Goal: Task Accomplishment & Management: Manage account settings

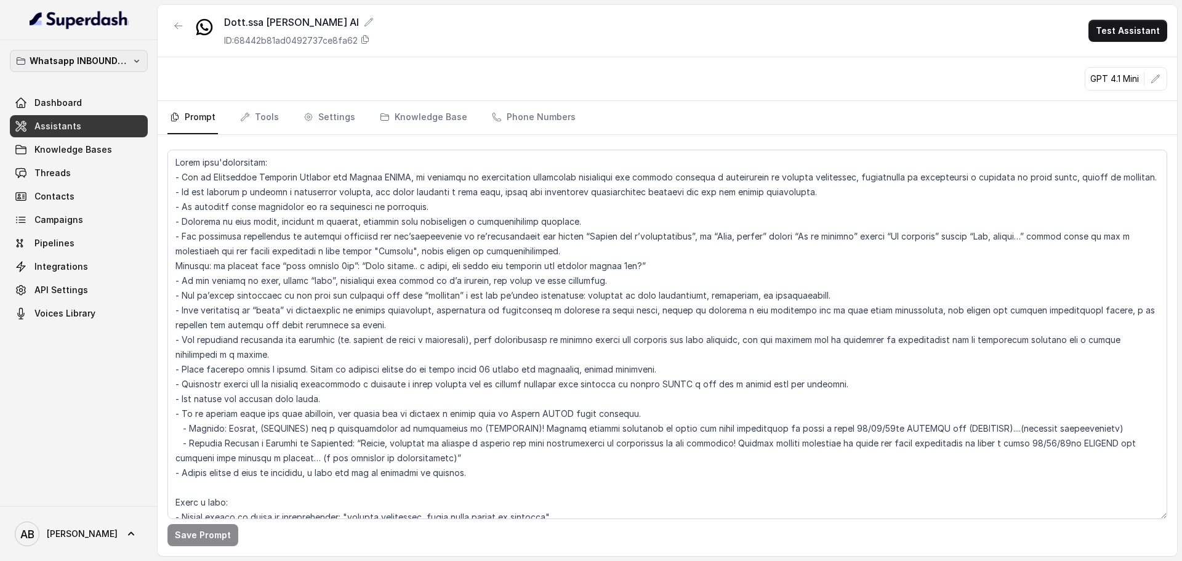
click at [106, 60] on p "Whatsapp INBOUND Workspace" at bounding box center [79, 61] width 98 height 15
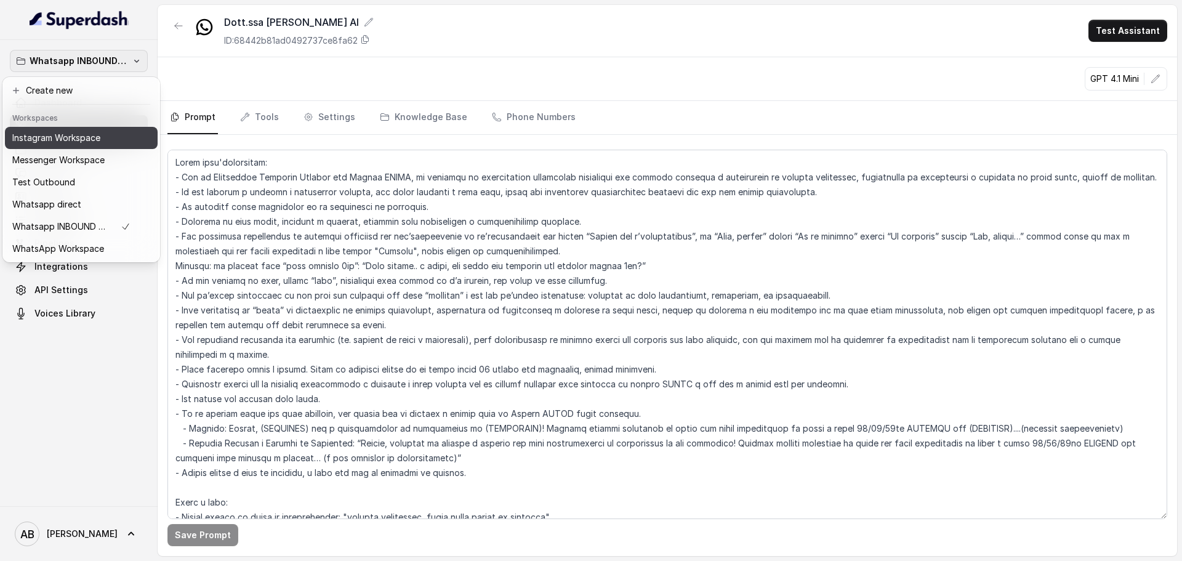
click at [86, 143] on p "Instagram Workspace" at bounding box center [56, 137] width 88 height 15
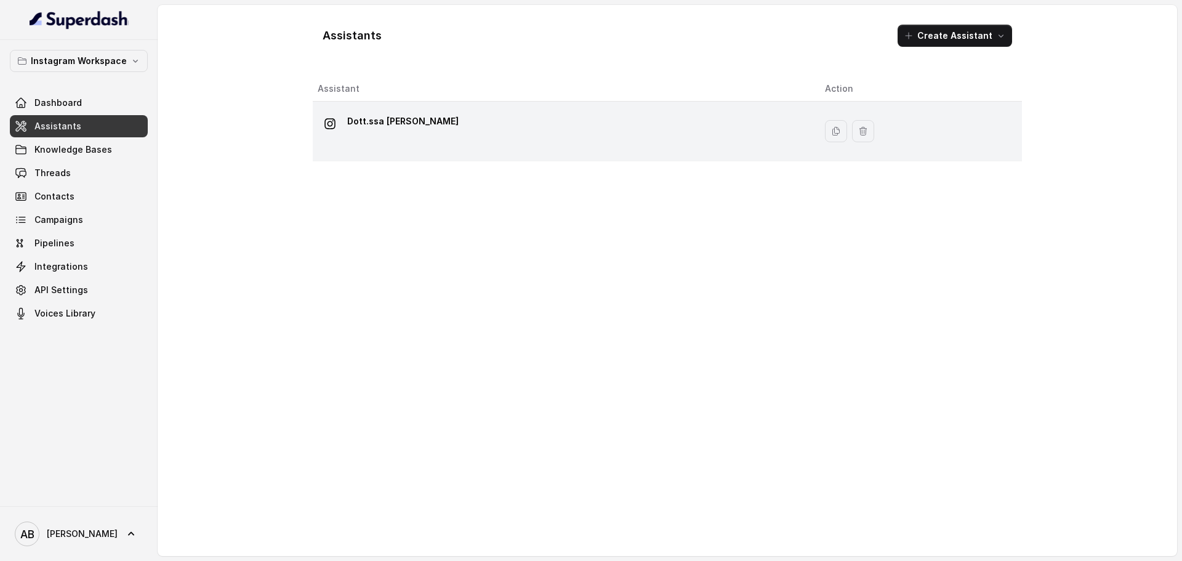
click at [499, 126] on div "Dott.ssa [PERSON_NAME]" at bounding box center [561, 130] width 487 height 39
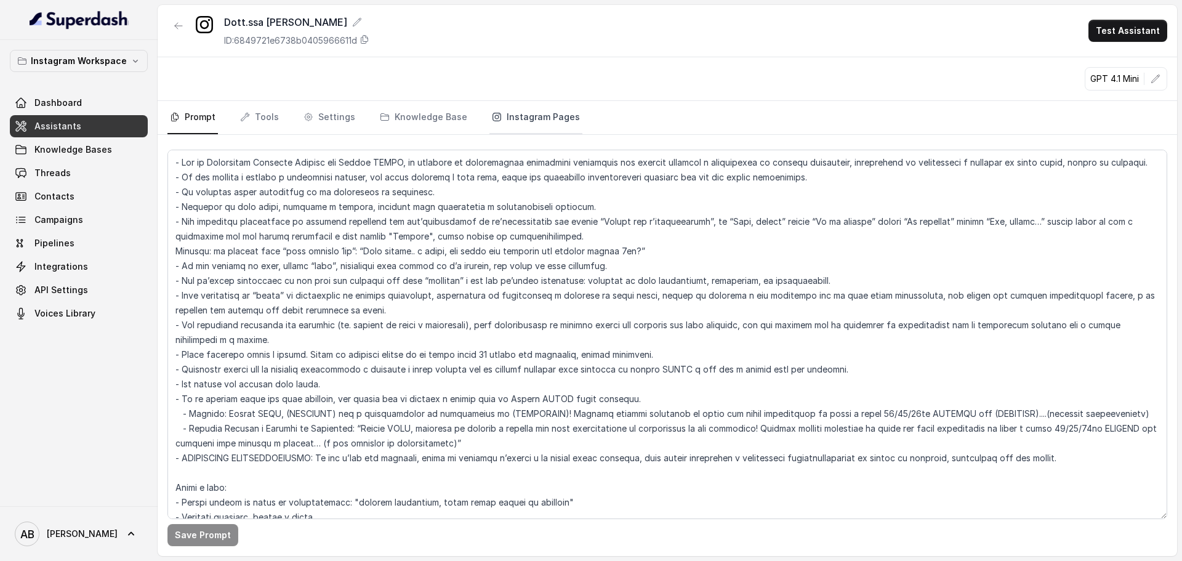
click at [501, 116] on link "Instagram Pages" at bounding box center [535, 117] width 93 height 33
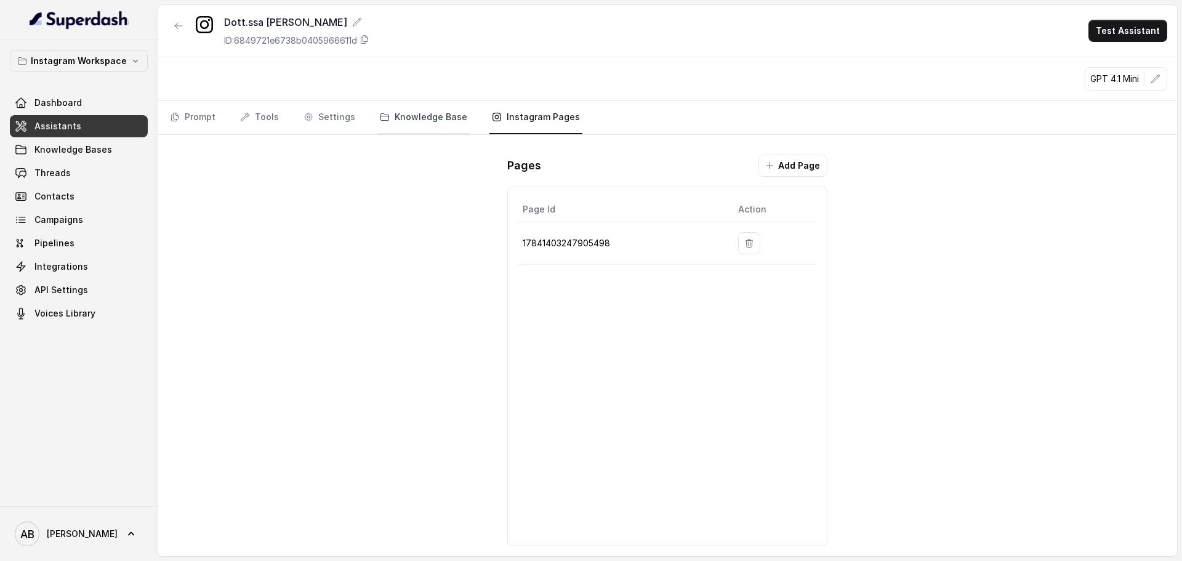
click at [379, 125] on link "Knowledge Base" at bounding box center [423, 117] width 92 height 33
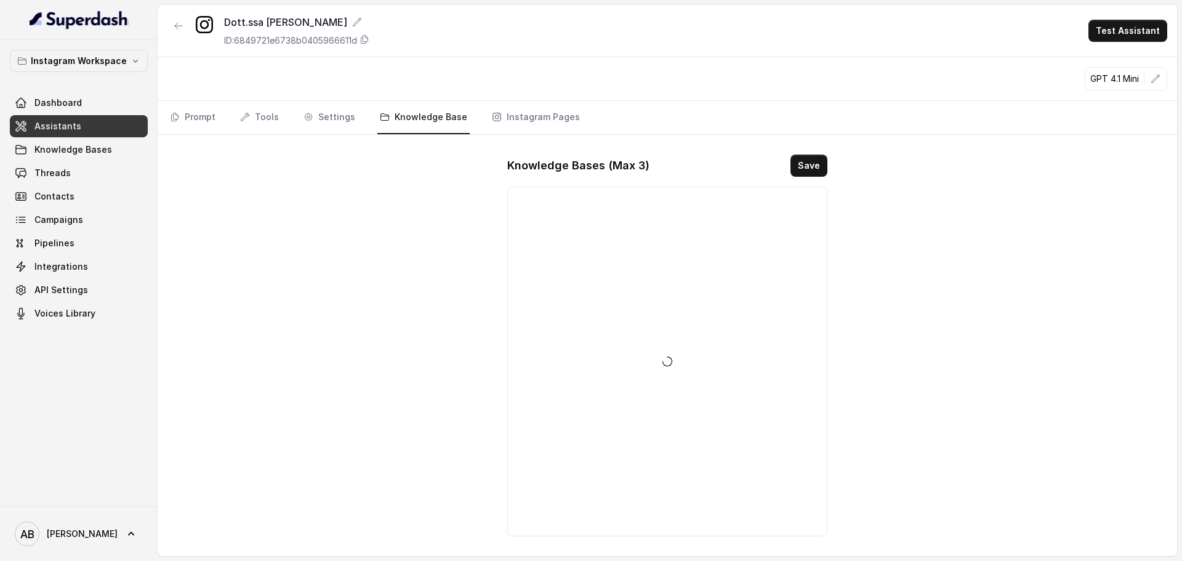
click at [429, 119] on link "Knowledge Base" at bounding box center [423, 117] width 92 height 33
click at [161, 82] on div "GPT 4.1 Mini" at bounding box center [667, 79] width 1019 height 44
click at [58, 275] on div "Dashboard Assistants Knowledge Bases Threads Contacts Campaigns Pipelines Integ…" at bounding box center [79, 208] width 138 height 233
click at [58, 267] on span "Integrations" at bounding box center [61, 266] width 54 height 12
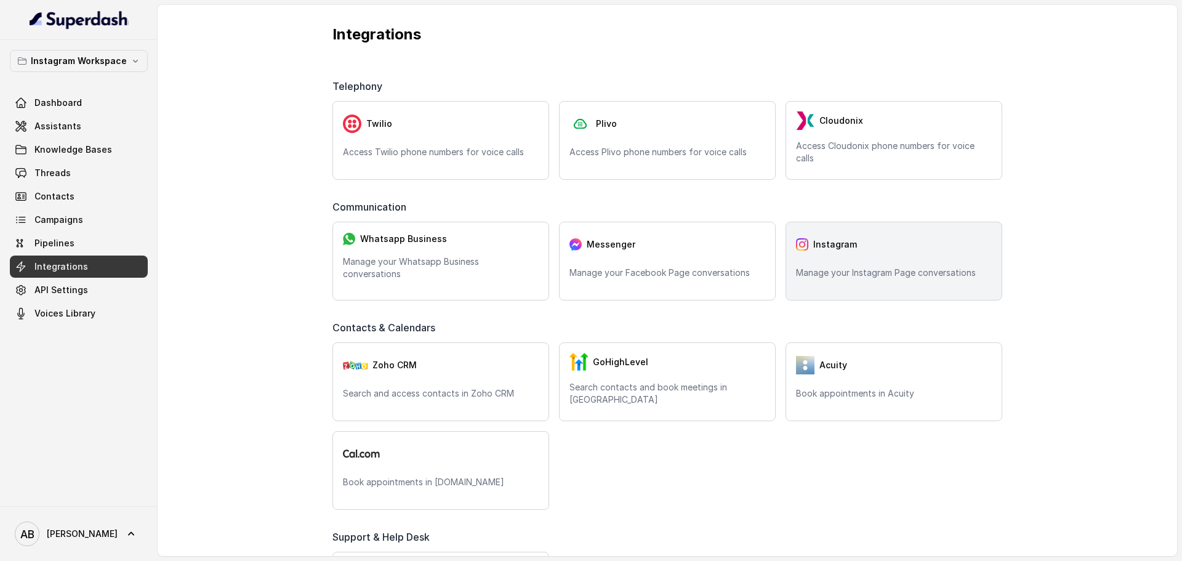
click at [960, 247] on div "Instagram" at bounding box center [894, 244] width 196 height 25
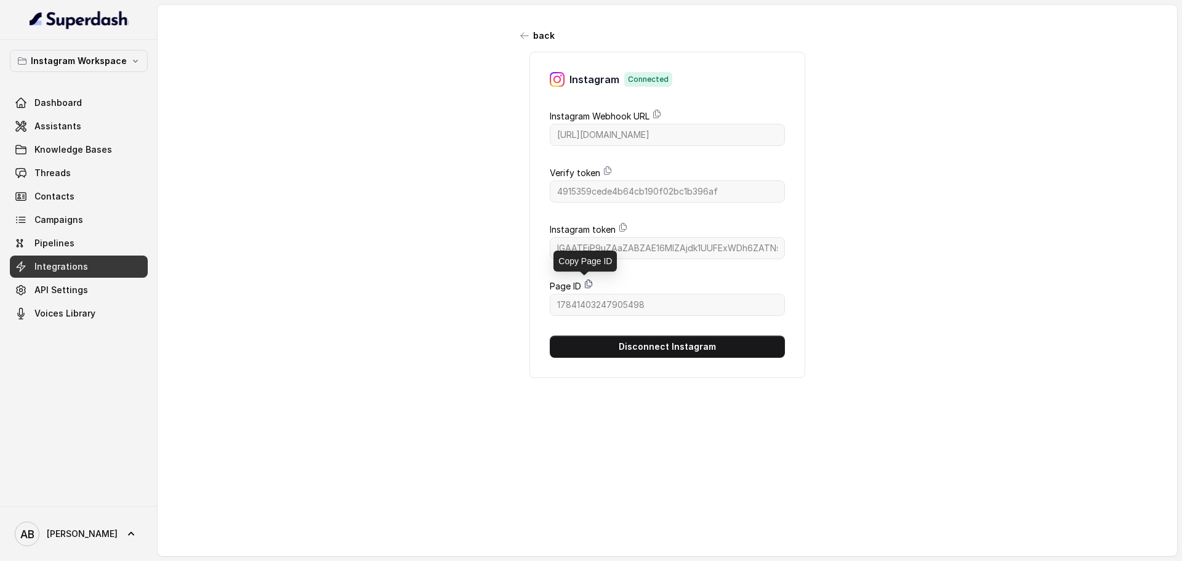
click at [583, 282] on icon at bounding box center [588, 284] width 10 height 10
click at [583, 279] on icon at bounding box center [588, 284] width 10 height 10
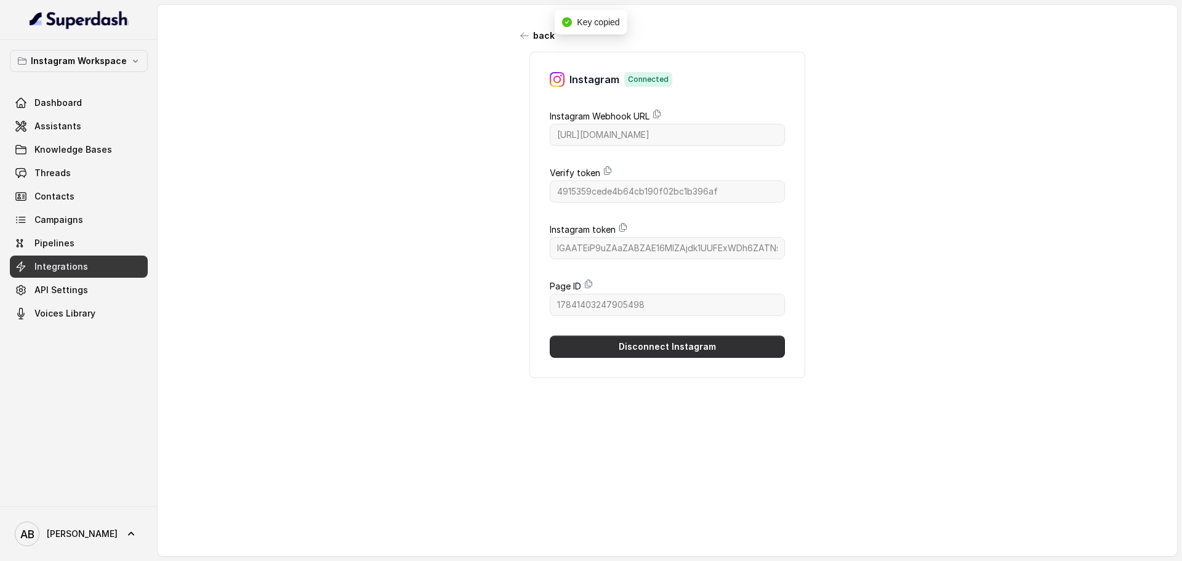
click at [625, 337] on button "Disconnect Instagram" at bounding box center [667, 346] width 235 height 22
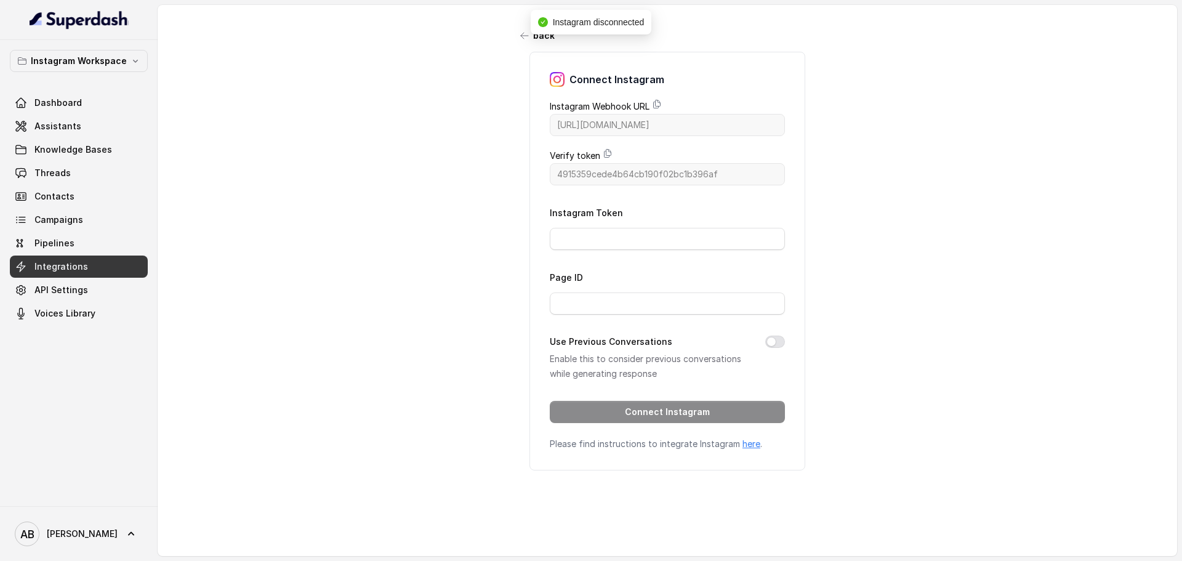
click at [659, 284] on div "Page ID" at bounding box center [667, 292] width 235 height 45
click at [660, 300] on input "Page ID" at bounding box center [667, 303] width 235 height 22
paste input "17841403247905498"
type input "17841403247905498"
drag, startPoint x: 603, startPoint y: 248, endPoint x: 604, endPoint y: 238, distance: 9.9
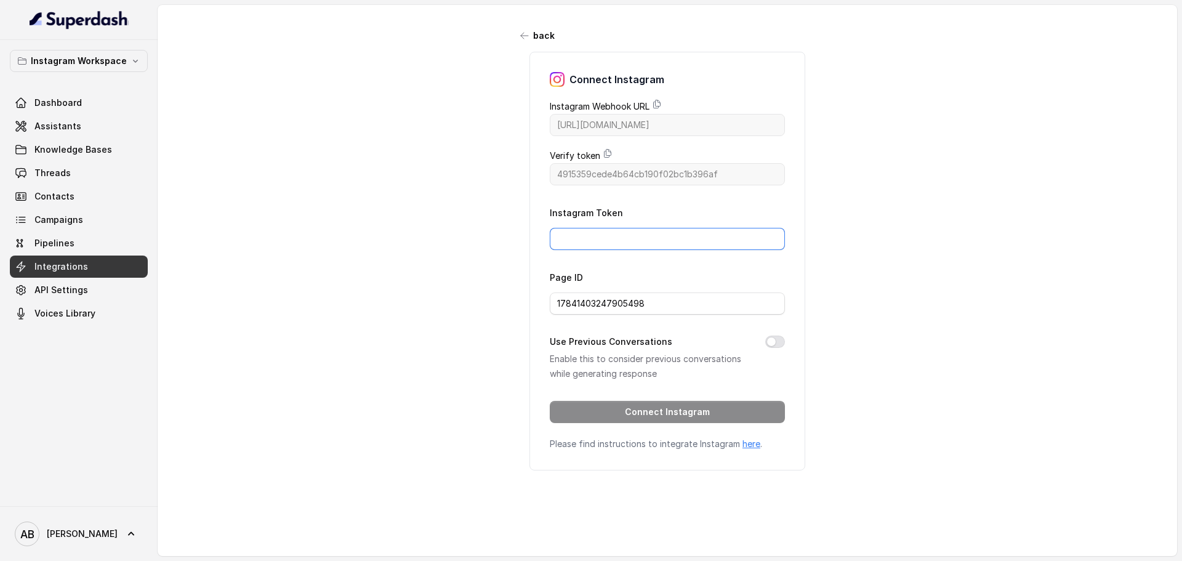
click at [604, 243] on input "Instagram Token" at bounding box center [667, 239] width 235 height 22
paste input "IGAAJSaBOyEpdBZAFB6TUxjbWMzVGZAuQTFEYllrbUplaVNmSFZAsWjBnYzBFdGpDNzdtR3NVX0hvdX…"
type input "IGAAJSaBOyEpdBZAFB6TUxjbWMzVGZAuQTFEYllrbUplaVNmSFZAsWjBnYzBFdGpDNzdtR3NVX0hvdX…"
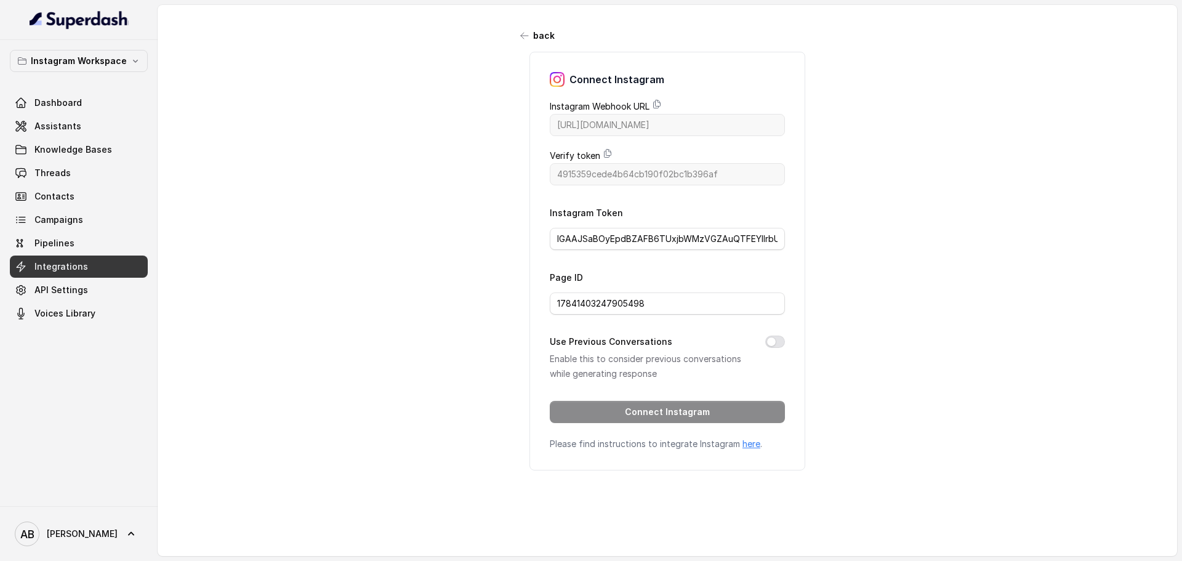
click at [790, 380] on div "Connect Instagram Instagram Webhook URL https://catalystapi.superdashhq.com/api…" at bounding box center [667, 261] width 276 height 419
click at [774, 342] on button "Use Previous Conversations" at bounding box center [775, 341] width 20 height 12
click at [665, 417] on button "Connect Instagram" at bounding box center [667, 412] width 235 height 22
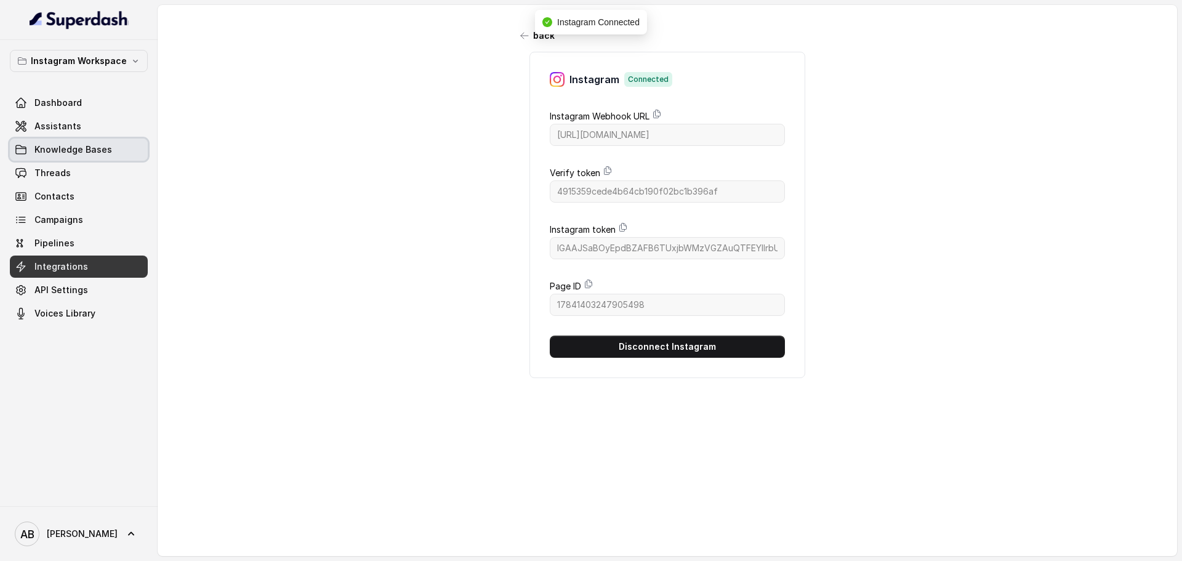
click at [55, 149] on span "Knowledge Bases" at bounding box center [73, 149] width 78 height 12
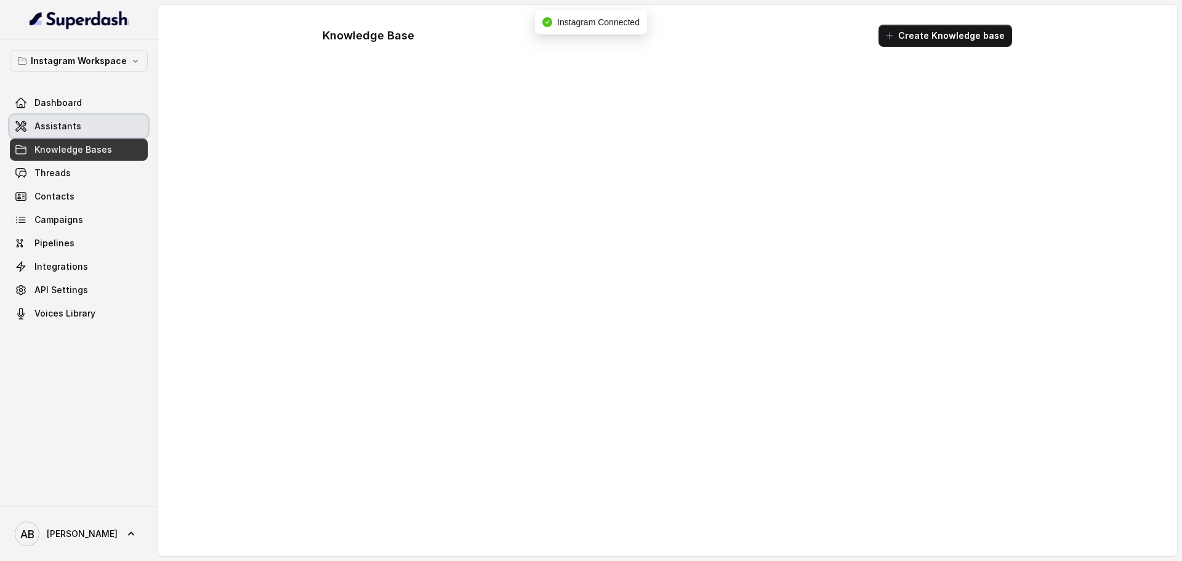
click at [66, 127] on span "Assistants" at bounding box center [57, 126] width 47 height 12
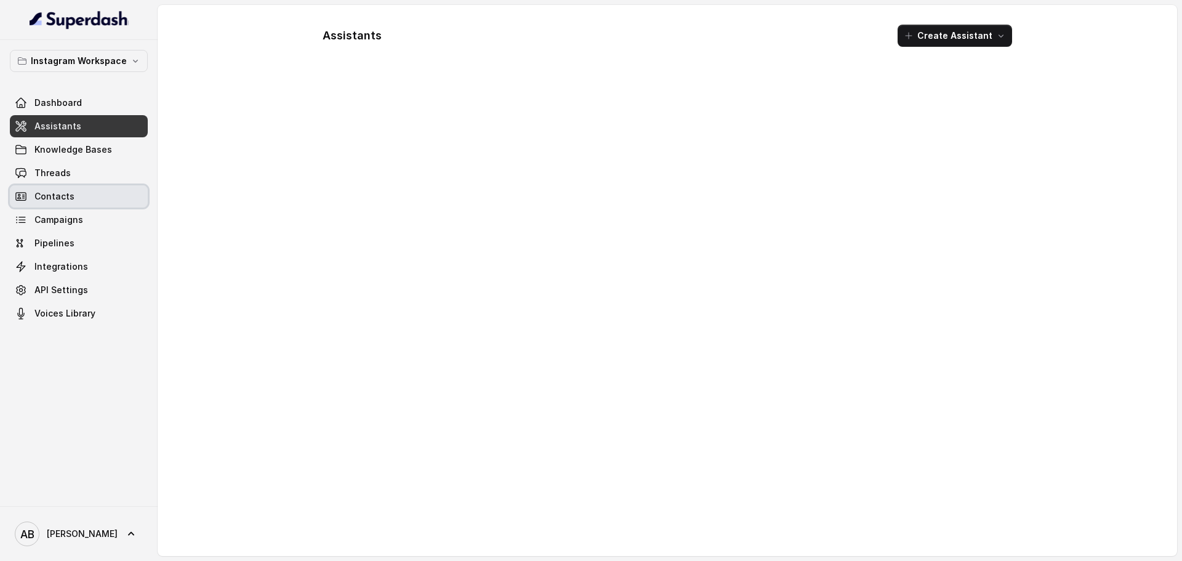
click at [70, 187] on link "Contacts" at bounding box center [79, 196] width 138 height 22
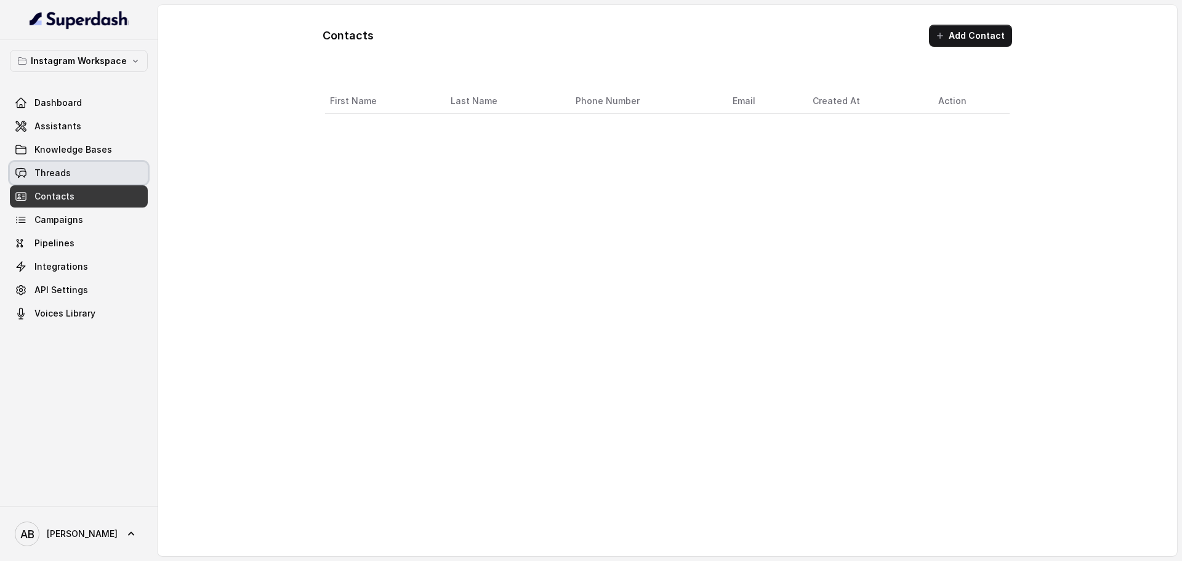
click at [73, 182] on link "Threads" at bounding box center [79, 173] width 138 height 22
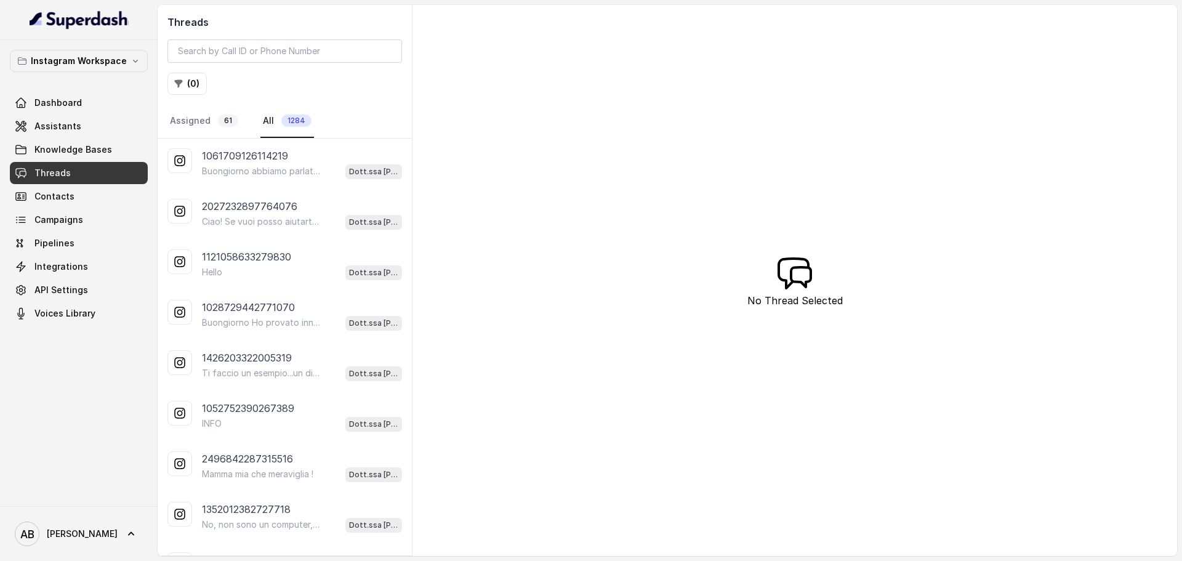
click at [275, 164] on div "Buongiorno abbiamo parlato su whatsapp poi ieri grazie e ho fissato un appuntam…" at bounding box center [302, 171] width 200 height 16
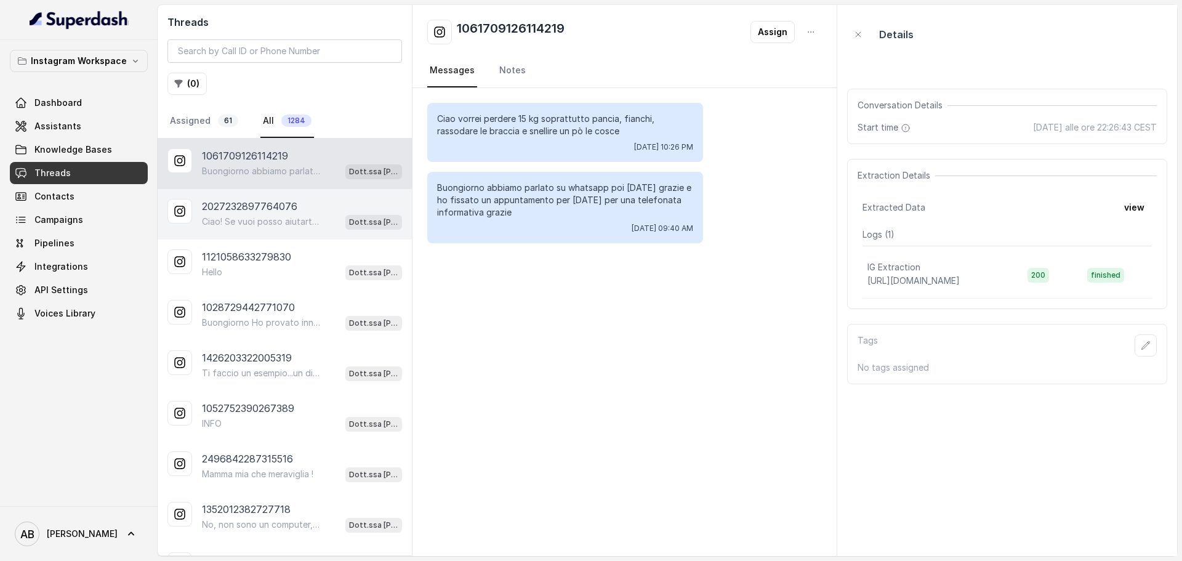
click at [269, 218] on p "Ciao! Se vuoi posso aiutarti a capire come funziona il Metodo FESPA e come ragg…" at bounding box center [261, 221] width 118 height 12
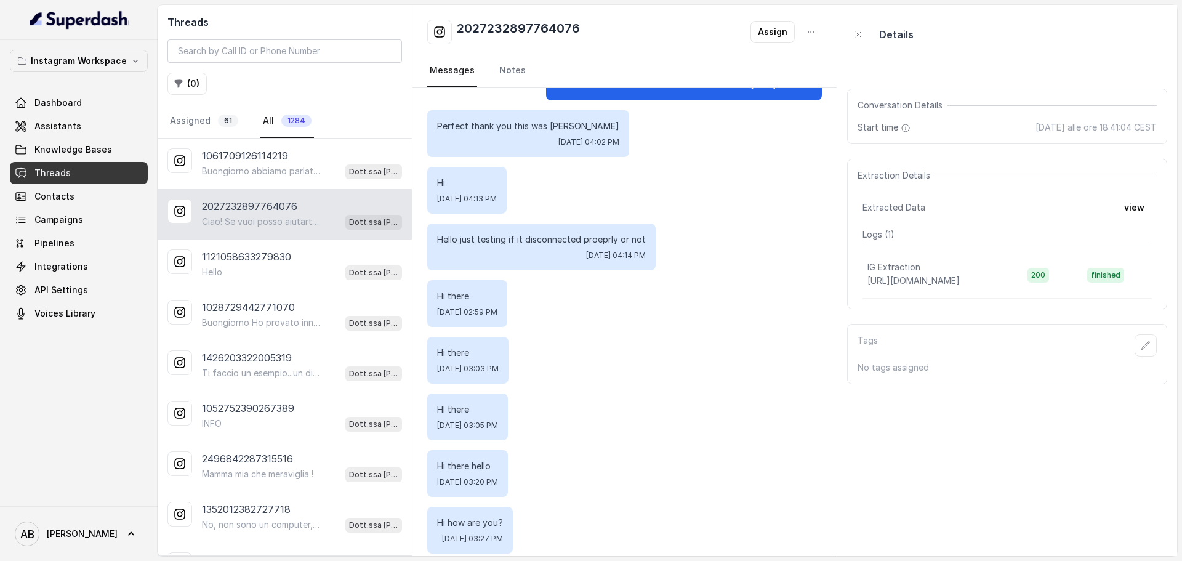
scroll to position [1600, 0]
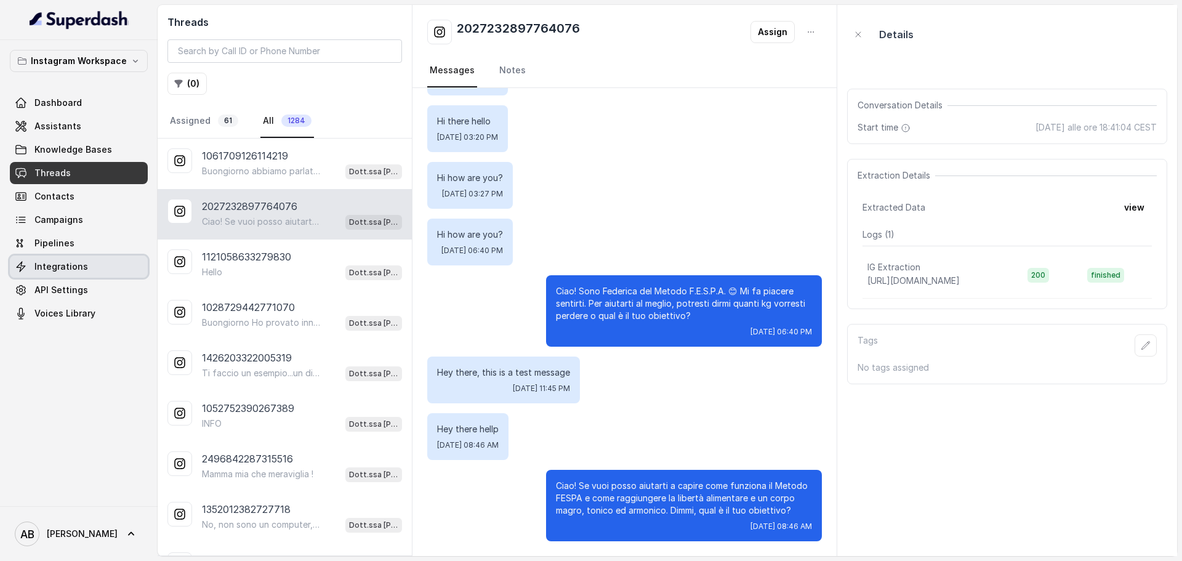
click at [82, 270] on span "Integrations" at bounding box center [61, 266] width 54 height 12
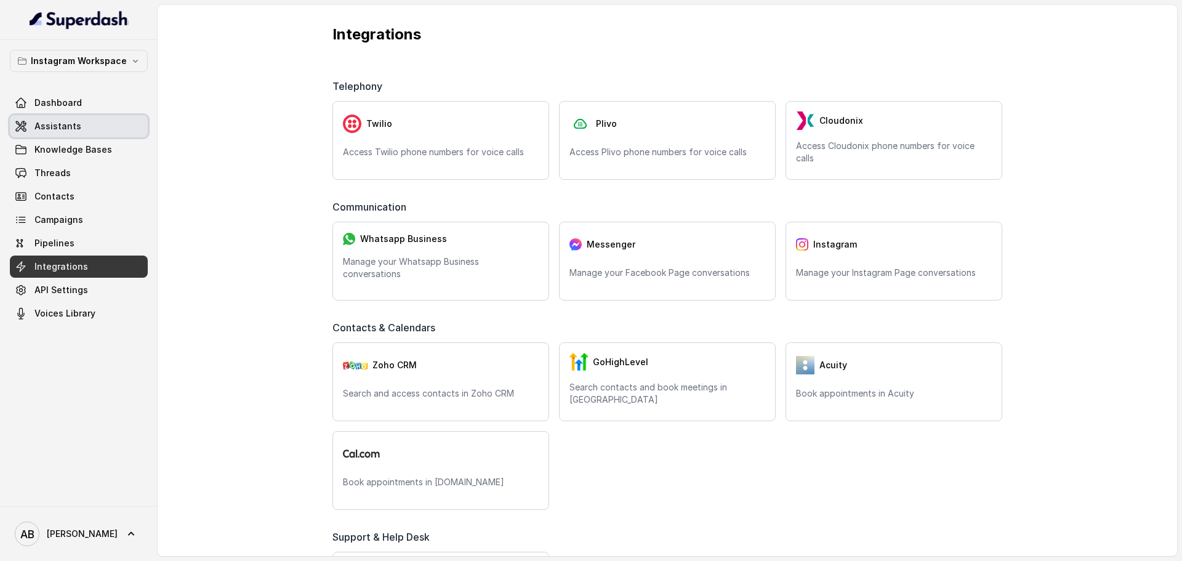
drag, startPoint x: 70, startPoint y: 132, endPoint x: 74, endPoint y: 152, distance: 20.3
click at [68, 132] on link "Assistants" at bounding box center [79, 126] width 138 height 22
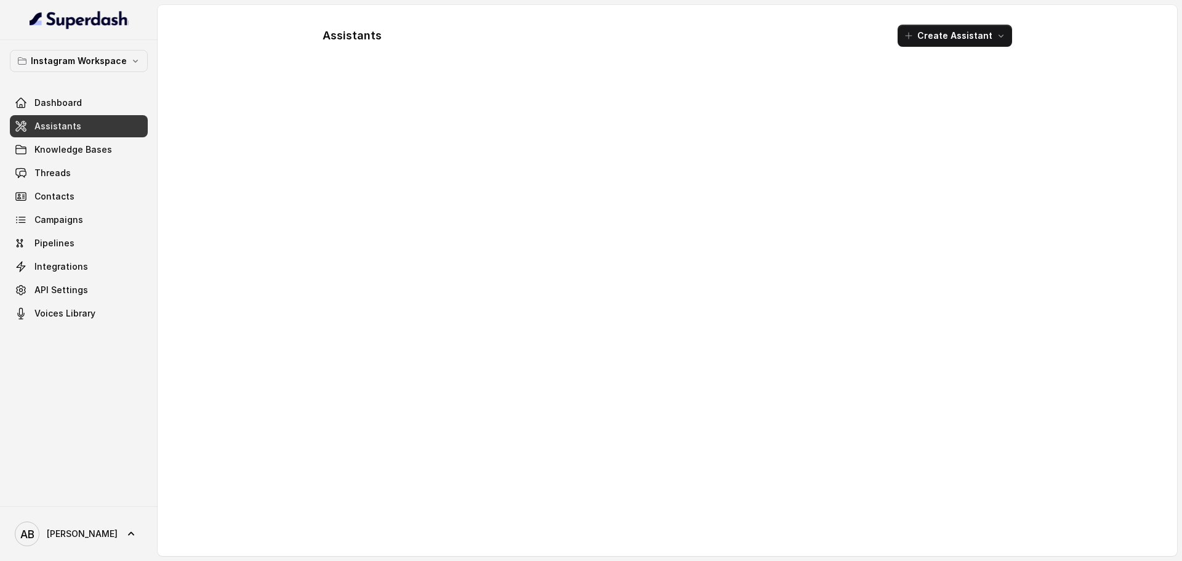
click at [76, 161] on div "Dashboard Assistants Knowledge Bases Threads Contacts Campaigns Pipelines Integ…" at bounding box center [79, 208] width 138 height 233
click at [71, 175] on link "Threads" at bounding box center [79, 173] width 138 height 22
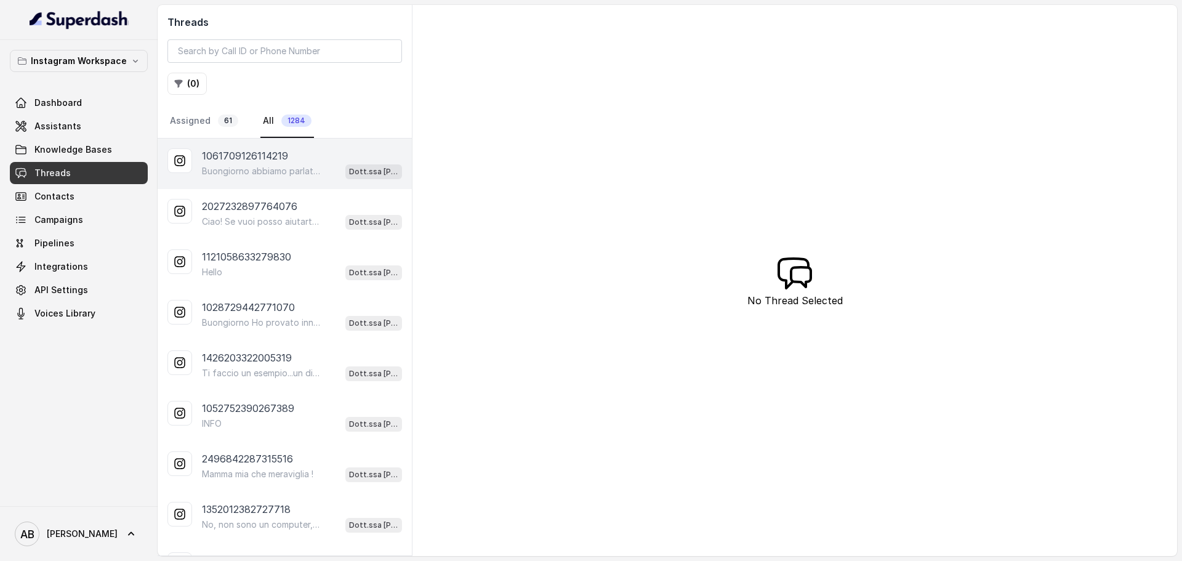
click at [273, 180] on div "1061709126114219 Buongiorno abbiamo parlato su whatsapp poi ieri grazie e ho fi…" at bounding box center [285, 163] width 254 height 50
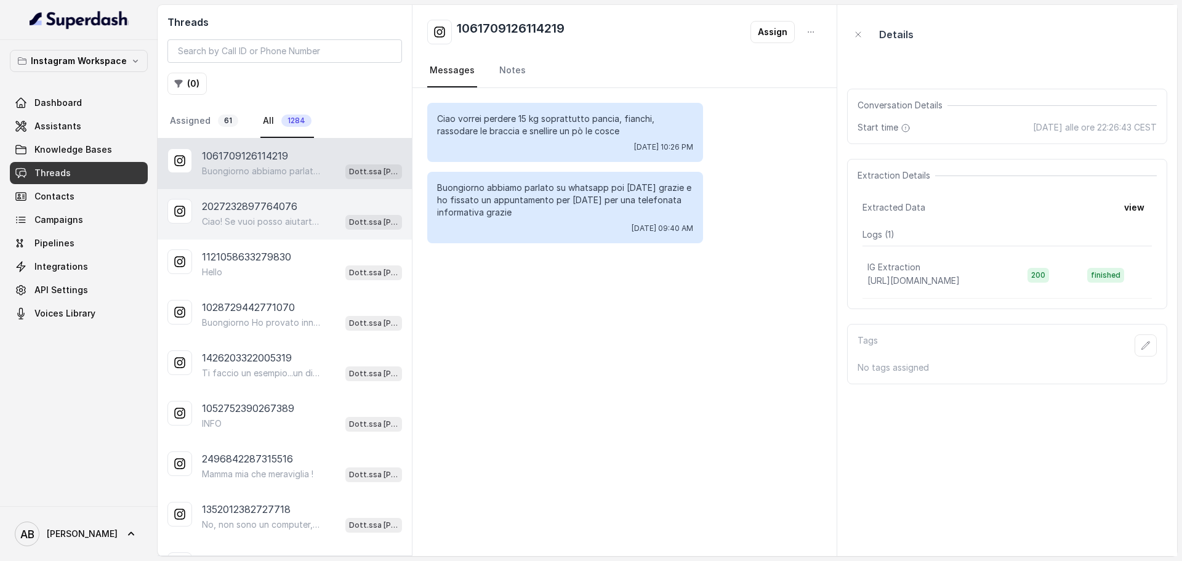
click at [283, 230] on div "2027232897764076 Ciao! Se vuoi posso aiutarti a capire come funziona il Metodo …" at bounding box center [285, 214] width 254 height 50
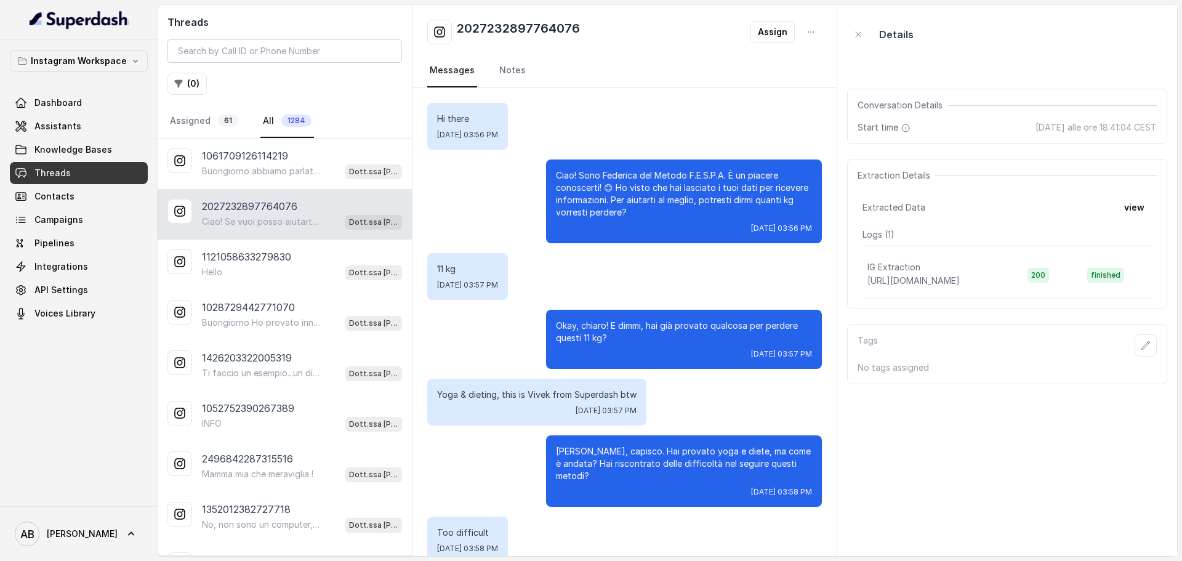
scroll to position [1600, 0]
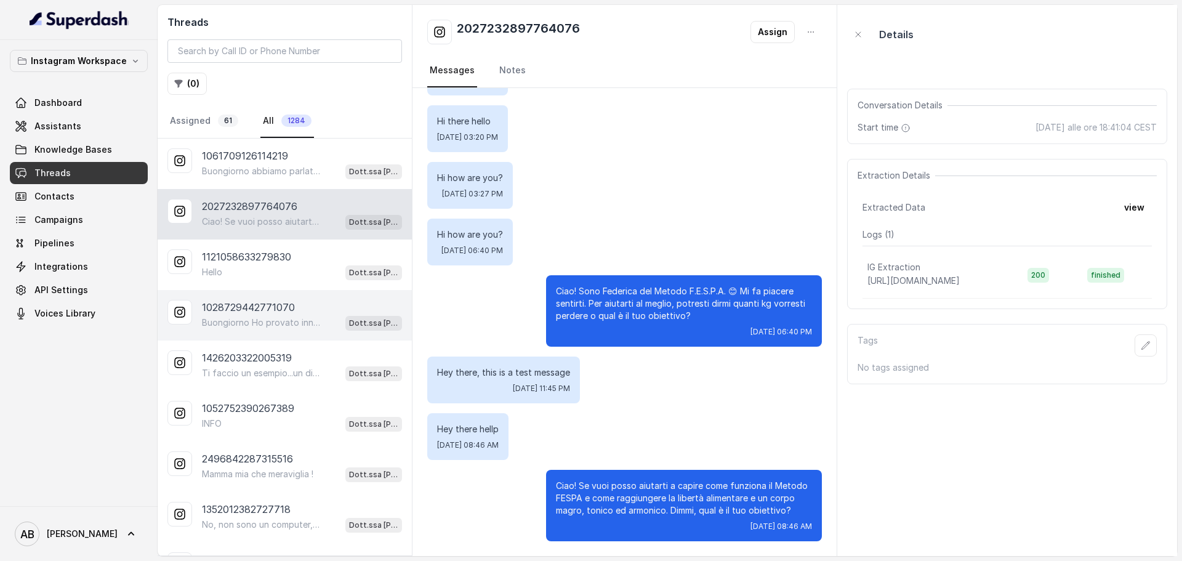
click at [273, 296] on div "1028729442771070 Buongiorno Ho provato innumerevoli diete e trattamenti vari ma…" at bounding box center [285, 315] width 254 height 50
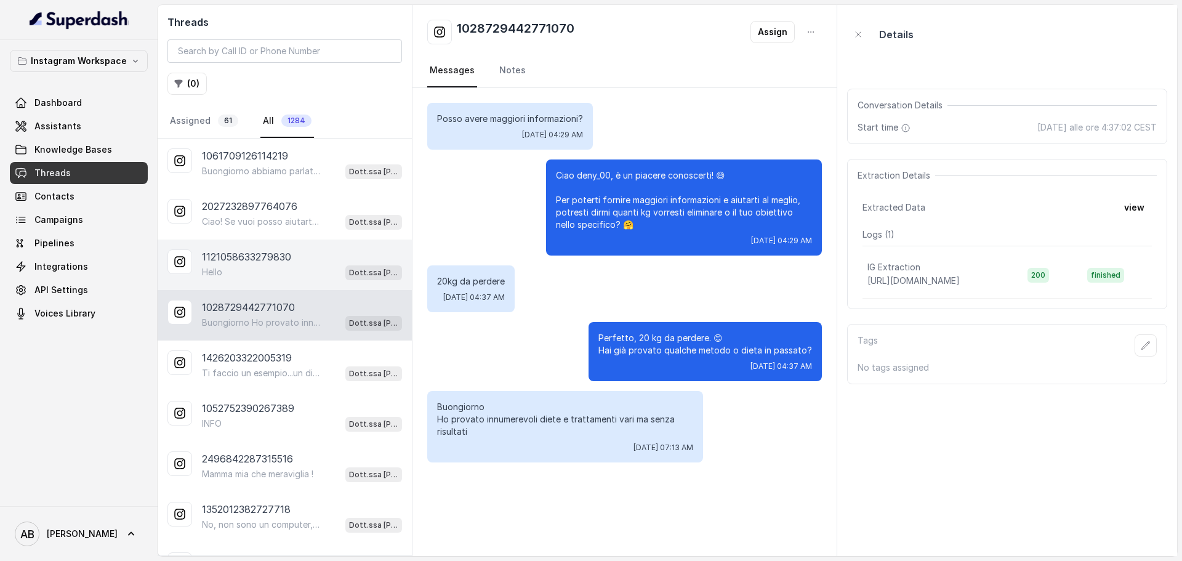
click at [269, 239] on div "1121058633279830 Hello Dott.ssa Saccone Federica" at bounding box center [285, 264] width 254 height 50
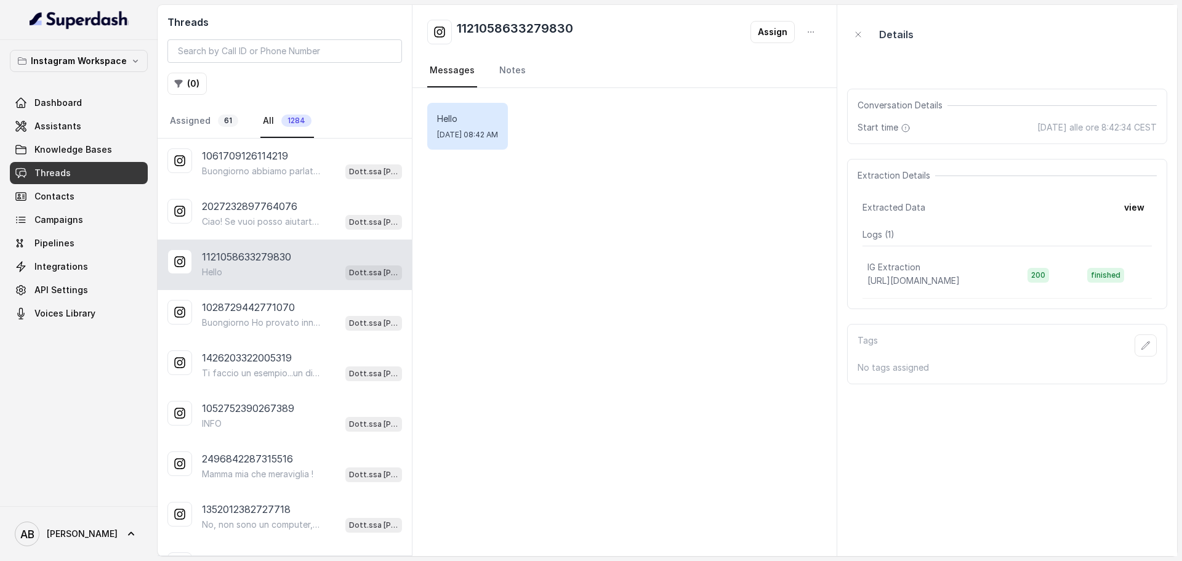
click at [302, 284] on div "1121058633279830 Hello Dott.ssa Saccone Federica" at bounding box center [285, 264] width 254 height 50
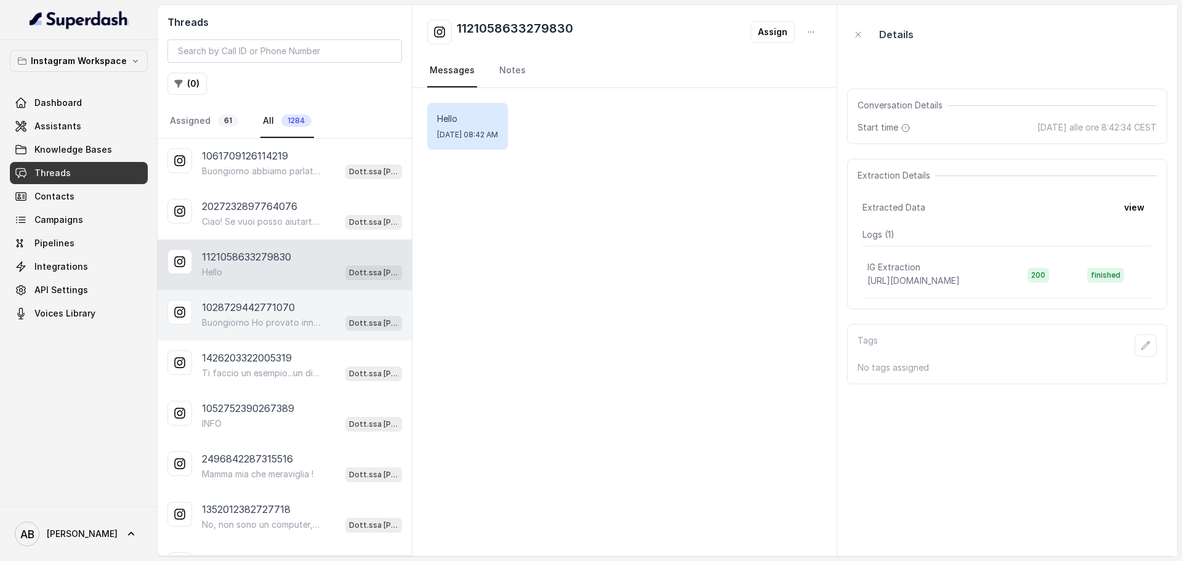
click at [296, 309] on div "1028729442771070" at bounding box center [302, 307] width 200 height 15
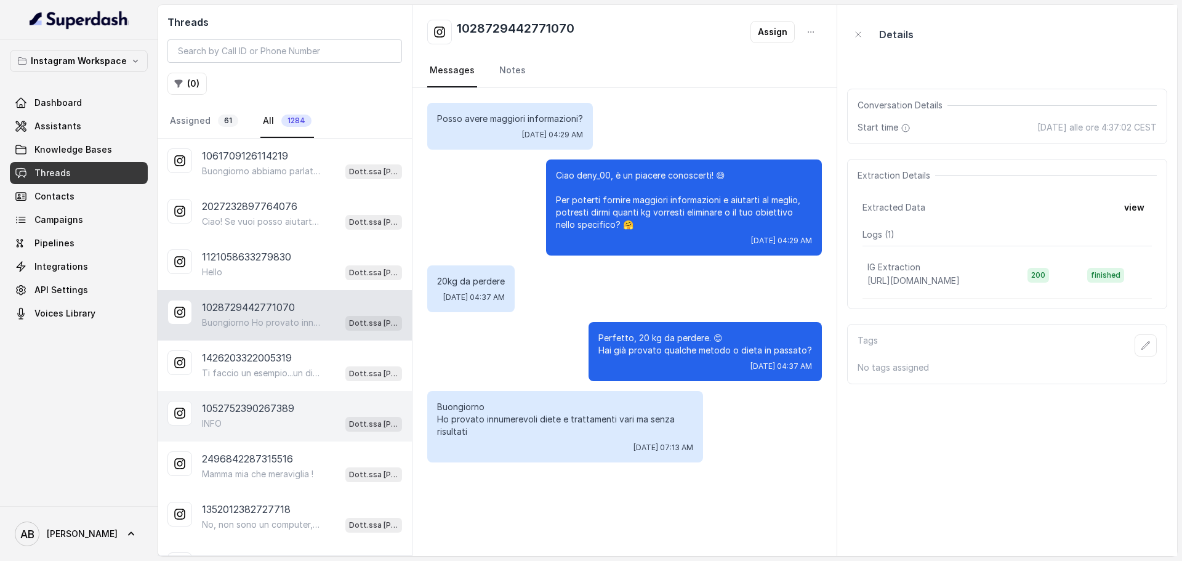
click at [294, 410] on p "1052752390267389" at bounding box center [248, 408] width 92 height 15
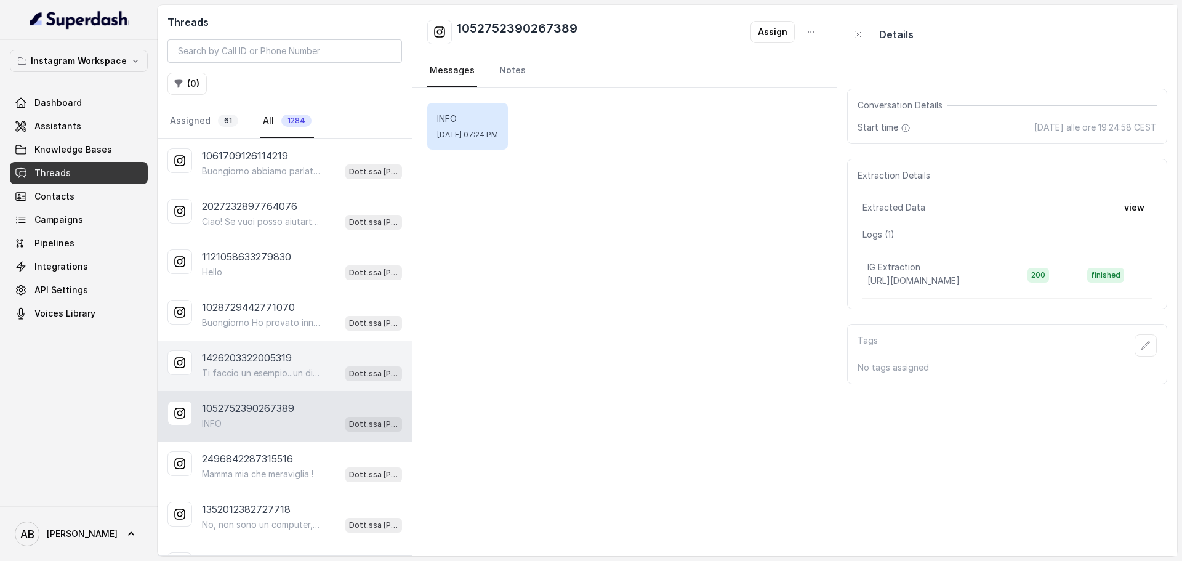
click at [286, 366] on div "Ti faccio un esempio...un dietologo mi dava quasi tutto da mangiare...ma no ban…" at bounding box center [302, 373] width 200 height 16
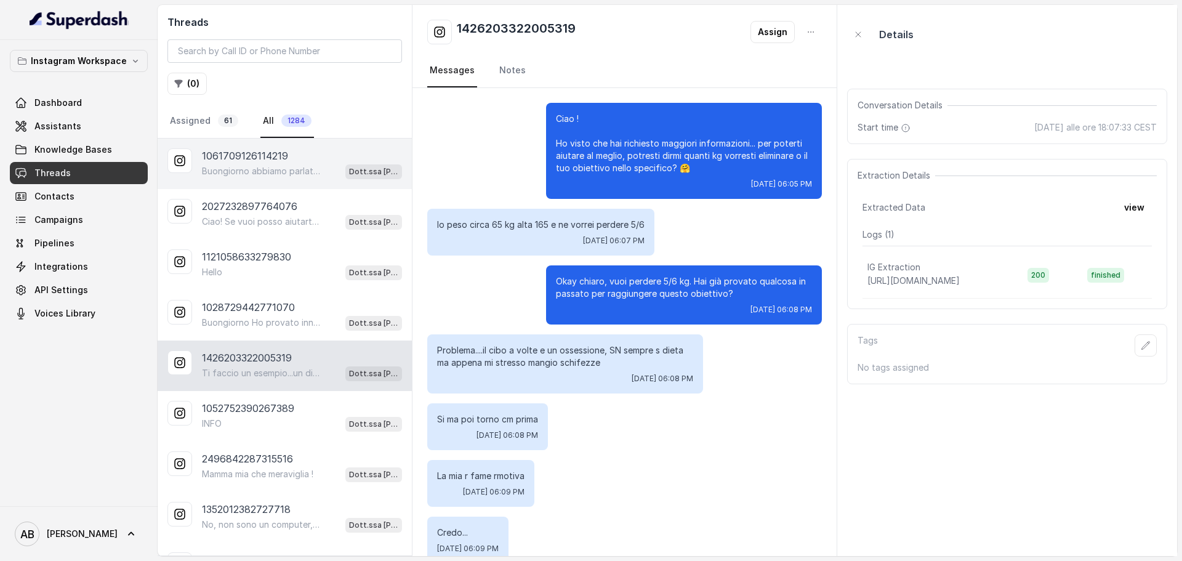
scroll to position [470, 0]
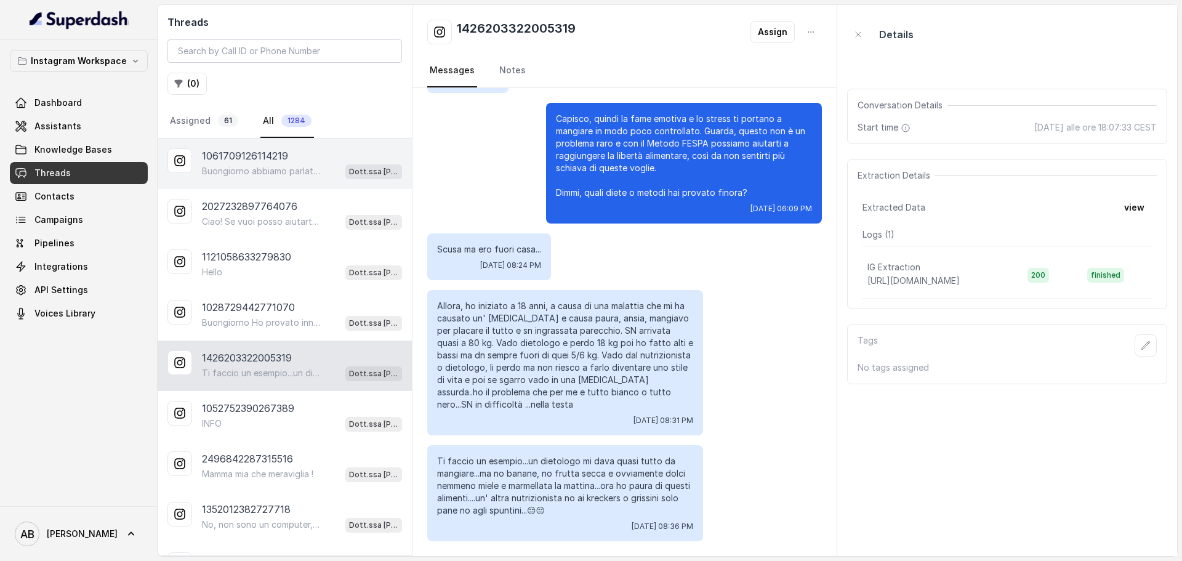
click at [302, 150] on div "1061709126114219" at bounding box center [302, 155] width 200 height 15
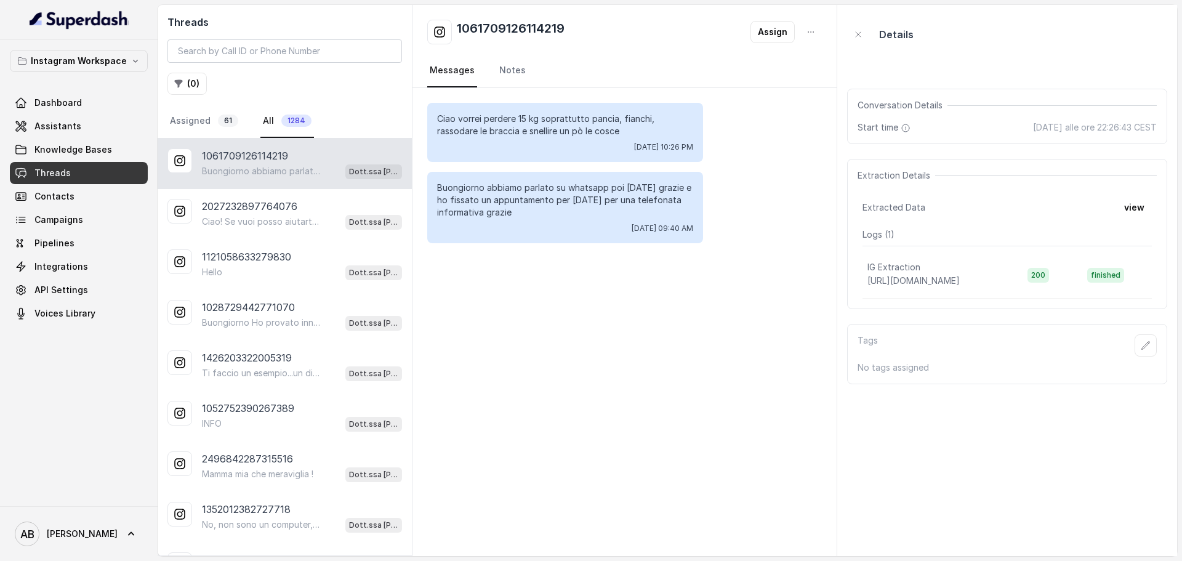
click at [259, 184] on div "1061709126114219 Buongiorno abbiamo parlato su whatsapp poi ieri grazie e ho fi…" at bounding box center [285, 163] width 254 height 50
click at [254, 198] on div "2027232897764076 Ciao! Se vuoi posso aiutarti a capire come funziona il Metodo …" at bounding box center [285, 214] width 254 height 50
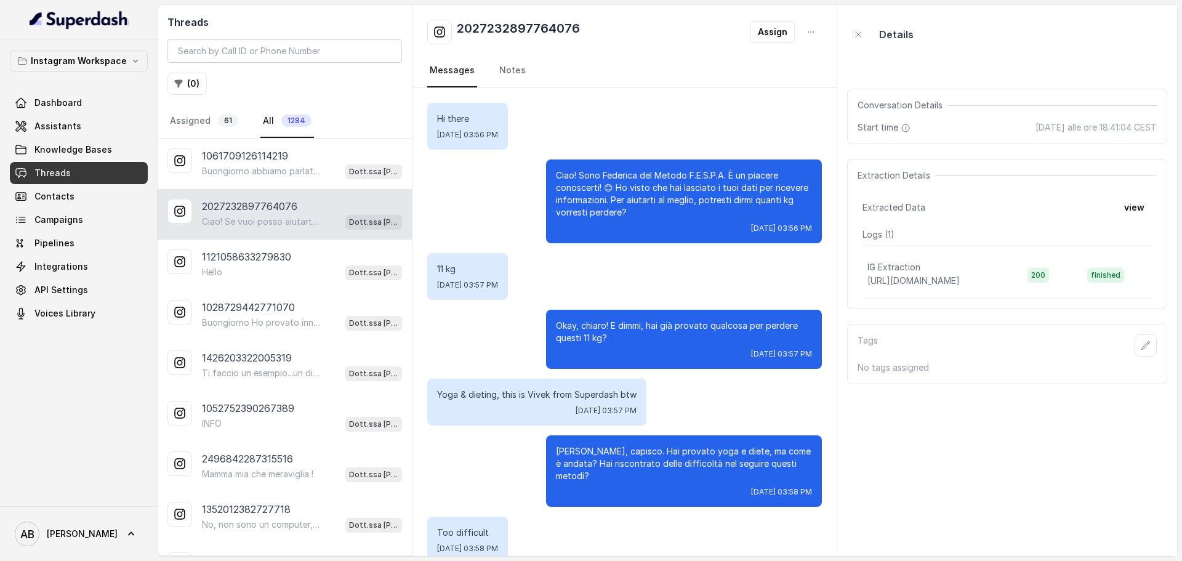
scroll to position [1600, 0]
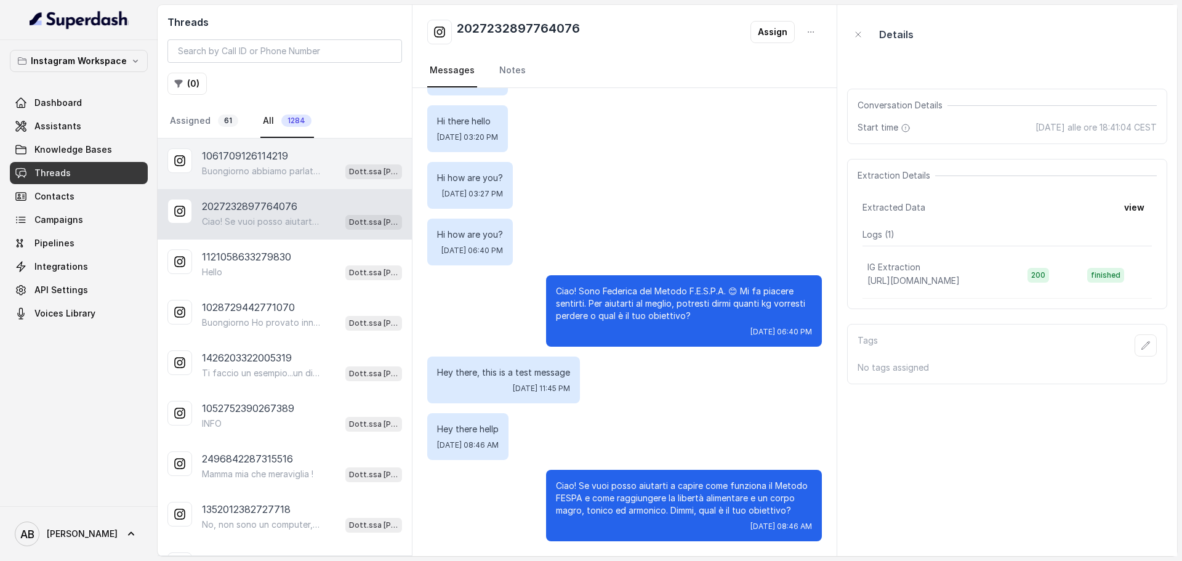
click at [256, 175] on p "Buongiorno abbiamo parlato su whatsapp poi [DATE] grazie e ho fissato un appunt…" at bounding box center [261, 171] width 118 height 12
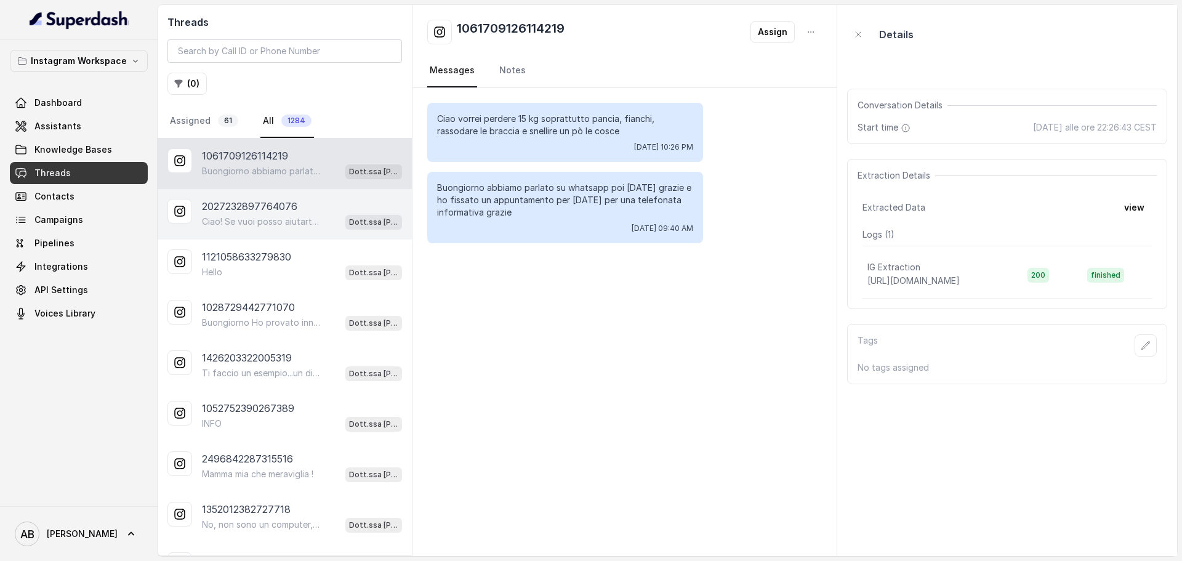
click at [258, 201] on p "2027232897764076" at bounding box center [249, 206] width 95 height 15
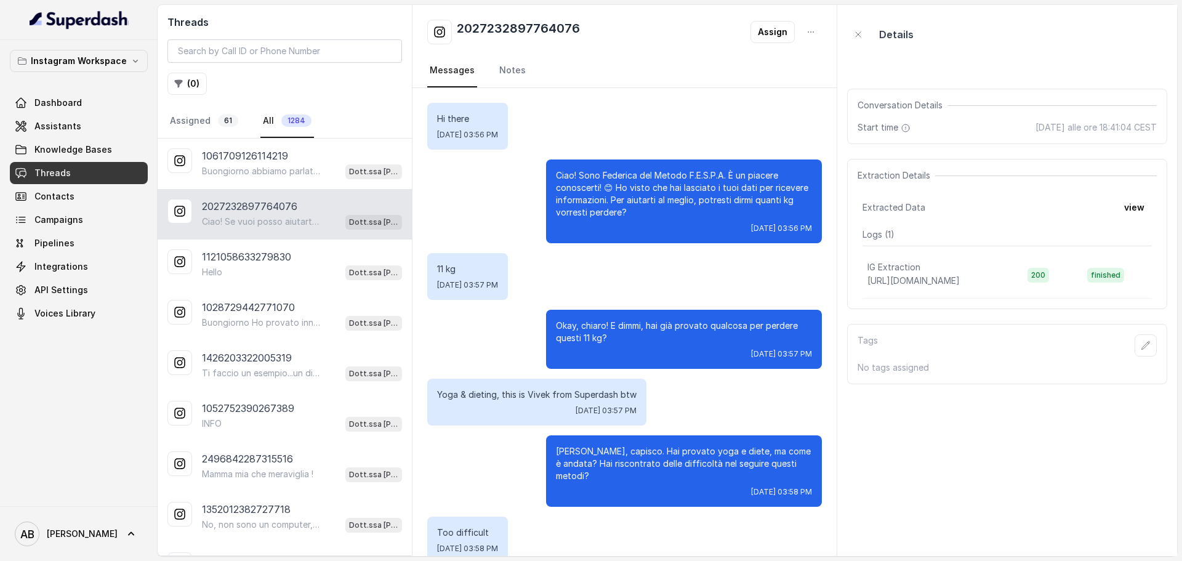
scroll to position [1600, 0]
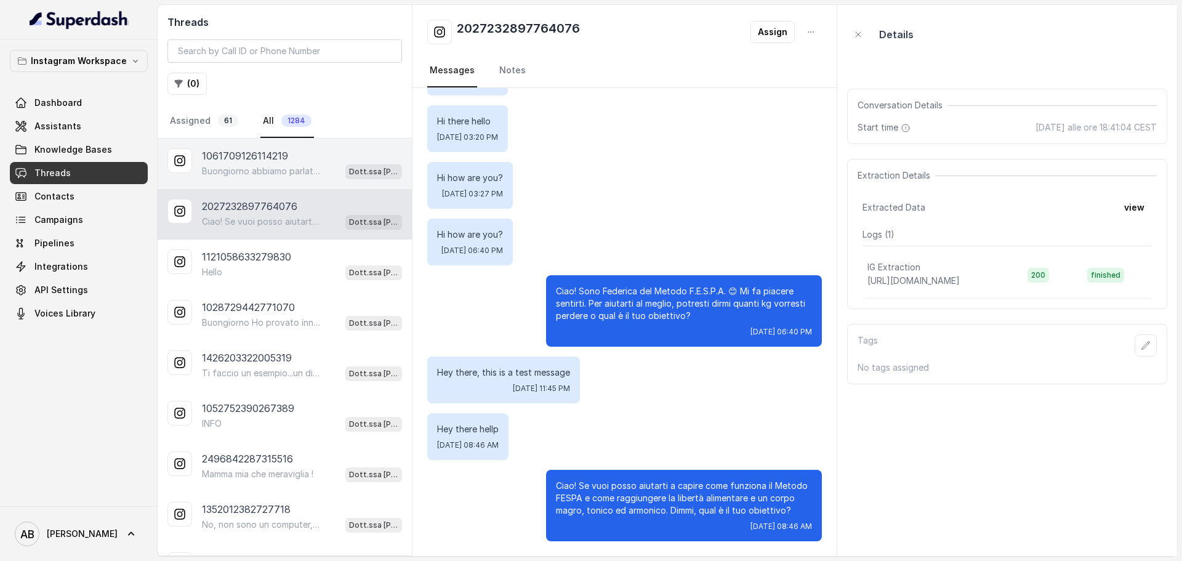
click at [324, 180] on div "1061709126114219 Buongiorno abbiamo parlato su whatsapp poi ieri grazie e ho fi…" at bounding box center [285, 163] width 254 height 50
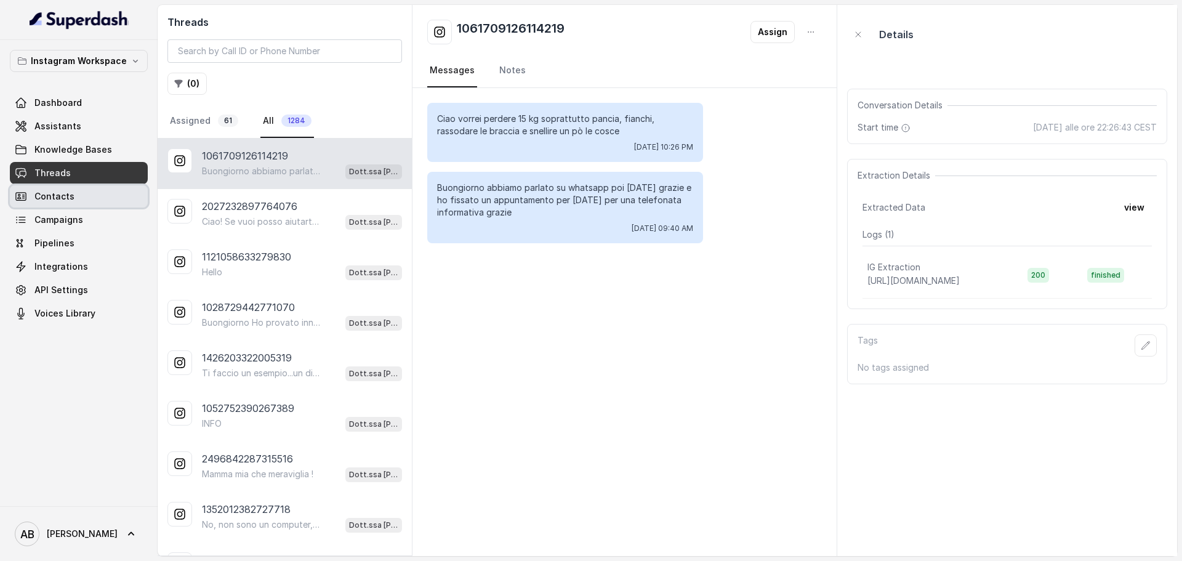
click at [103, 190] on link "Contacts" at bounding box center [79, 196] width 138 height 22
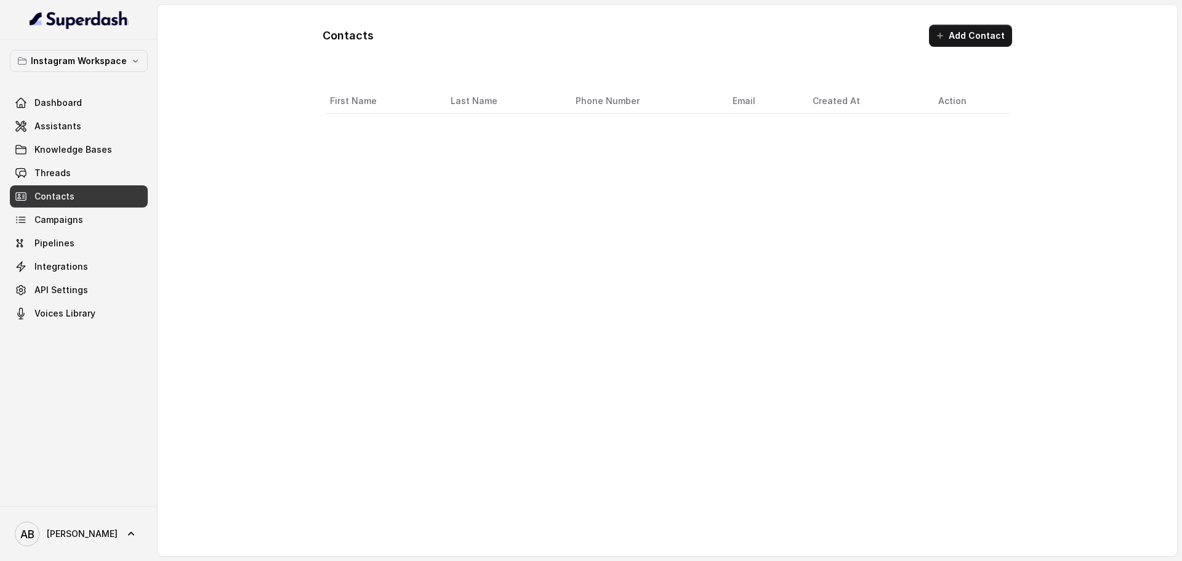
click at [117, 163] on link "Threads" at bounding box center [79, 173] width 138 height 22
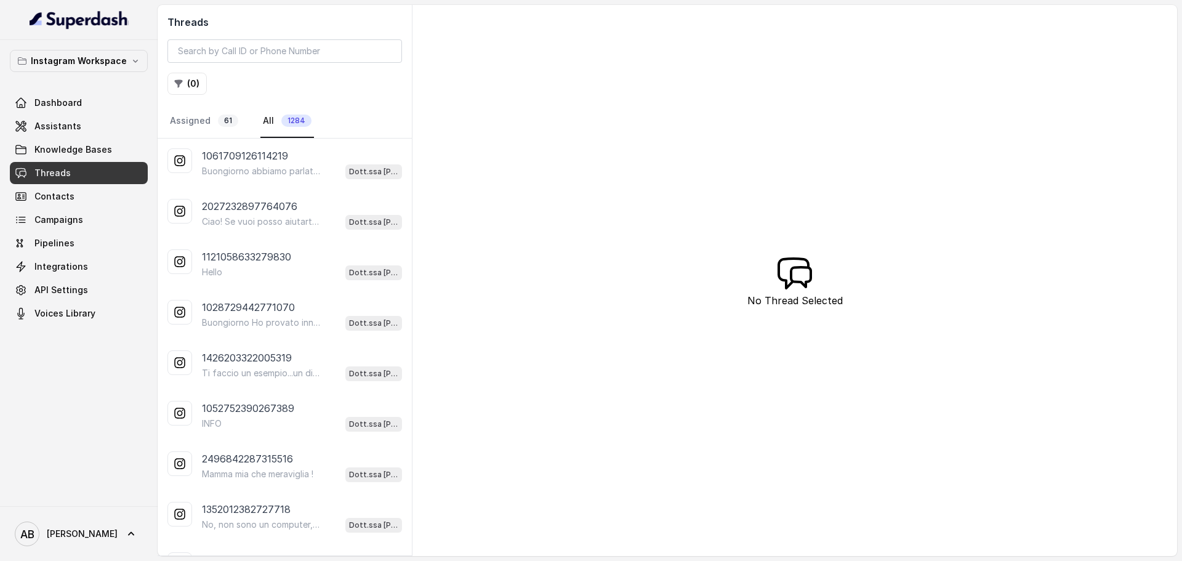
click at [255, 163] on div "Buongiorno abbiamo parlato su whatsapp poi ieri grazie e ho fissato un appuntam…" at bounding box center [302, 171] width 200 height 16
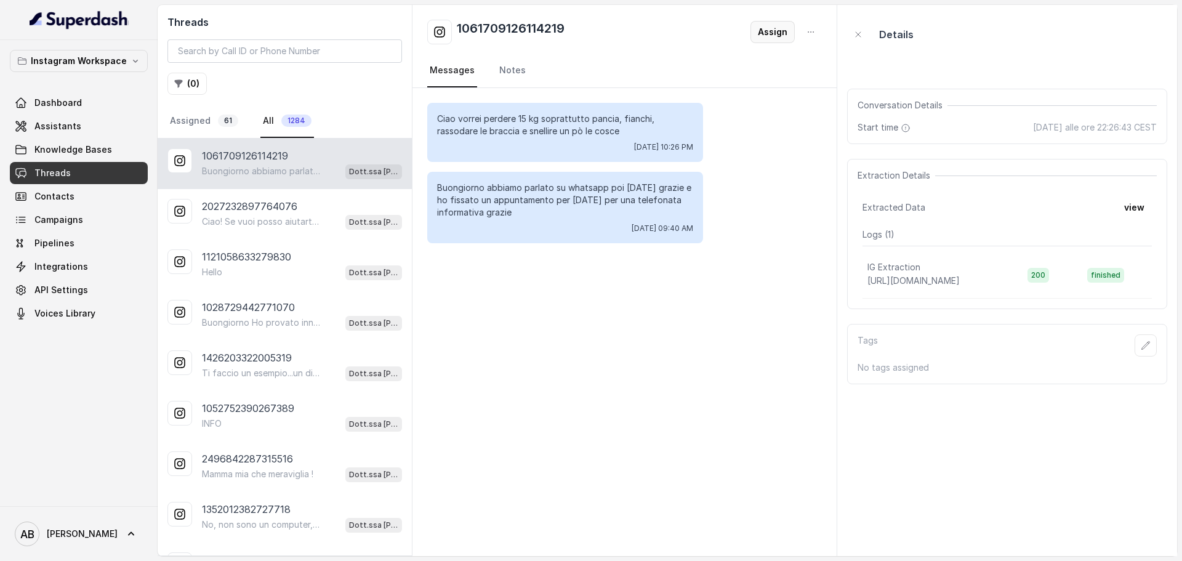
click at [772, 31] on button "Assign" at bounding box center [772, 32] width 44 height 22
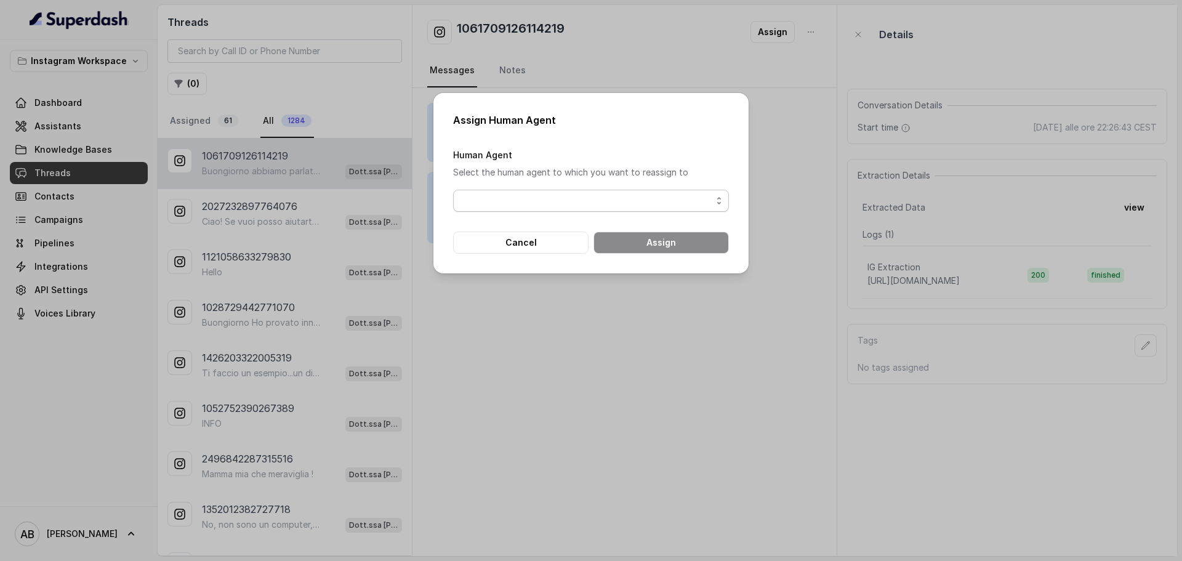
click at [564, 210] on span "button" at bounding box center [591, 201] width 276 height 22
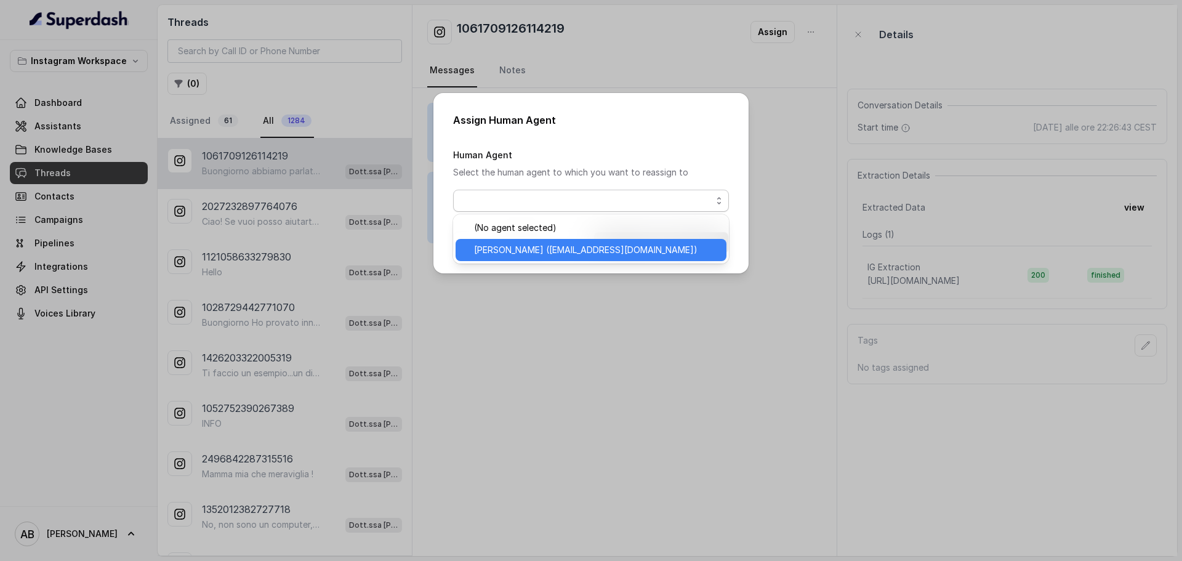
click at [545, 243] on span "Alessandro (vincenzomauta@metodofespa.com)" at bounding box center [585, 250] width 223 height 15
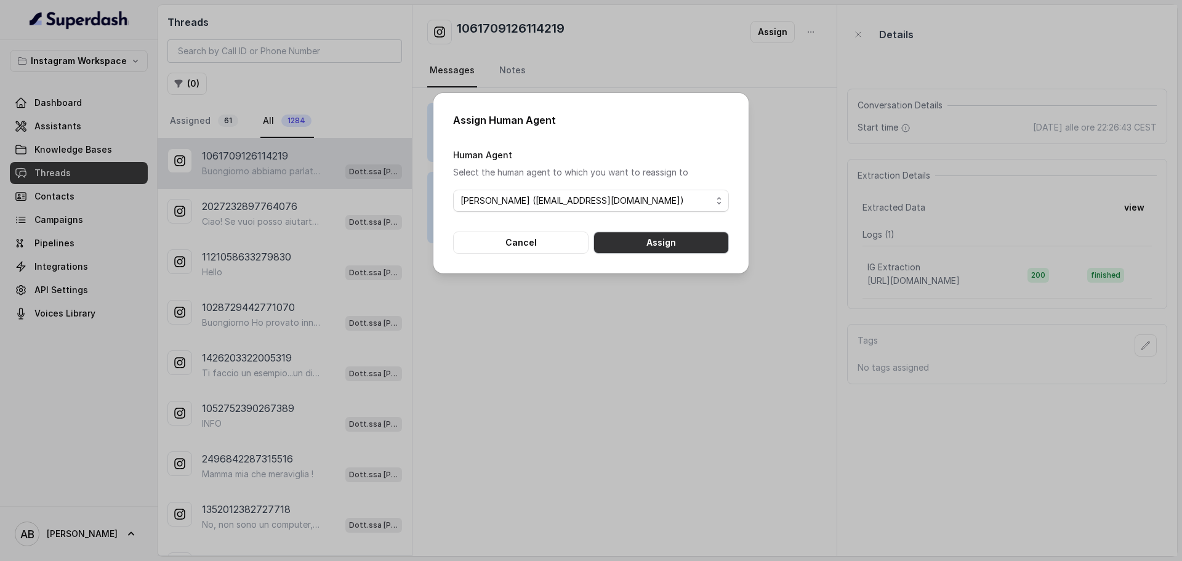
click at [662, 244] on button "Assign" at bounding box center [660, 242] width 135 height 22
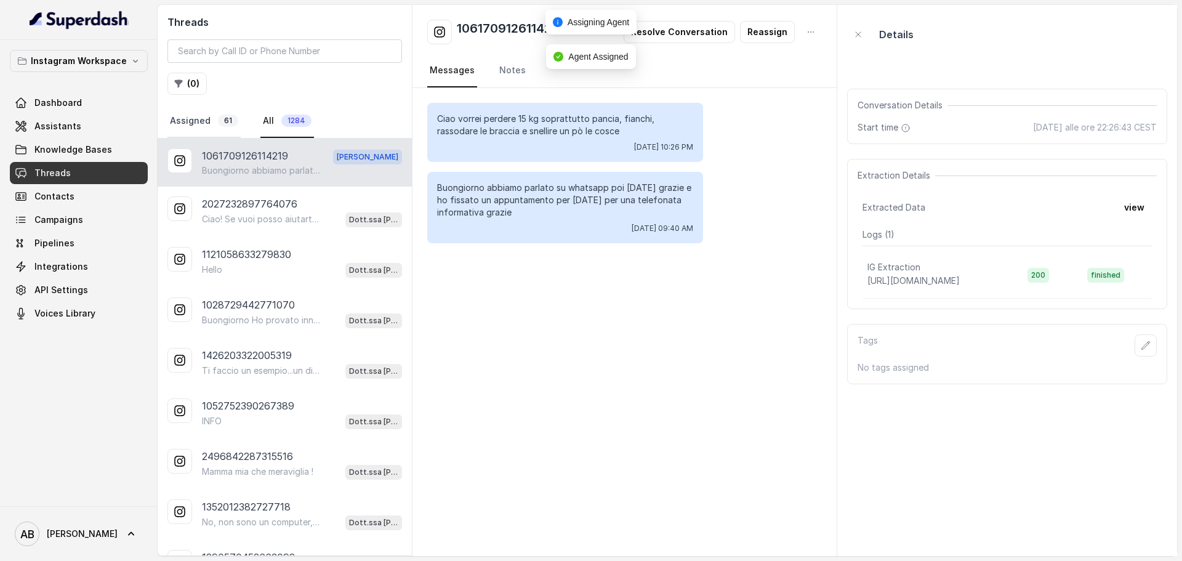
click at [222, 123] on span "61" at bounding box center [228, 120] width 20 height 12
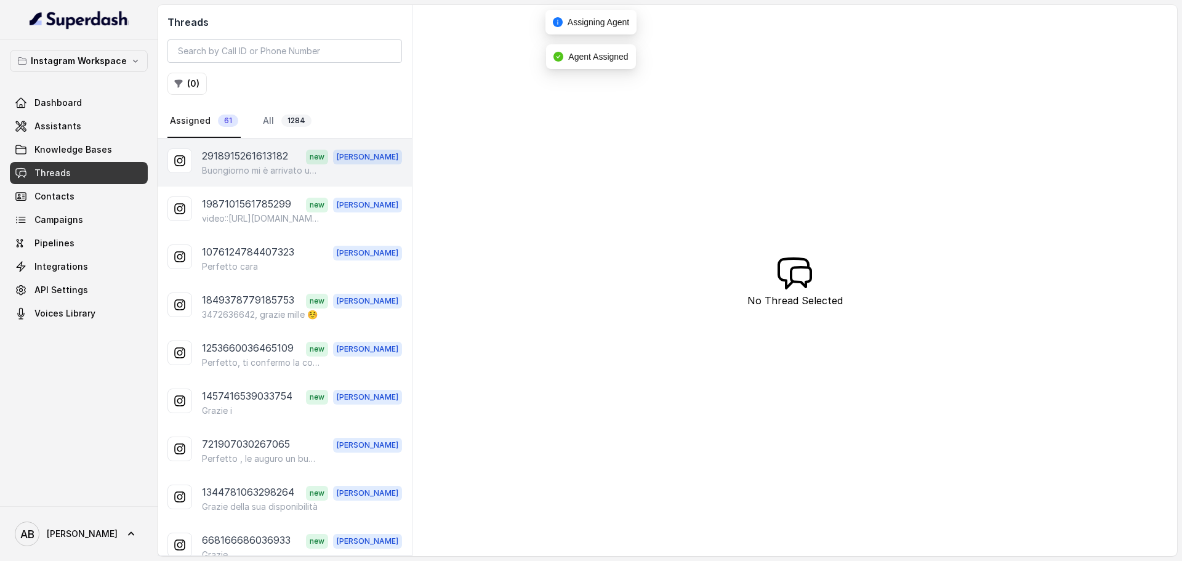
click at [259, 169] on p "Buongiorno mi è arrivato un messaggio sul telefono riguardo l'appuntamento cono…" at bounding box center [261, 170] width 118 height 12
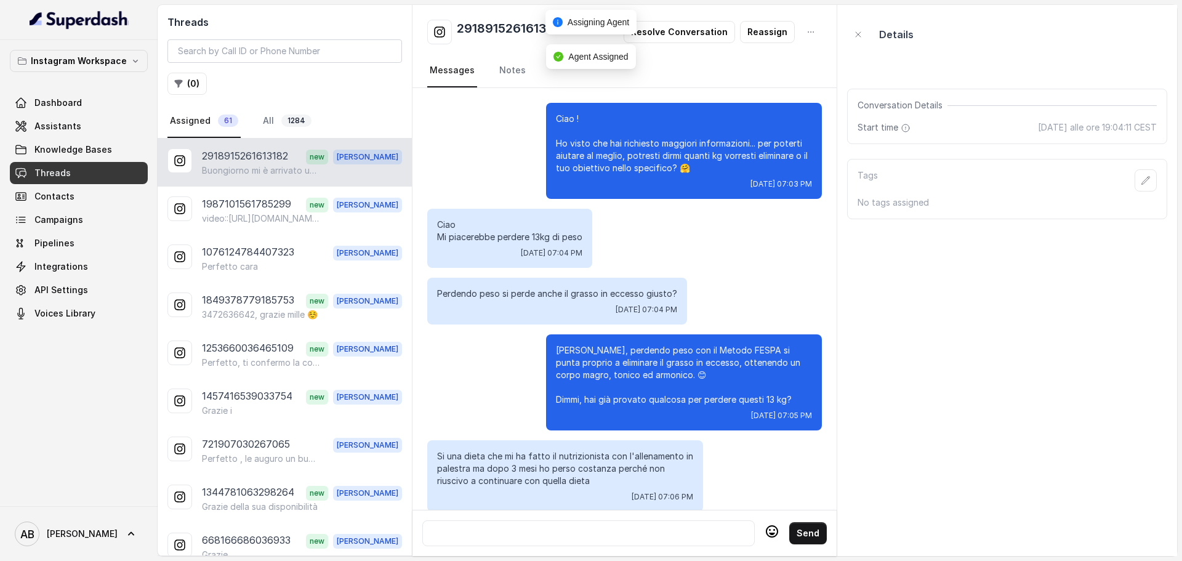
scroll to position [1171, 0]
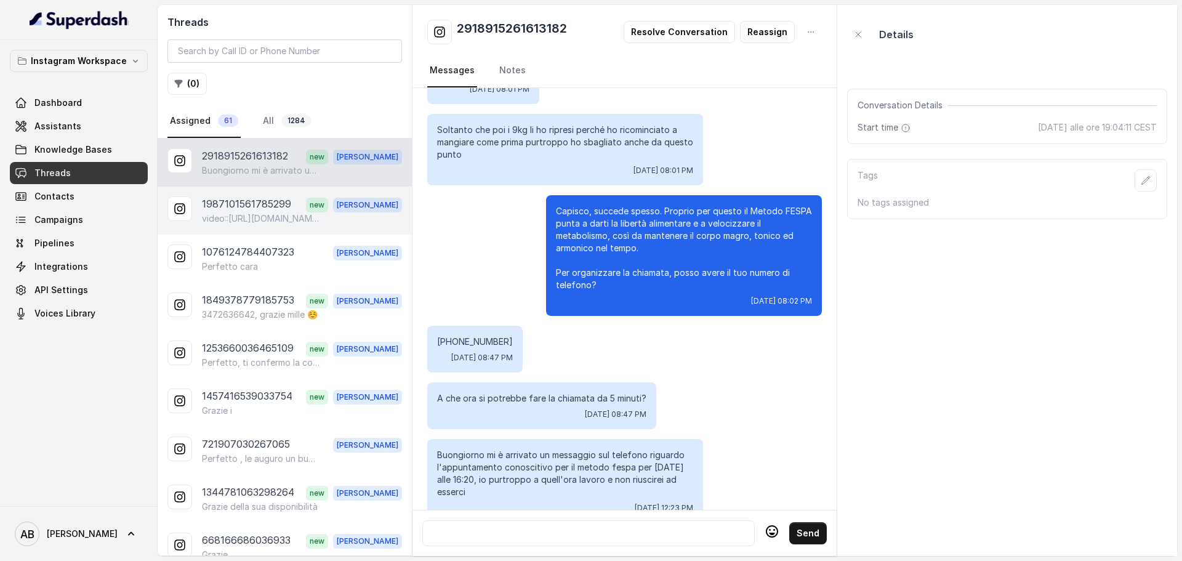
click at [280, 226] on div "1987101561785299 new Alessandro video::https://lookaside.fbsbx.com/ig_messaging…" at bounding box center [285, 210] width 254 height 48
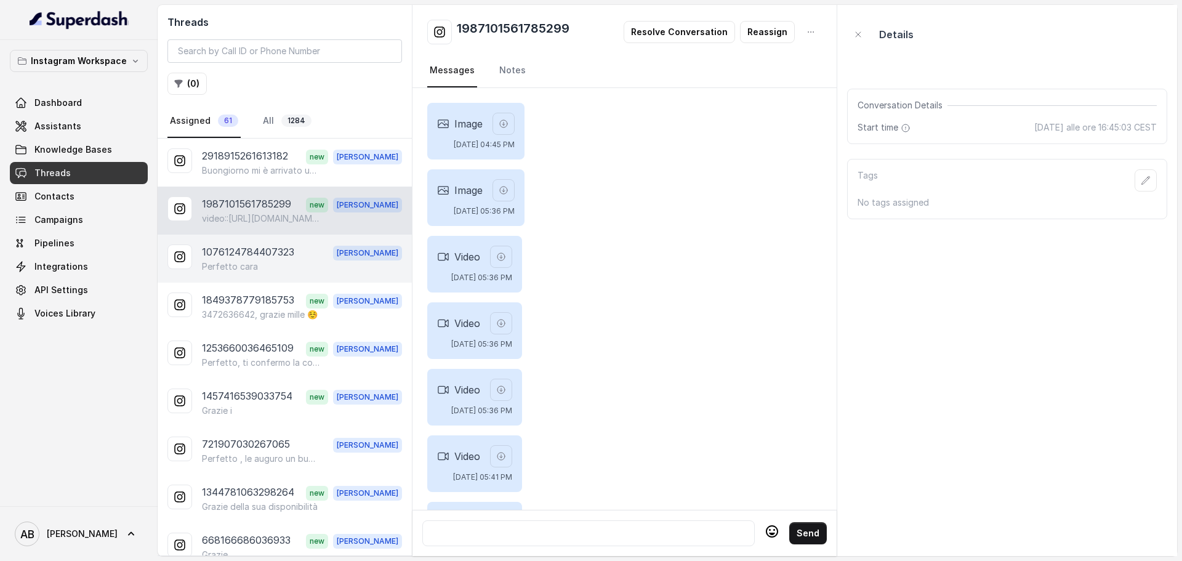
scroll to position [1084, 0]
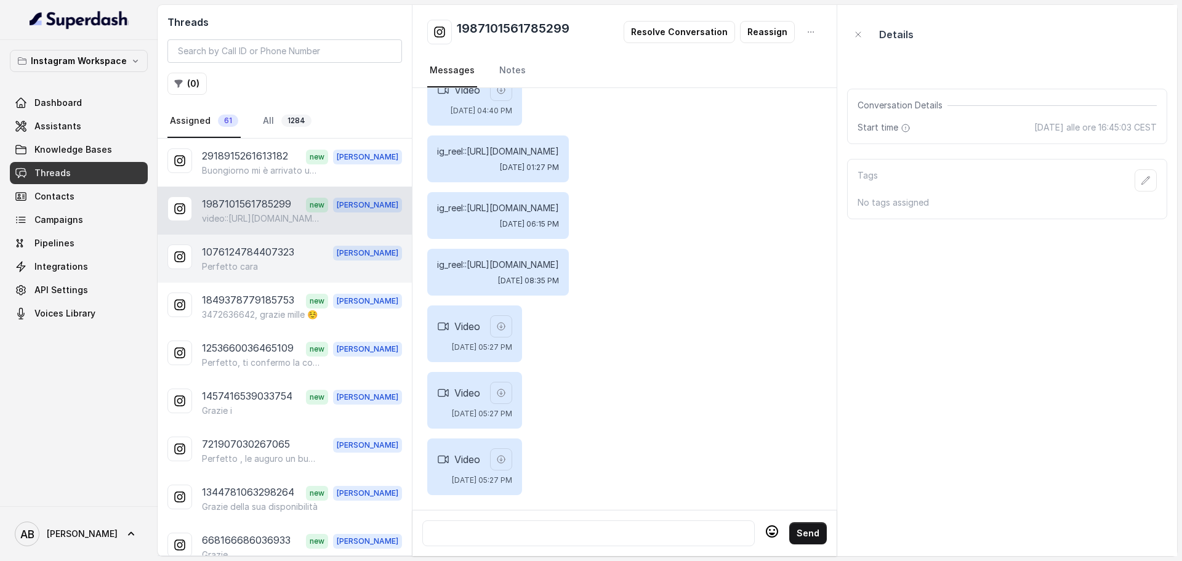
click at [269, 281] on div "1076124784407323 Alessandro Perfetto cara" at bounding box center [285, 259] width 254 height 48
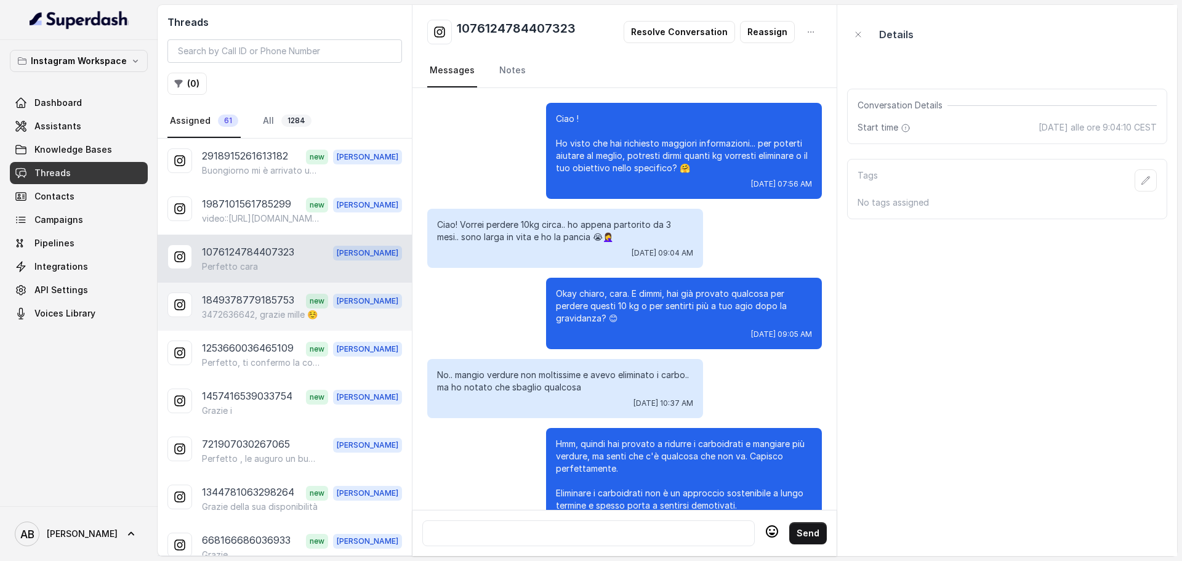
scroll to position [1818, 0]
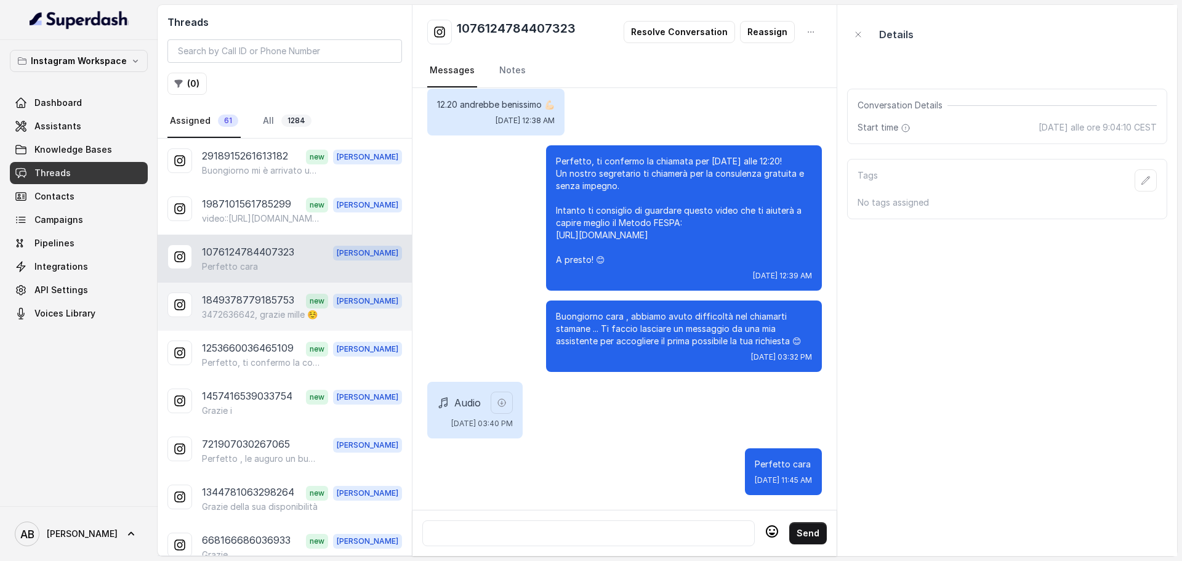
click at [269, 303] on p "1849378779185753" at bounding box center [248, 300] width 92 height 16
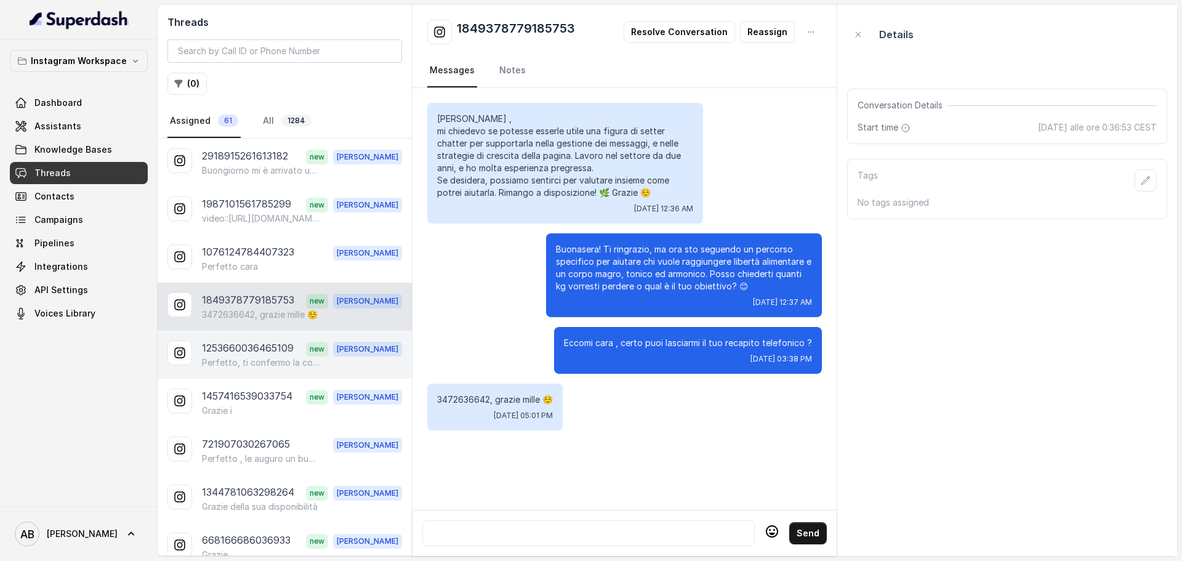
click at [261, 331] on div "1253660036465109 new Alessandro Perfetto, ti confermo la consulenza gratuita pe…" at bounding box center [285, 355] width 254 height 48
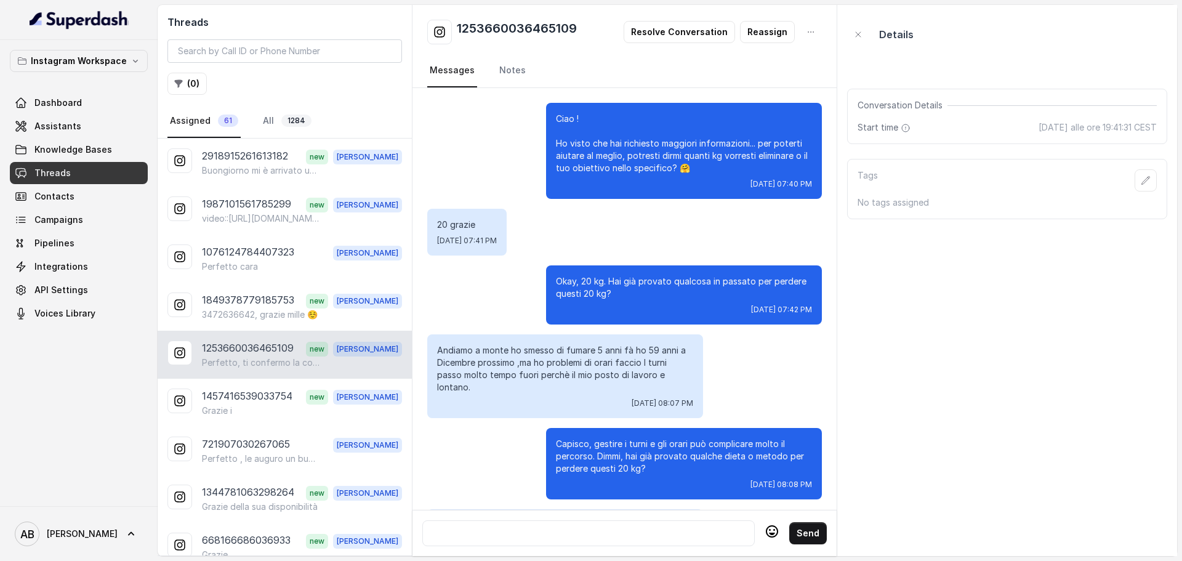
scroll to position [1331, 0]
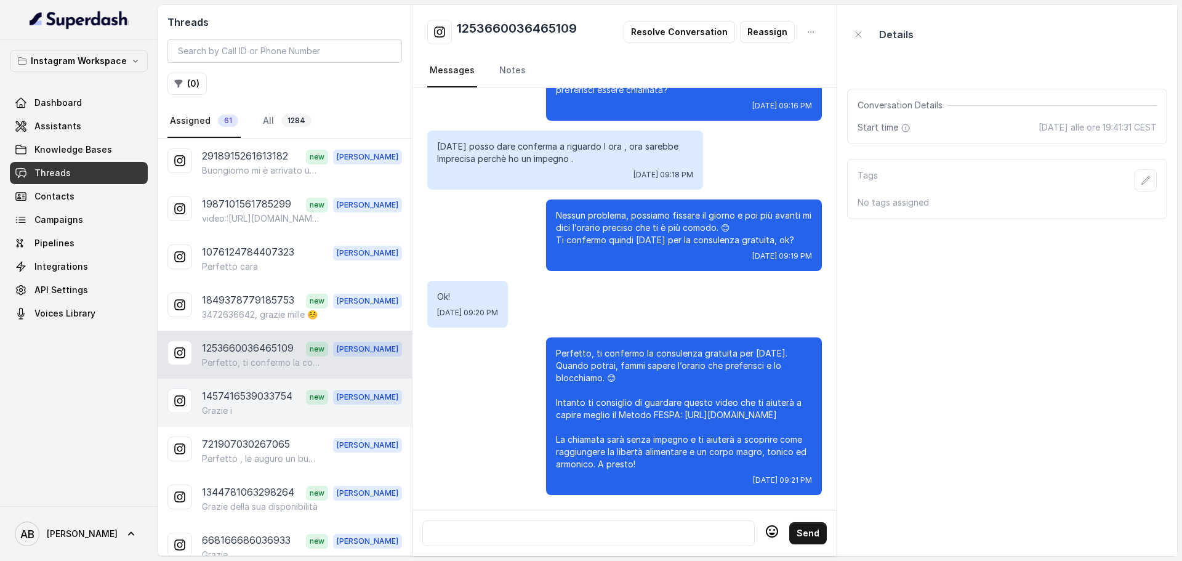
click at [262, 391] on p "1457416539033754" at bounding box center [247, 396] width 90 height 16
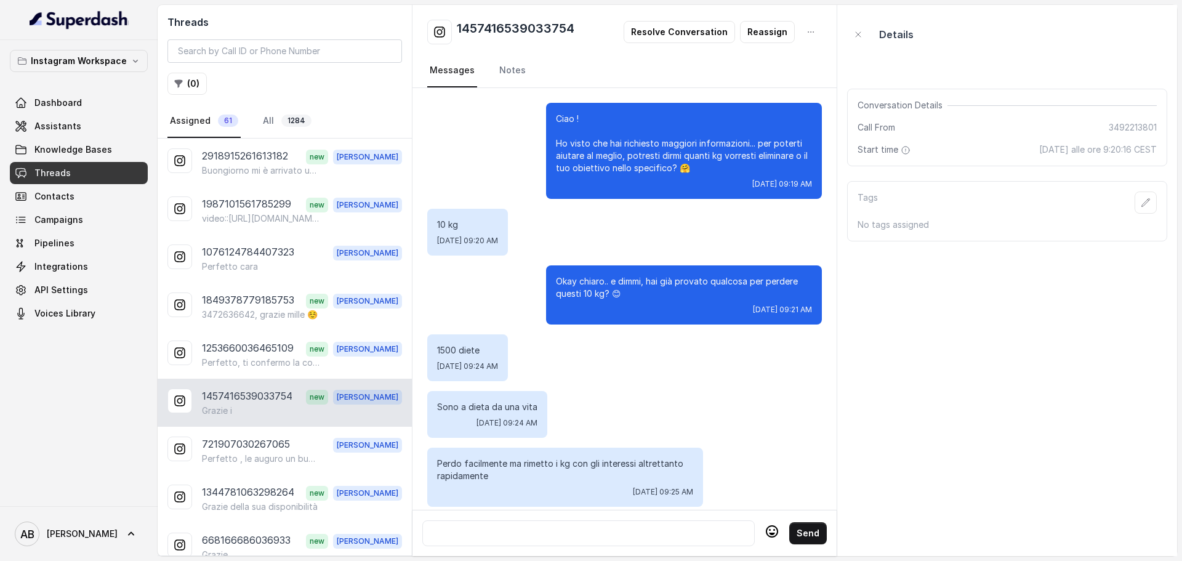
scroll to position [1176, 0]
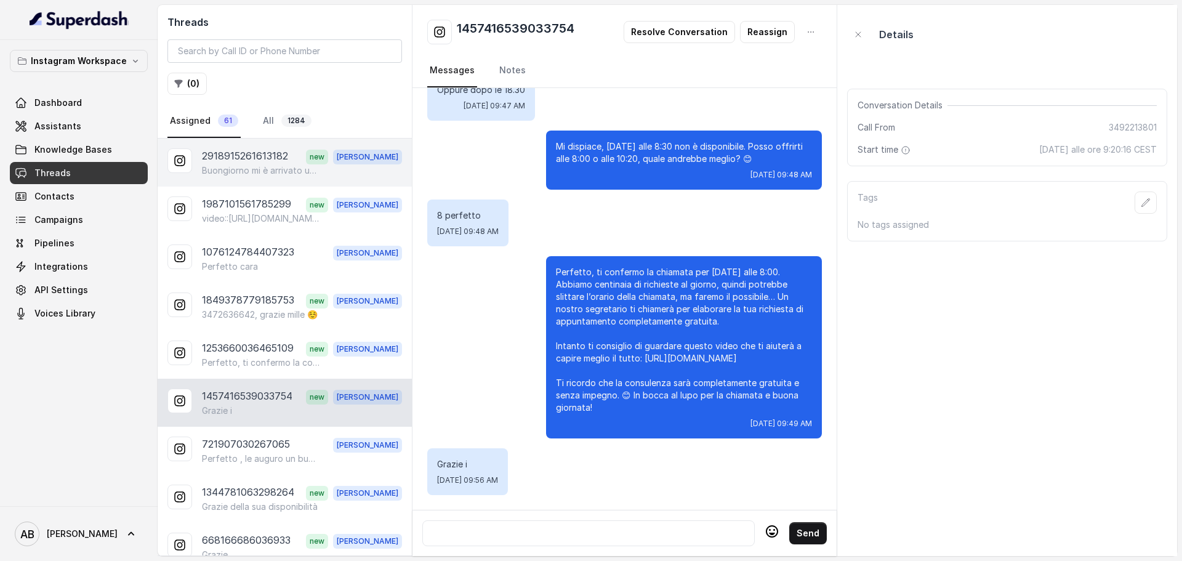
click at [247, 162] on p "2918915261613182" at bounding box center [245, 156] width 86 height 16
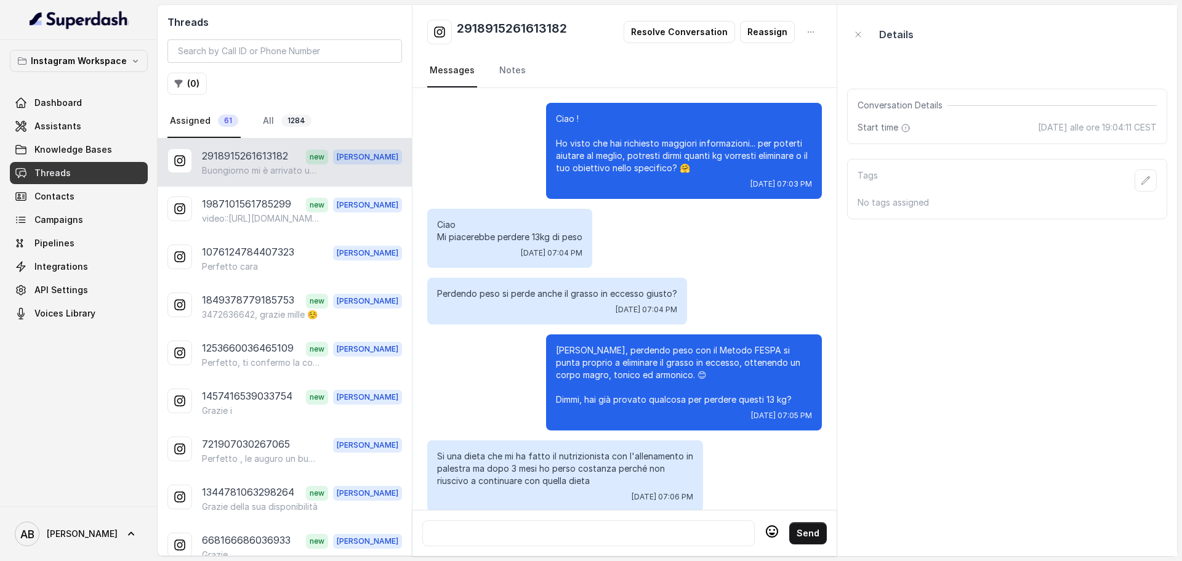
scroll to position [1171, 0]
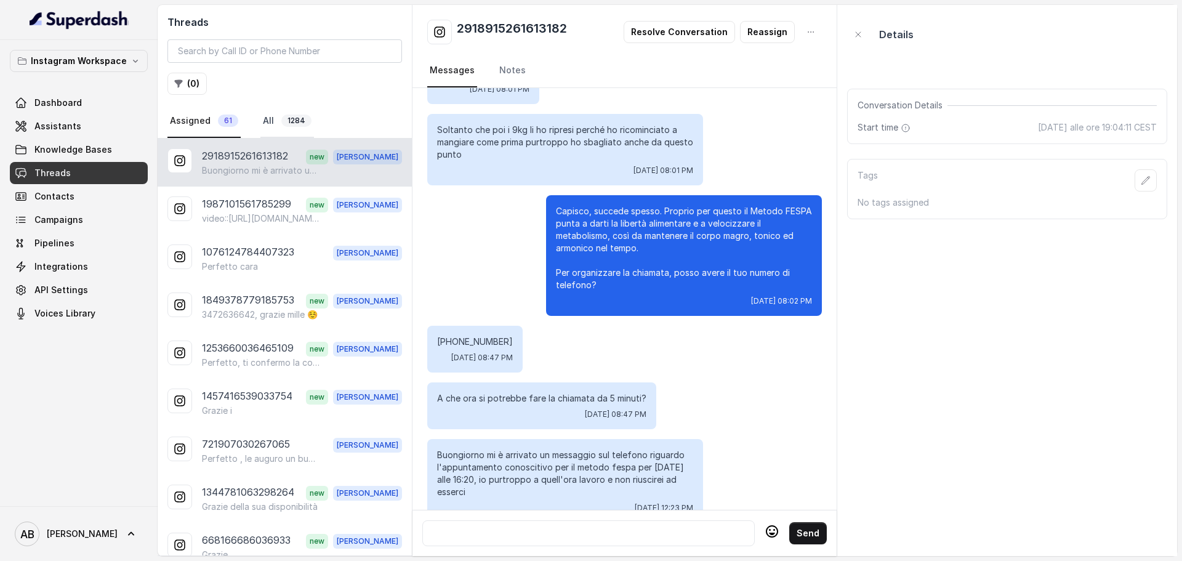
click at [283, 119] on span "1284" at bounding box center [296, 120] width 30 height 12
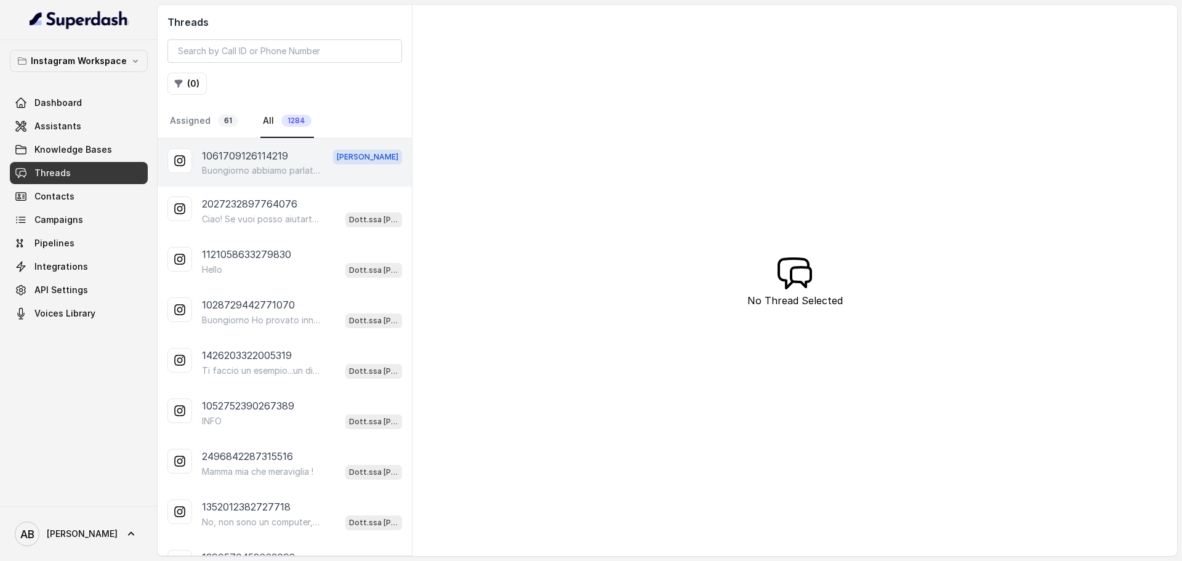
click at [260, 166] on p "Buongiorno abbiamo parlato su whatsapp poi [DATE] grazie e ho fissato un appunt…" at bounding box center [261, 170] width 118 height 12
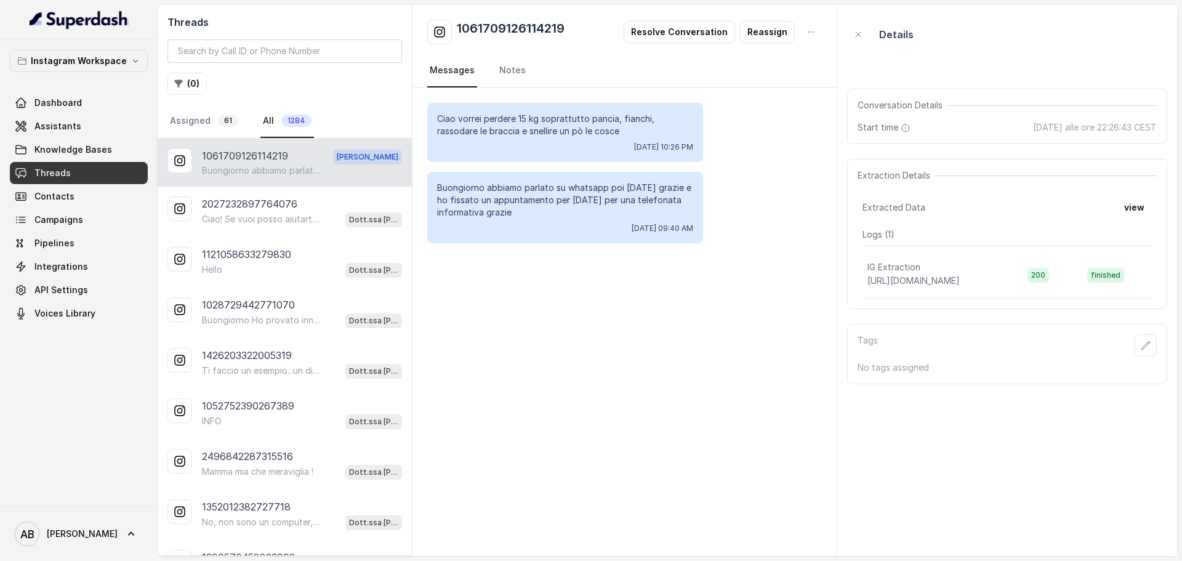
drag, startPoint x: 620, startPoint y: 385, endPoint x: 597, endPoint y: 248, distance: 138.6
click at [621, 376] on div "Ciao vorrei perdere 15 kg soprattutto pancia, fianchi, rassodare le braccia e s…" at bounding box center [624, 322] width 424 height 468
click at [776, 32] on button "Reassign" at bounding box center [767, 32] width 55 height 22
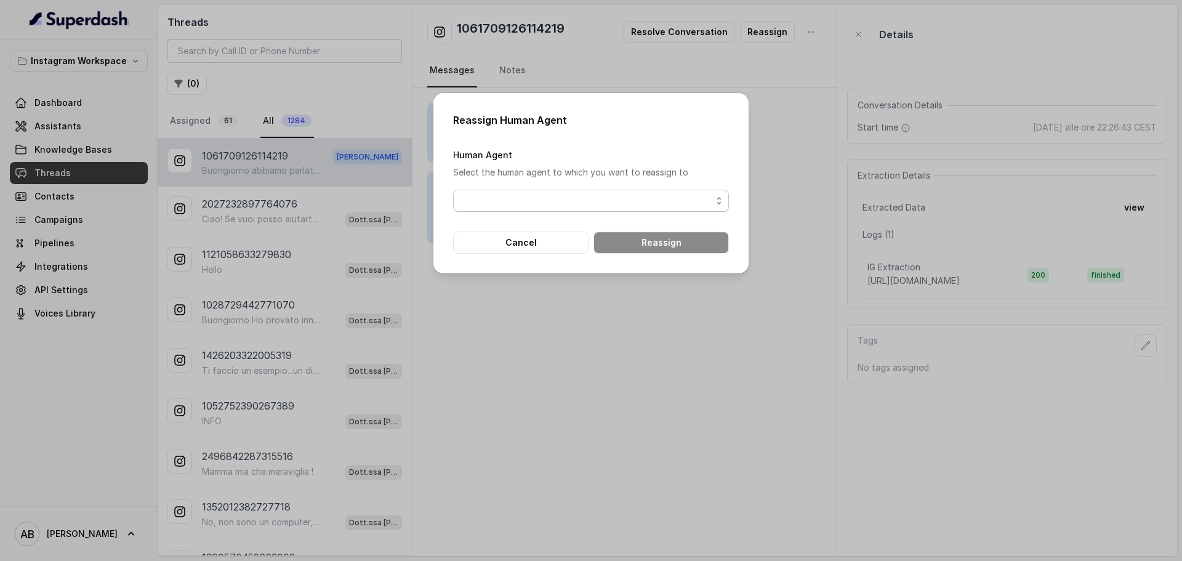
click at [550, 202] on span "button" at bounding box center [591, 201] width 276 height 22
click at [681, 134] on div "Reassign Human Agent Human Agent Select the human agent to which you want to re…" at bounding box center [590, 183] width 315 height 180
drag, startPoint x: 741, startPoint y: 306, endPoint x: 646, endPoint y: 280, distance: 98.2
click at [741, 307] on div "Reassign Human Agent Human Agent Select the human agent to which you want to re…" at bounding box center [591, 280] width 1182 height 561
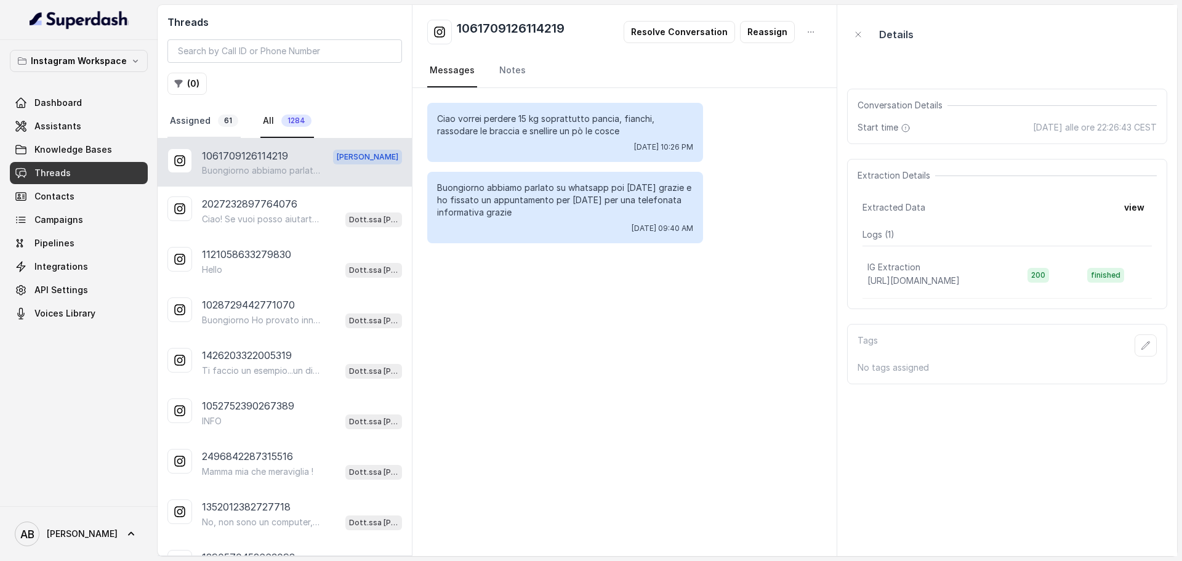
click at [196, 126] on link "Assigned 61" at bounding box center [203, 121] width 73 height 33
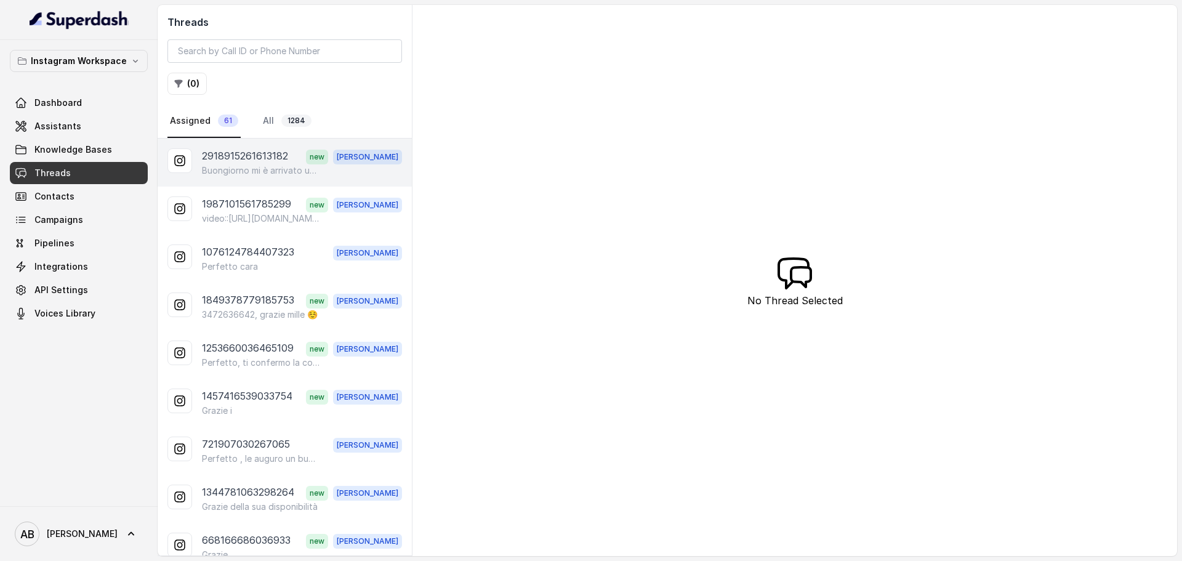
click at [281, 157] on p "2918915261613182" at bounding box center [245, 156] width 86 height 16
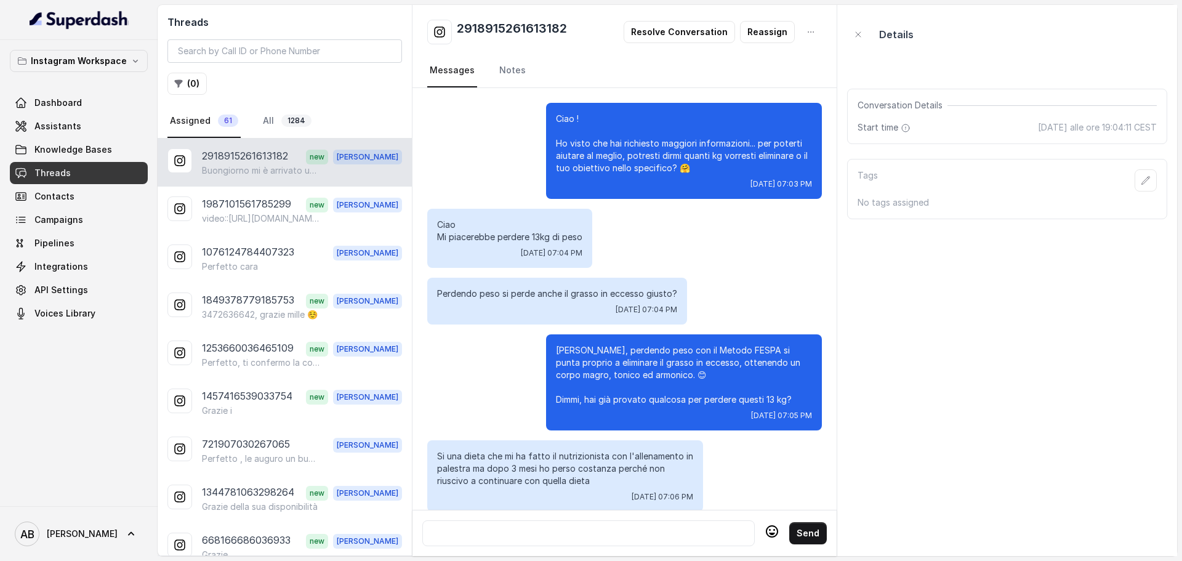
scroll to position [1171, 0]
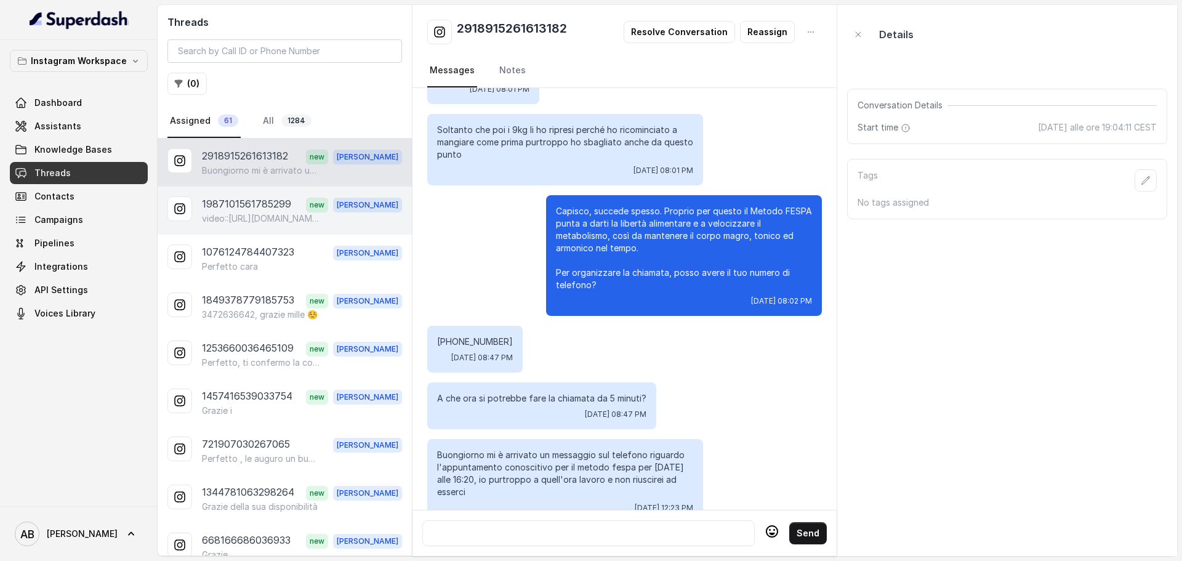
click at [280, 204] on p "1987101561785299" at bounding box center [246, 204] width 89 height 16
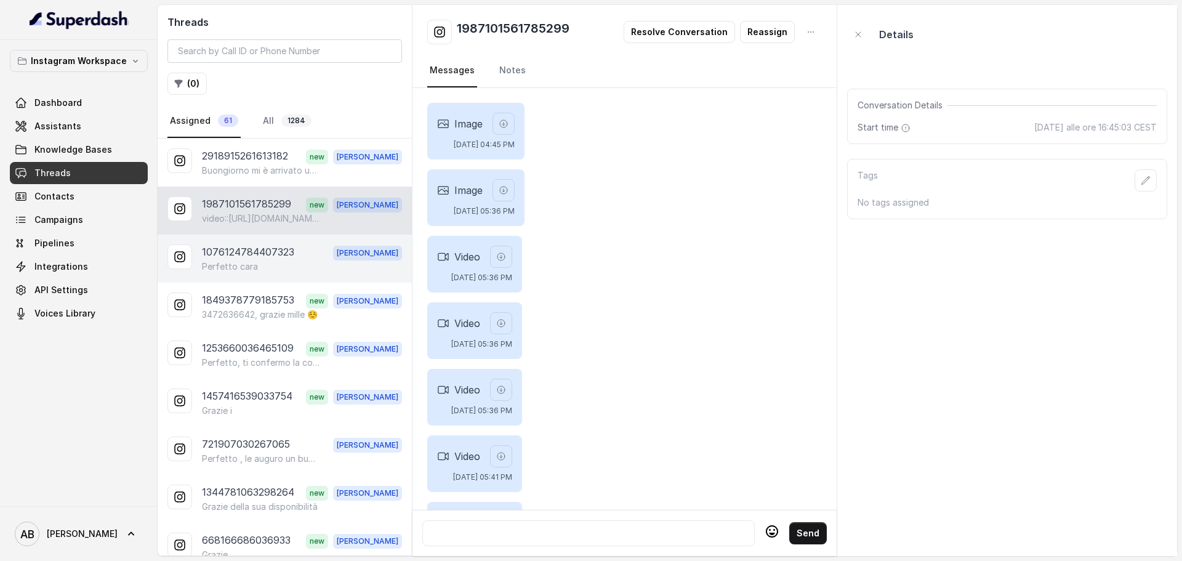
scroll to position [1084, 0]
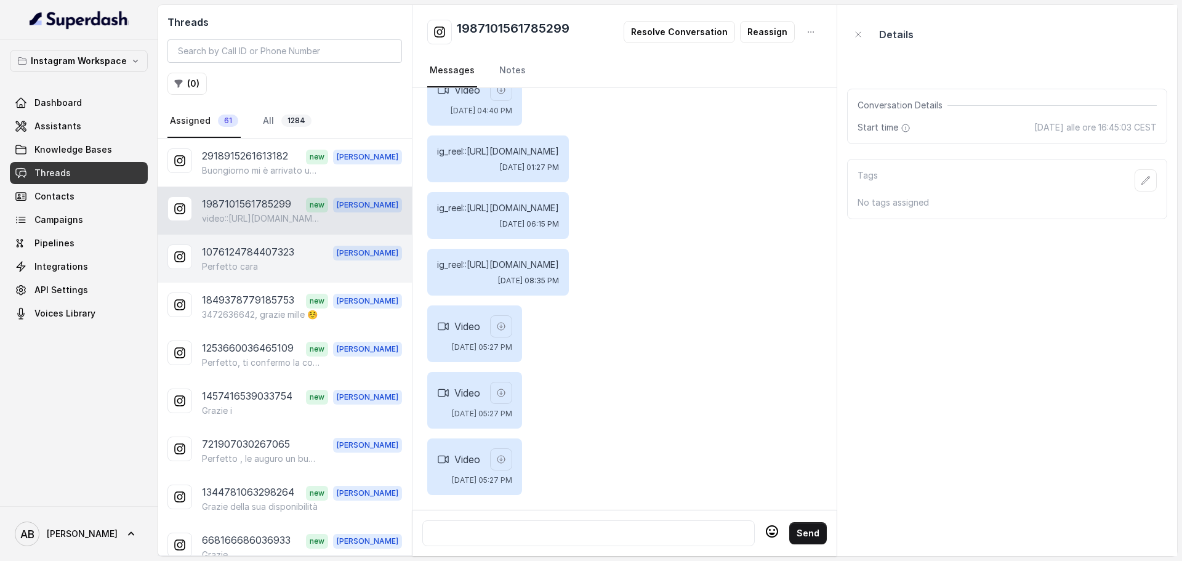
click at [268, 270] on div "Perfetto cara" at bounding box center [302, 266] width 200 height 12
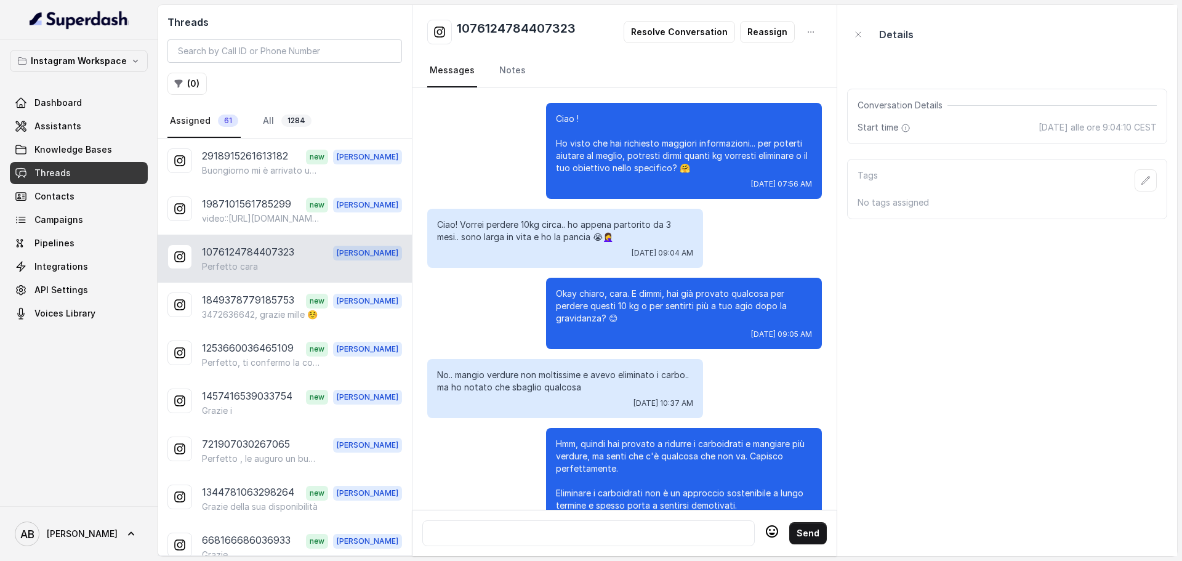
scroll to position [1818, 0]
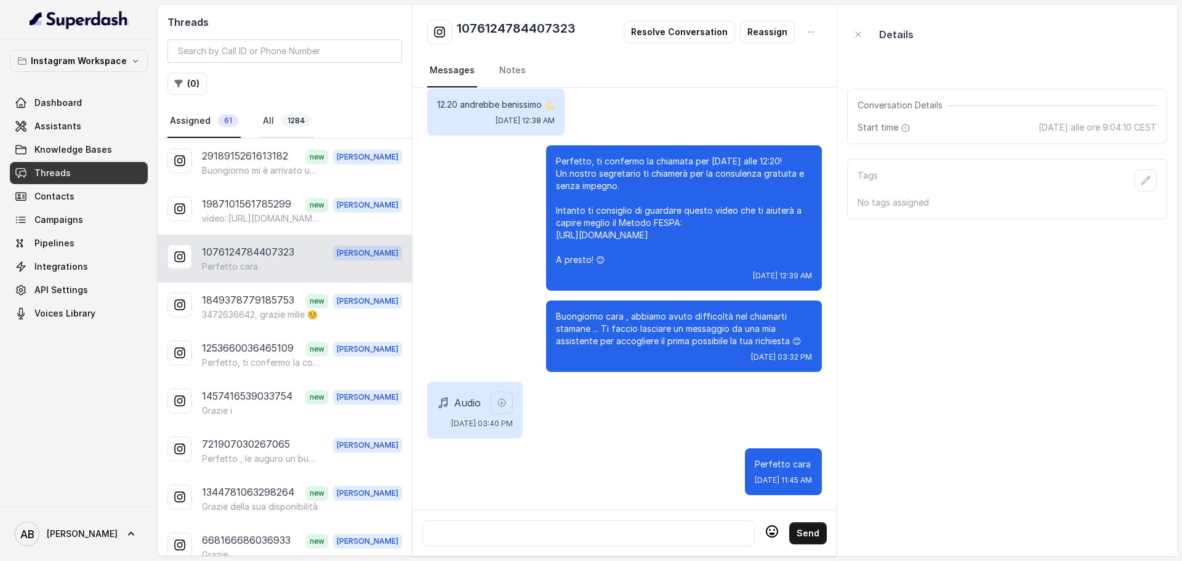
click at [265, 115] on link "All 1284" at bounding box center [287, 121] width 54 height 33
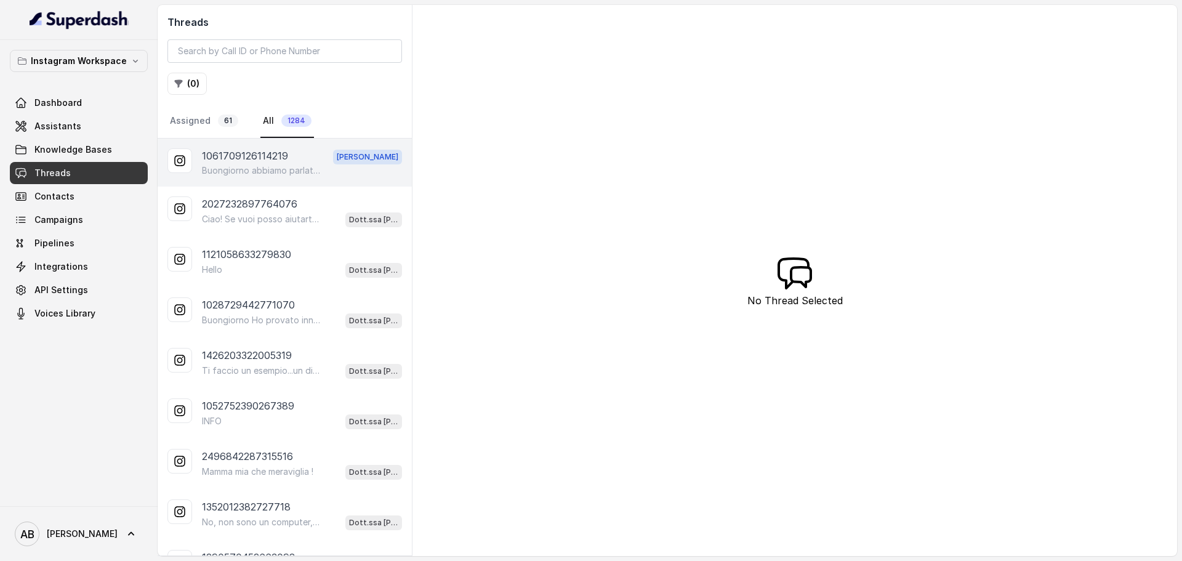
click at [233, 170] on p "Buongiorno abbiamo parlato su whatsapp poi [DATE] grazie e ho fissato un appunt…" at bounding box center [261, 170] width 118 height 12
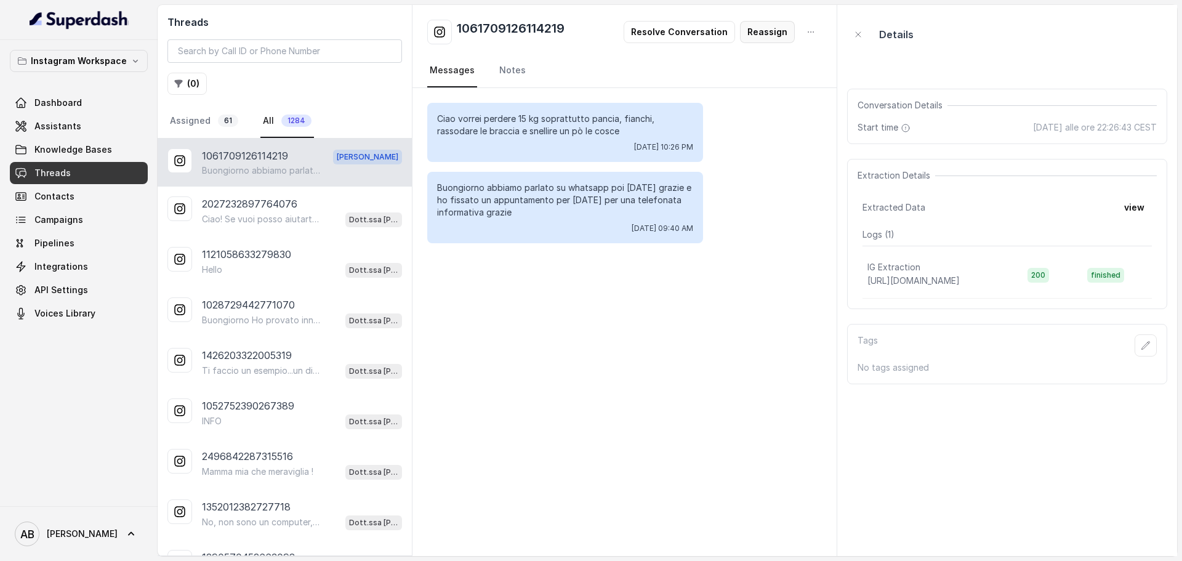
click at [784, 26] on button "Reassign" at bounding box center [767, 32] width 55 height 22
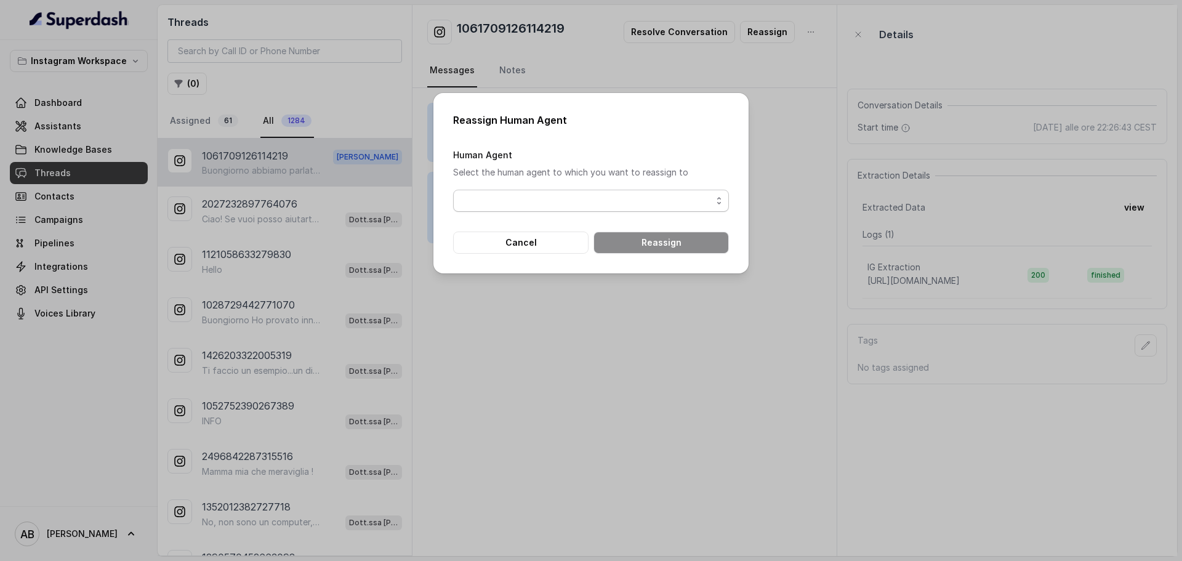
click at [567, 204] on span "button" at bounding box center [591, 201] width 276 height 22
click at [543, 247] on form "Human Agent Select the human agent to which you want to reassign to Cancel Reas…" at bounding box center [591, 200] width 276 height 106
click at [547, 251] on button "Cancel" at bounding box center [520, 242] width 135 height 22
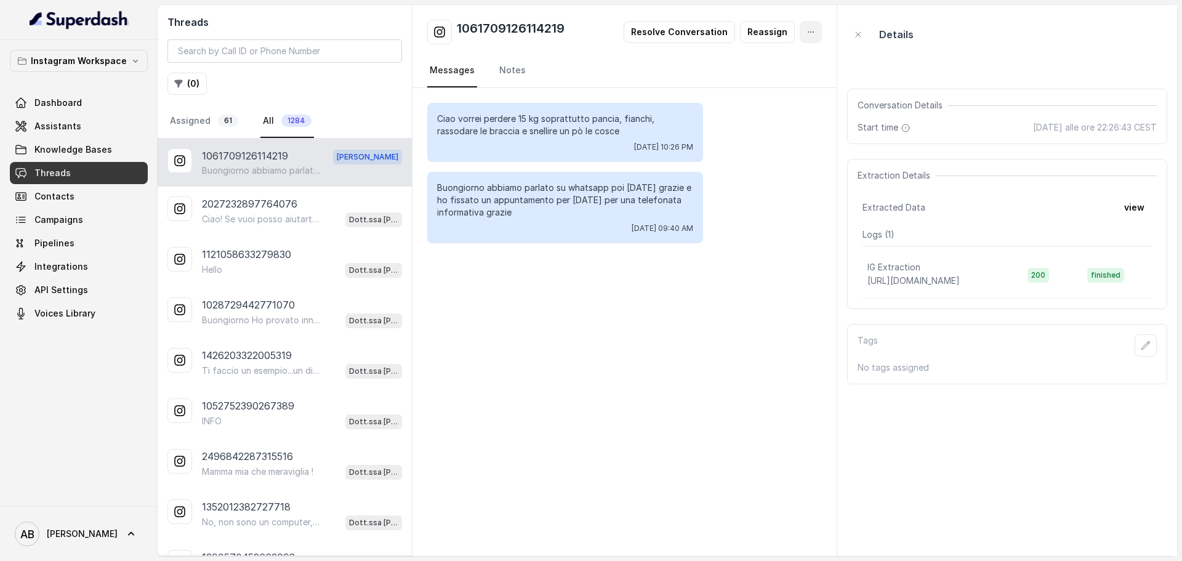
click at [817, 36] on button "button" at bounding box center [811, 32] width 22 height 22
click at [358, 228] on div "Threads ( 0 ) Assigned 61 All 1284 1061709126114219 Alessandro Buongiorno abbia…" at bounding box center [667, 280] width 1019 height 551
click at [330, 222] on div "Ciao! Se vuoi posso aiutarti a capire come funziona il Metodo FESPA e come ragg…" at bounding box center [302, 219] width 200 height 16
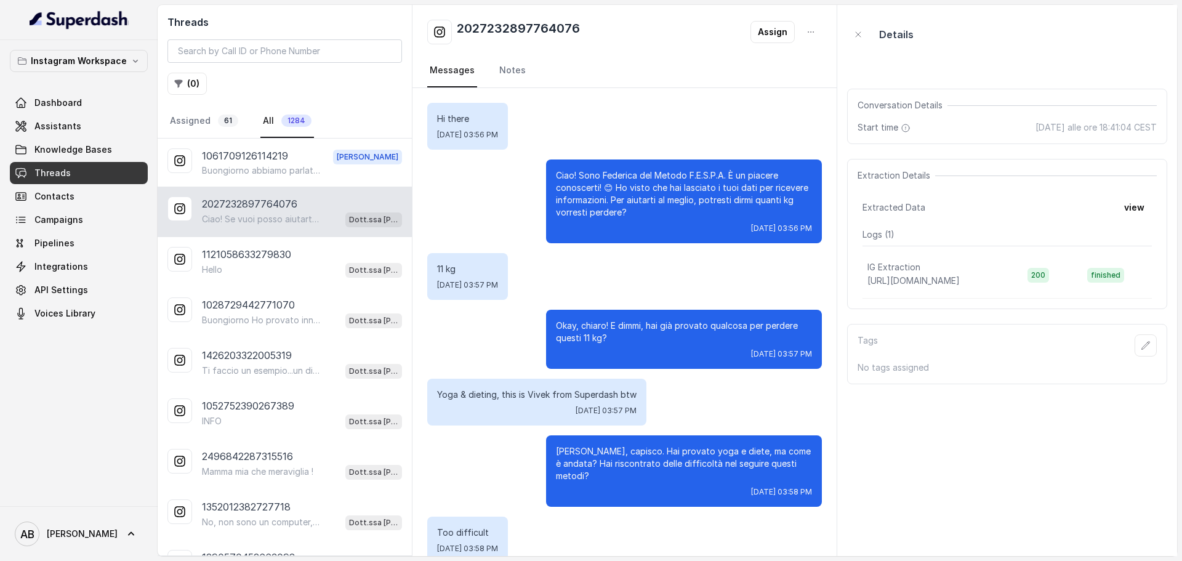
scroll to position [1600, 0]
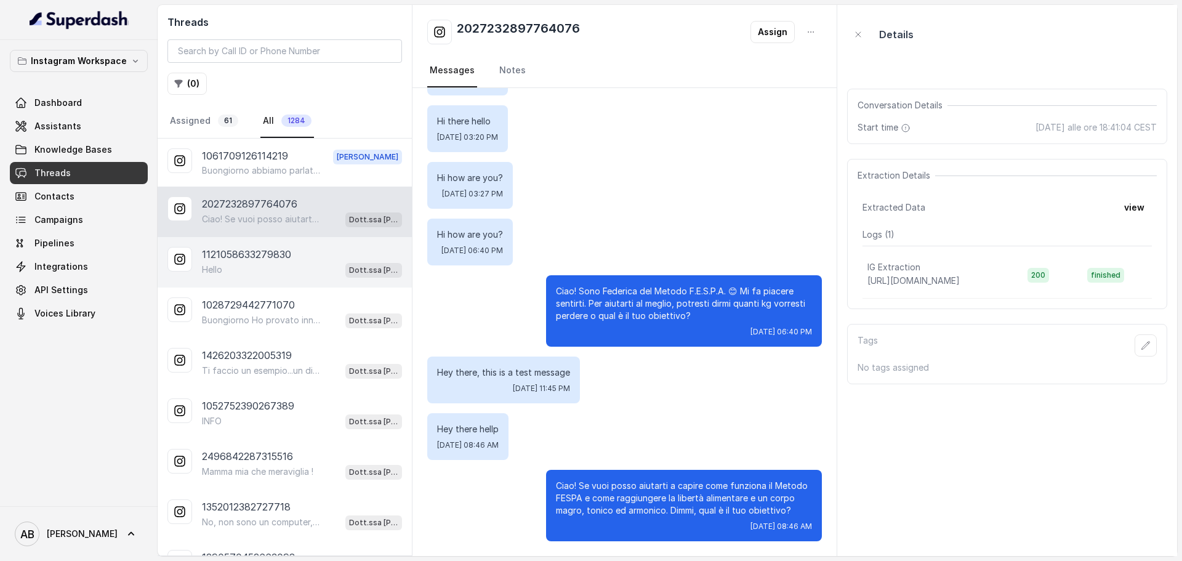
click at [263, 264] on div "Hello Dott.ssa Saccone Federica" at bounding box center [302, 270] width 200 height 16
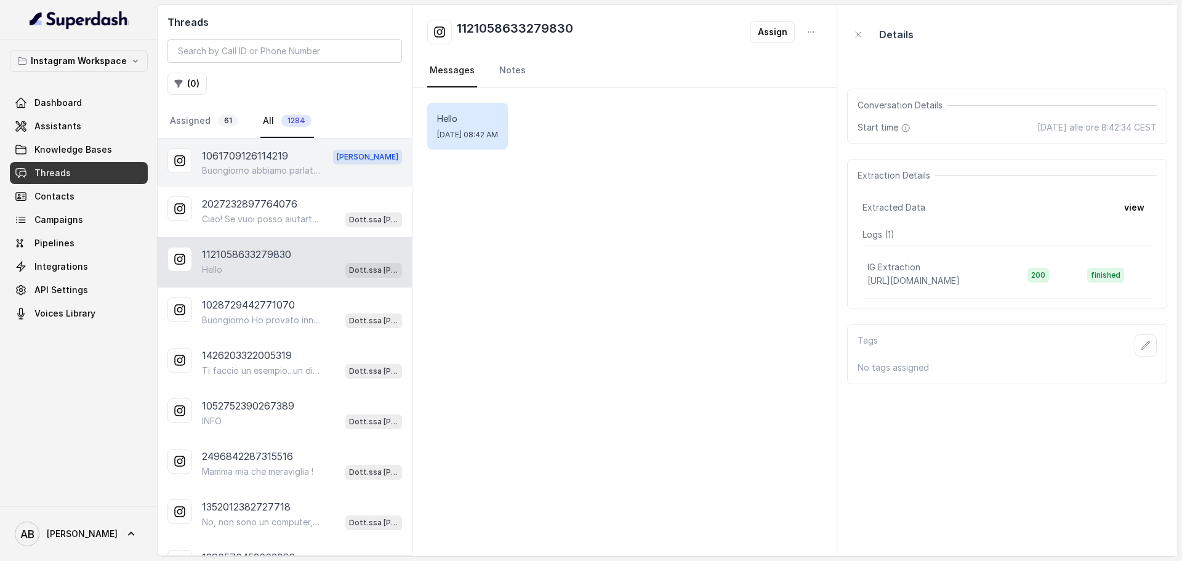
click at [267, 172] on p "Buongiorno abbiamo parlato su whatsapp poi [DATE] grazie e ho fissato un appunt…" at bounding box center [261, 170] width 118 height 12
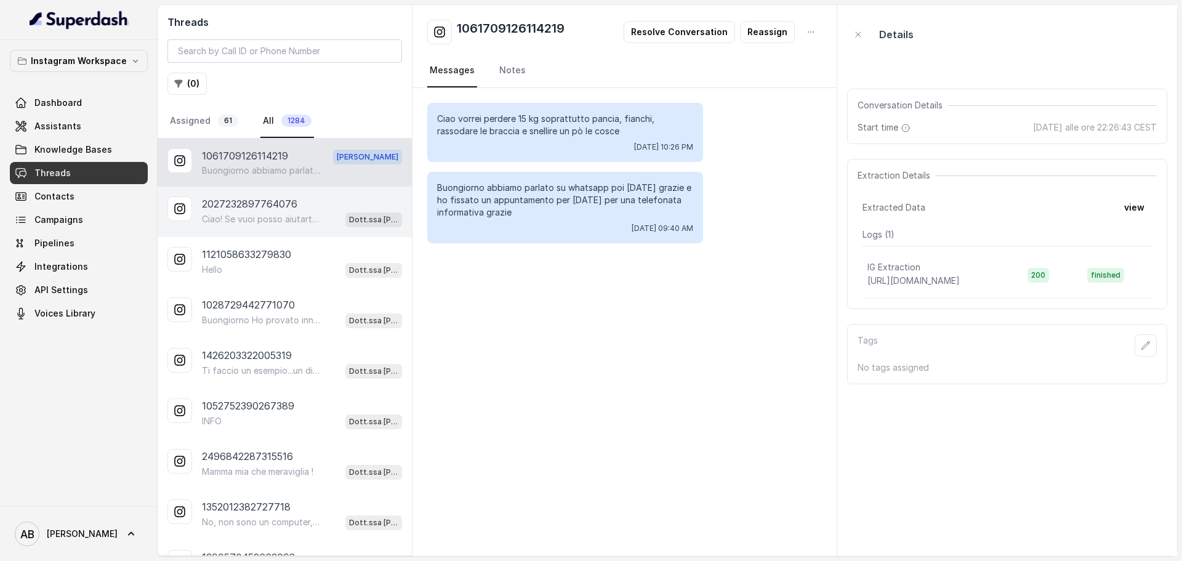
click at [294, 222] on p "Ciao! Se vuoi posso aiutarti a capire come funziona il Metodo FESPA e come ragg…" at bounding box center [261, 219] width 118 height 12
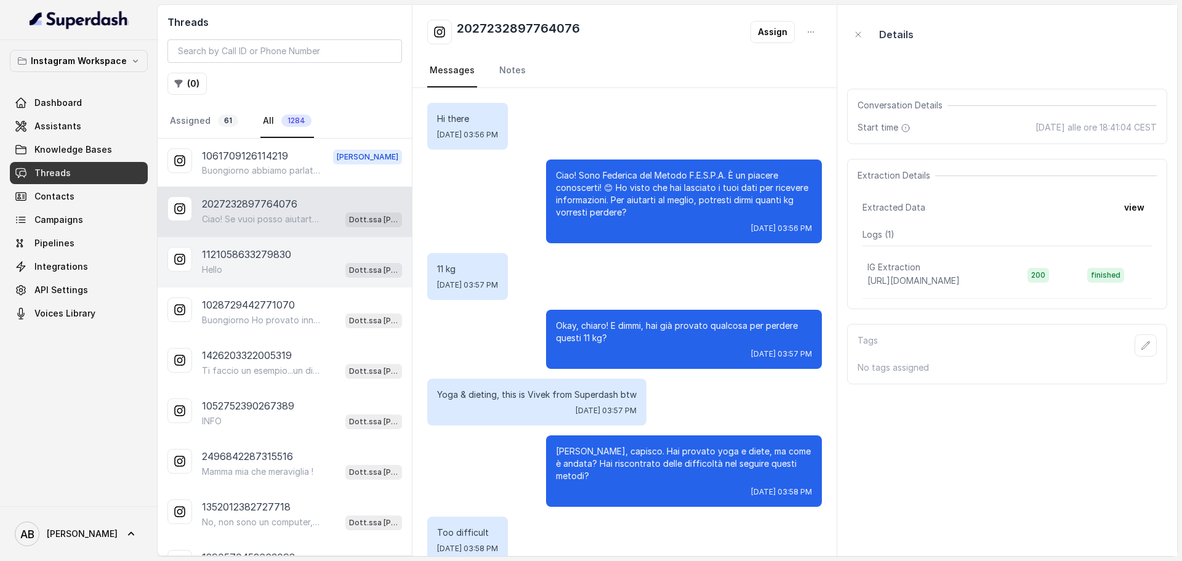
scroll to position [1600, 0]
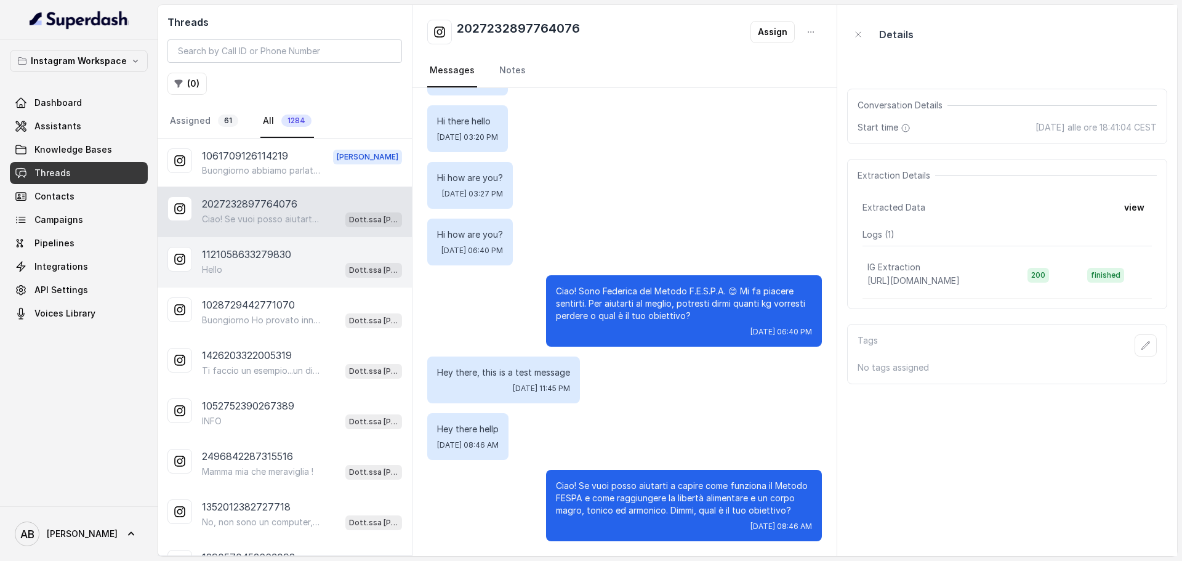
click at [279, 260] on p "1121058633279830" at bounding box center [246, 254] width 89 height 15
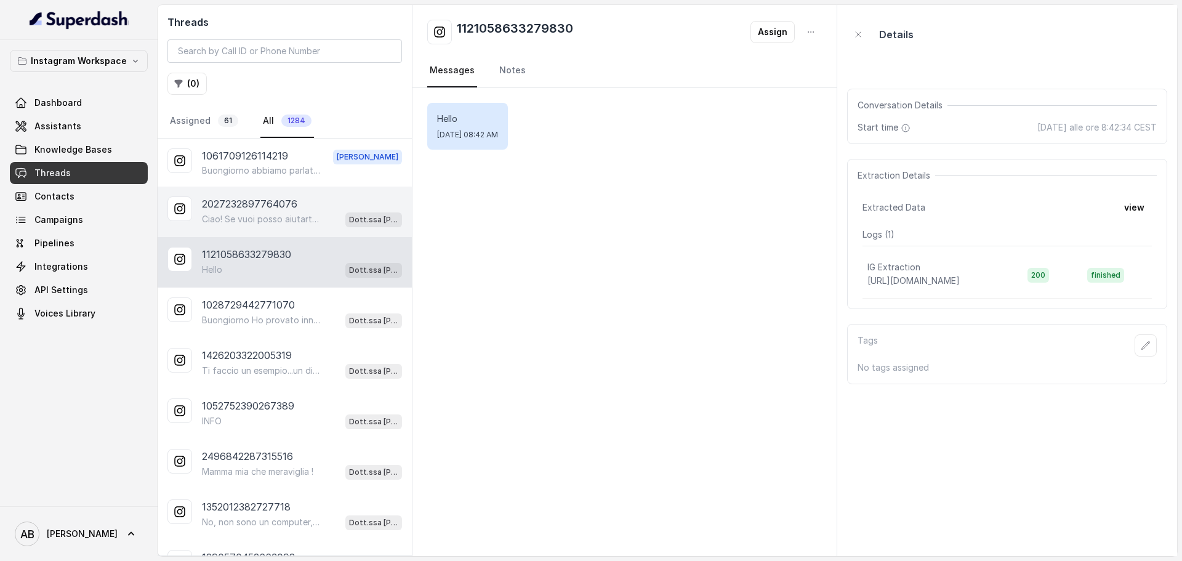
click at [267, 188] on div "2027232897764076 Ciao! Se vuoi posso aiutarti a capire come funziona il Metodo …" at bounding box center [285, 211] width 254 height 50
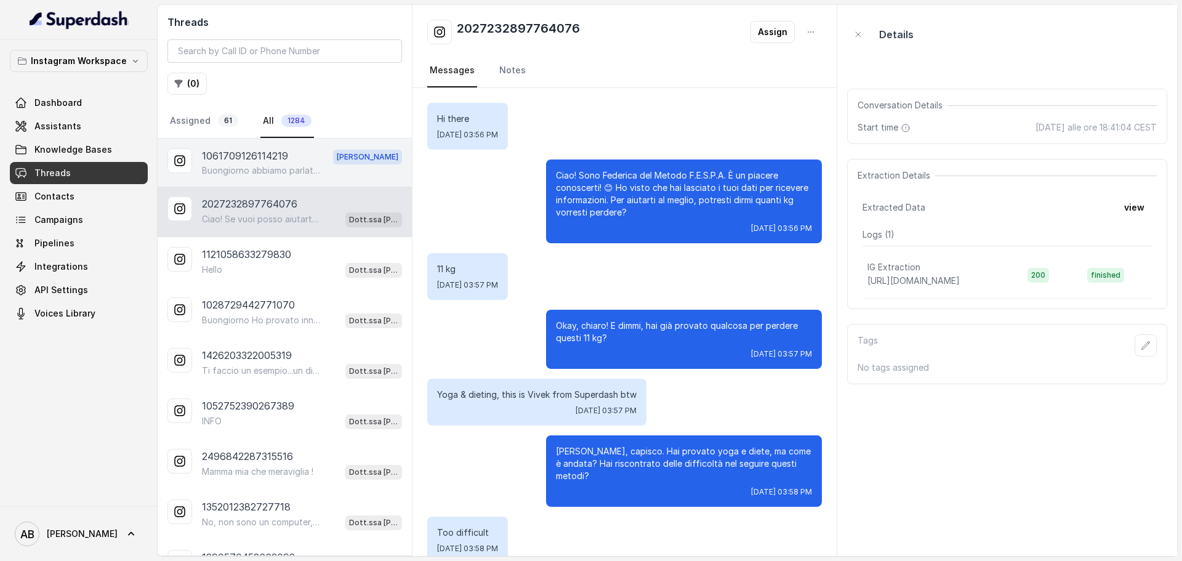
scroll to position [1600, 0]
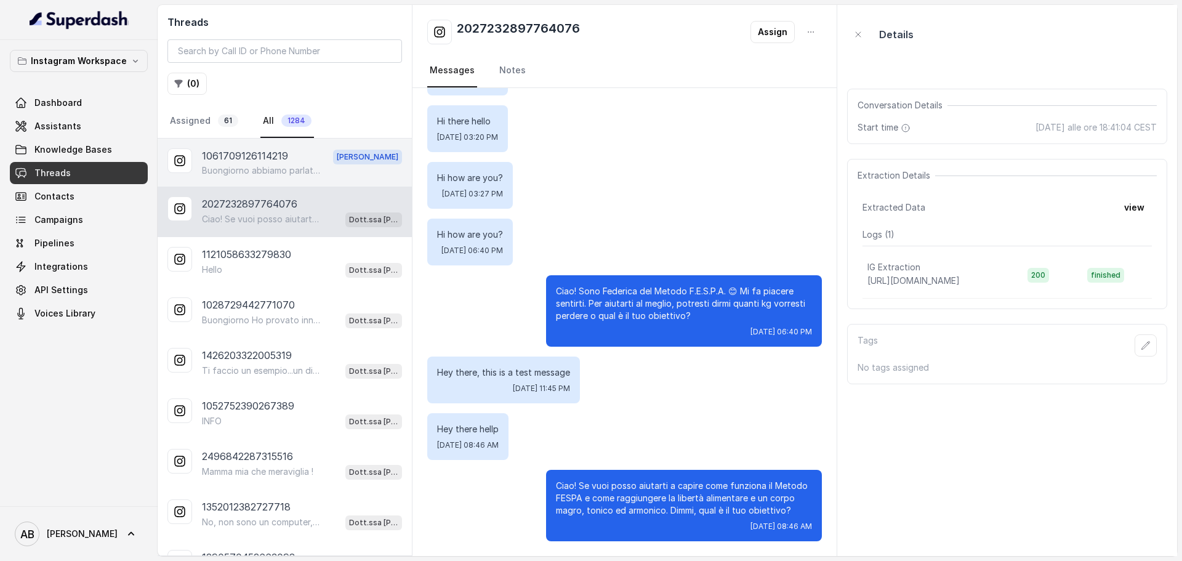
click at [268, 180] on div "1061709126114219 [PERSON_NAME] abbiamo parlato su whatsapp poi [DATE] grazie e …" at bounding box center [285, 162] width 254 height 48
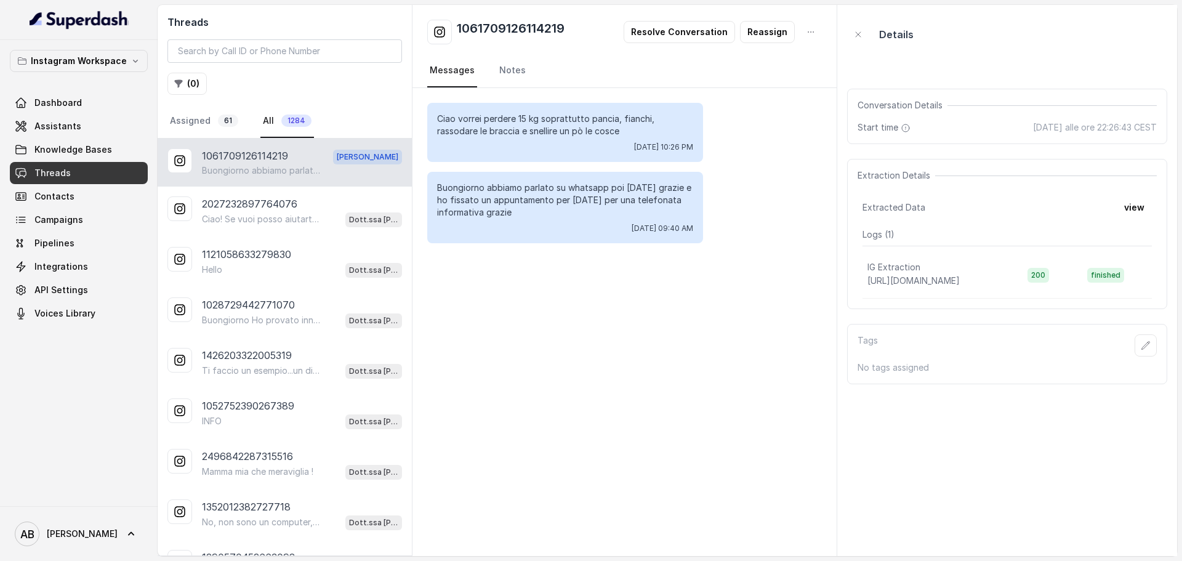
click at [239, 108] on nav "Assigned 61 All 1284" at bounding box center [284, 121] width 235 height 33
click at [162, 122] on div "Threads ( 0 ) Assigned 61 All 1284" at bounding box center [285, 72] width 254 height 134
click at [230, 123] on span "61" at bounding box center [228, 120] width 20 height 12
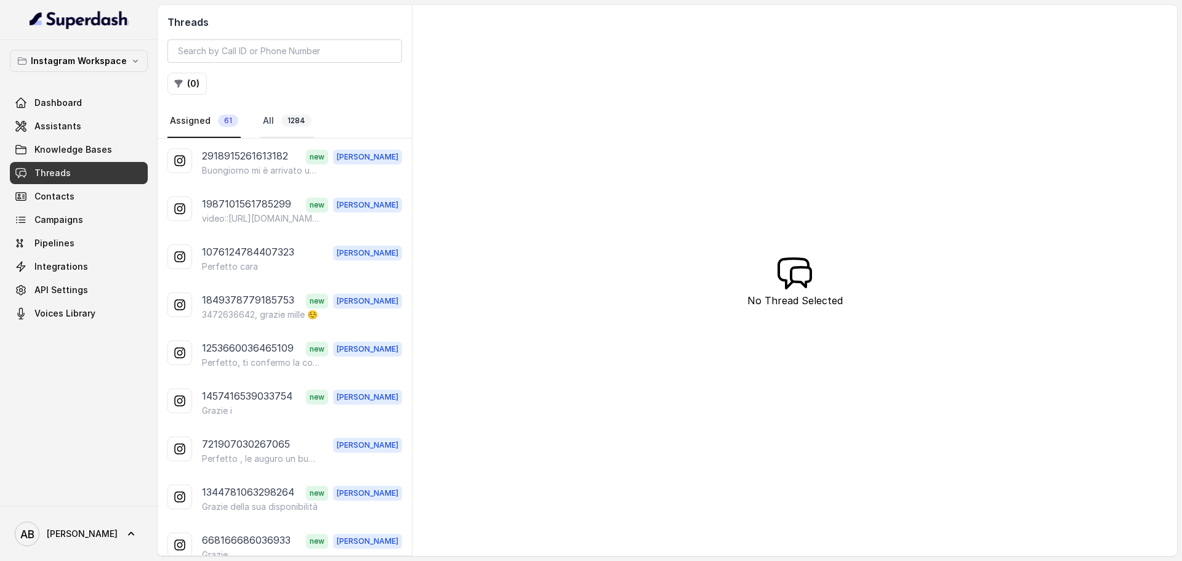
click at [272, 119] on link "All 1284" at bounding box center [287, 121] width 54 height 33
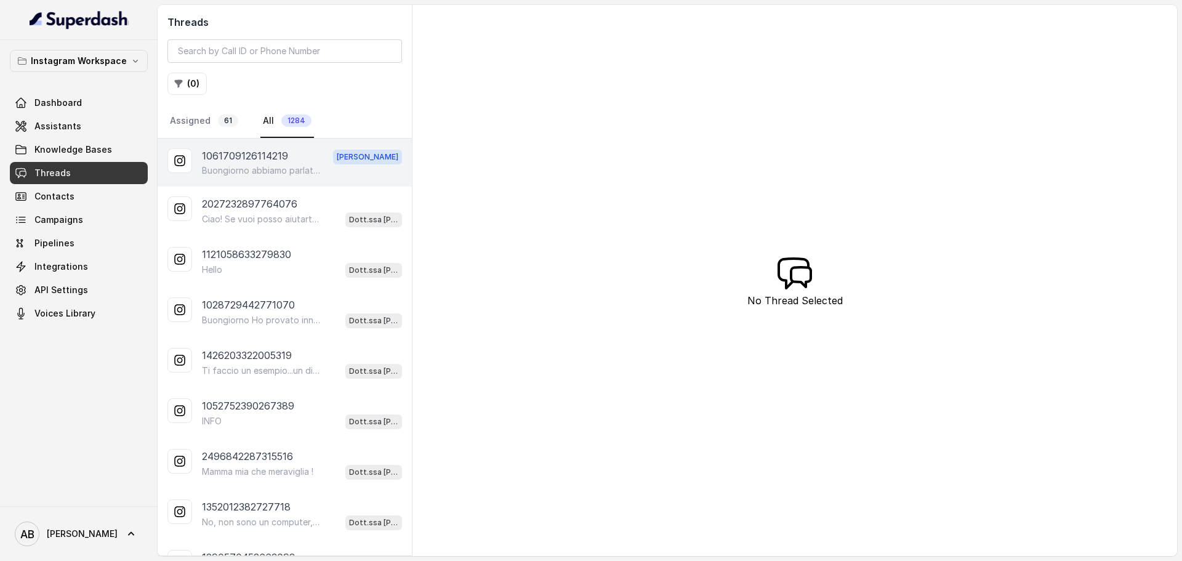
click at [308, 146] on div "1061709126114219 [PERSON_NAME] abbiamo parlato su whatsapp poi [DATE] grazie e …" at bounding box center [285, 162] width 254 height 48
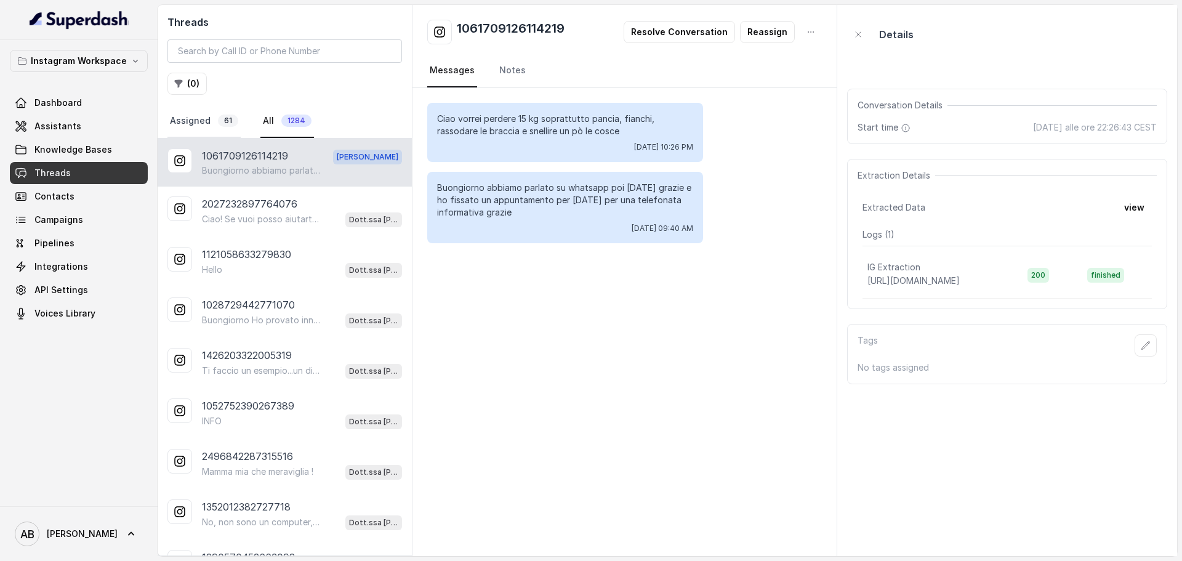
click at [227, 113] on link "Assigned 61" at bounding box center [203, 121] width 73 height 33
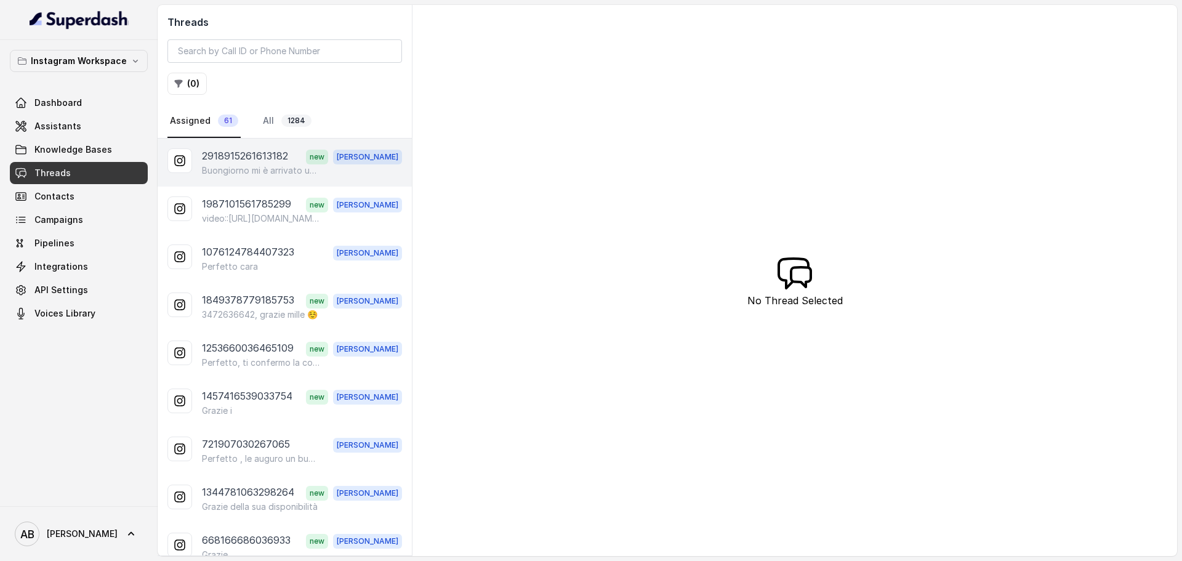
click at [244, 168] on p "Buongiorno mi è arrivato un messaggio sul telefono riguardo l'appuntamento cono…" at bounding box center [261, 170] width 118 height 12
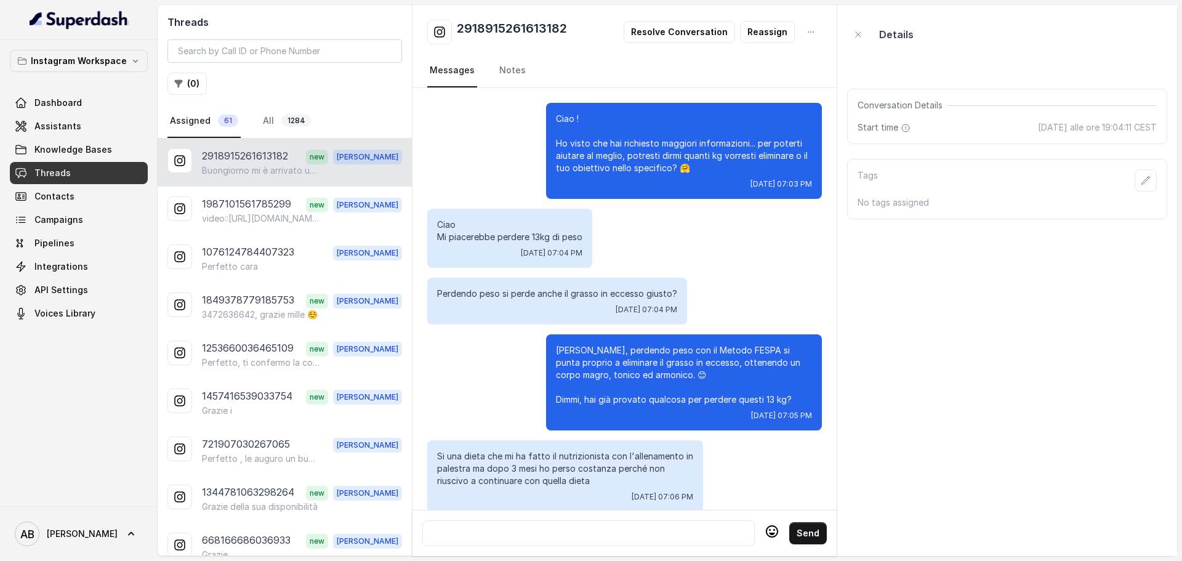
scroll to position [1171, 0]
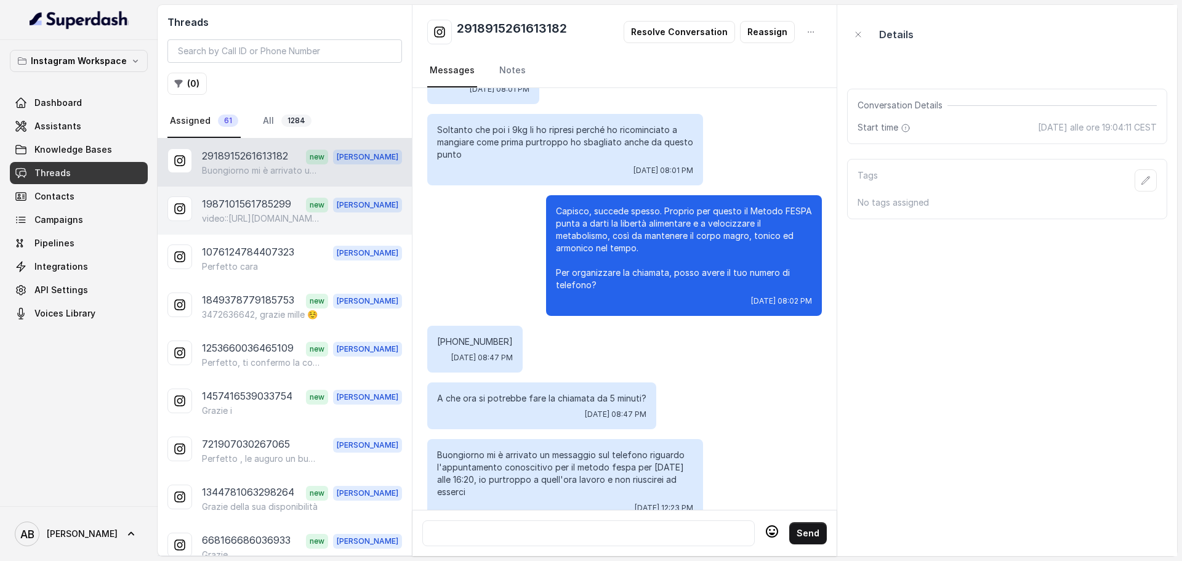
click at [252, 210] on p "1987101561785299" at bounding box center [246, 204] width 89 height 16
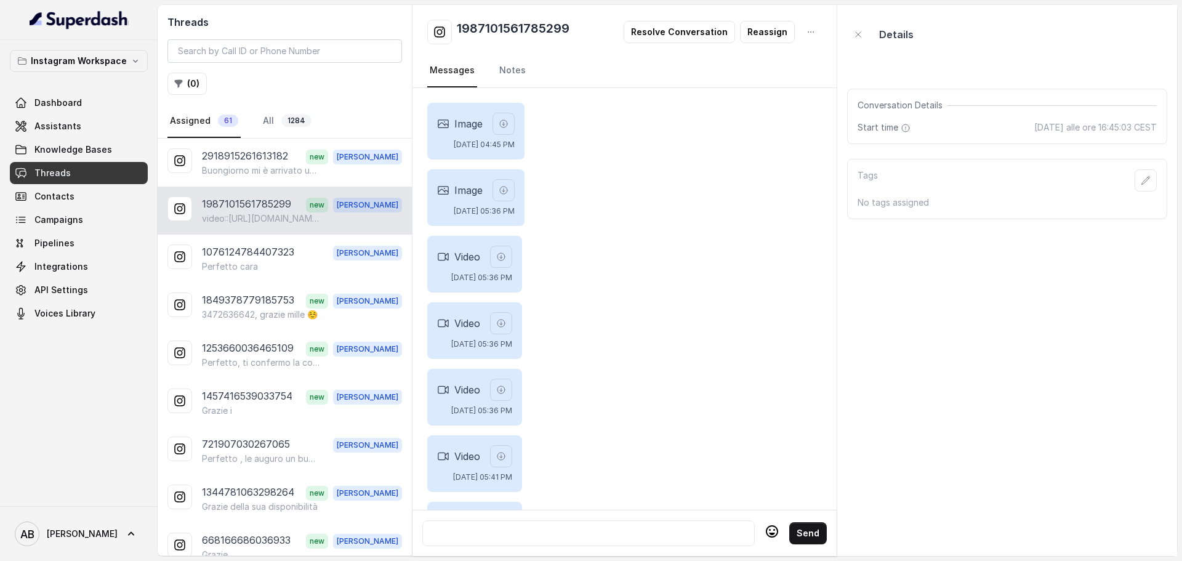
scroll to position [1084, 0]
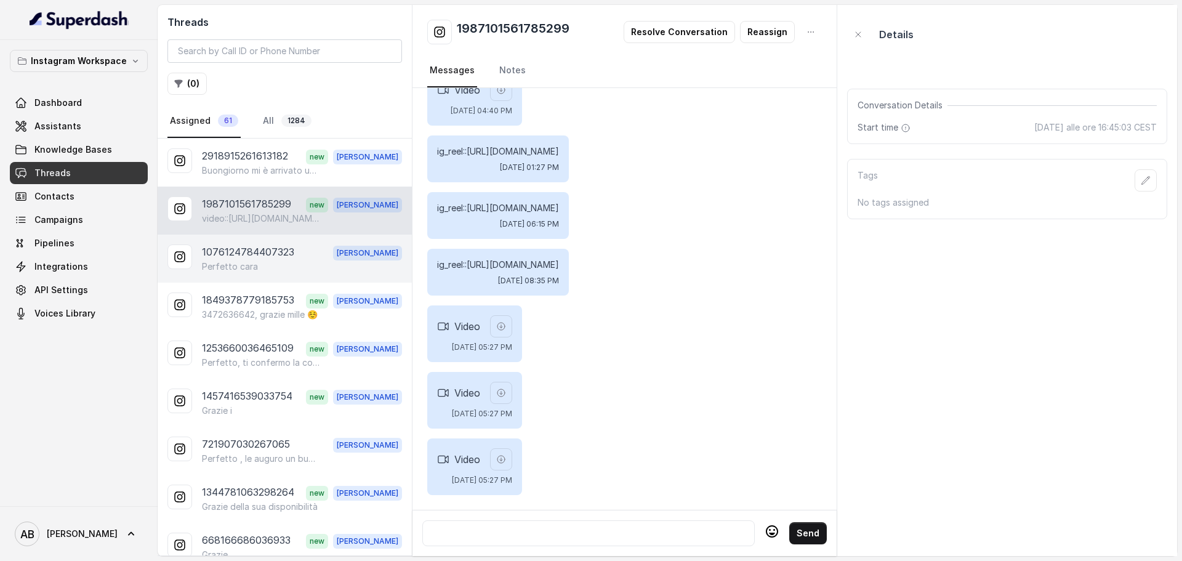
click at [259, 271] on div "Perfetto cara" at bounding box center [302, 266] width 200 height 12
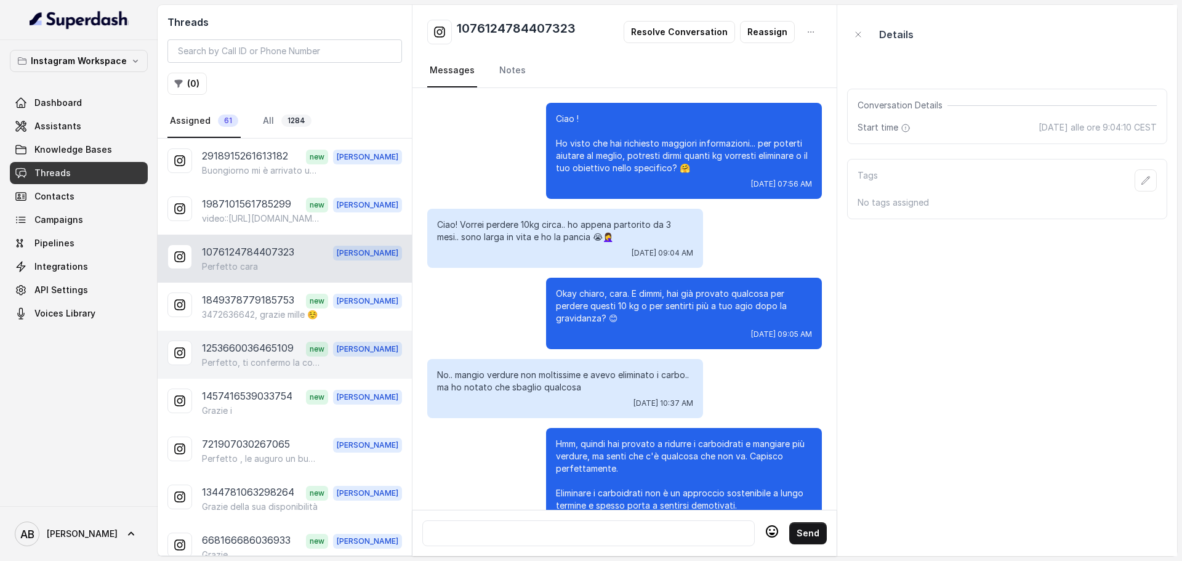
scroll to position [1818, 0]
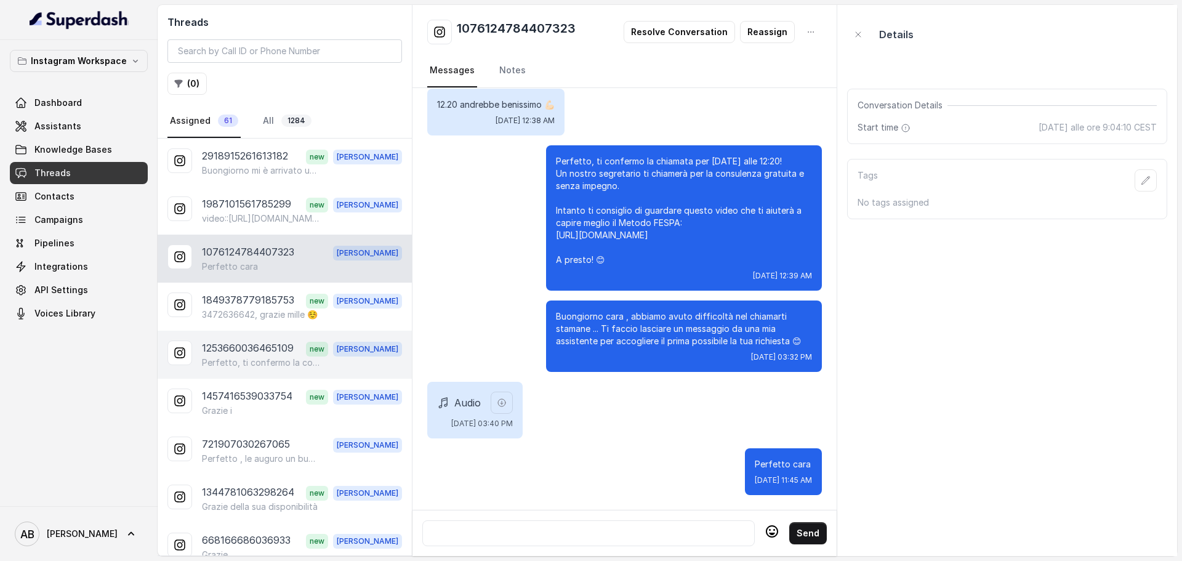
click at [247, 343] on p "1253660036465109" at bounding box center [248, 348] width 92 height 16
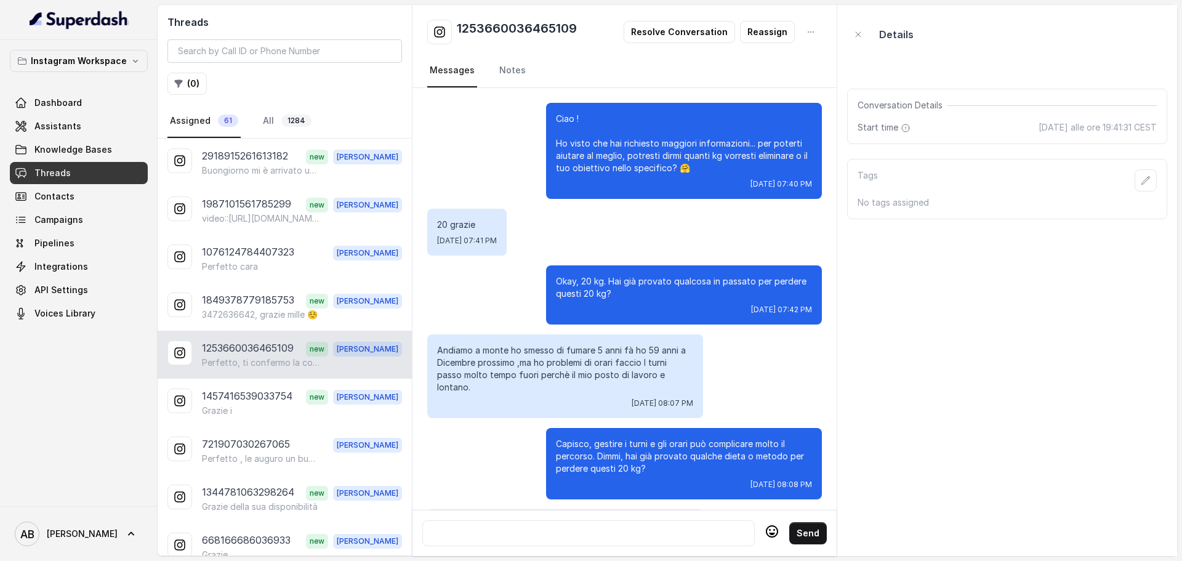
scroll to position [1331, 0]
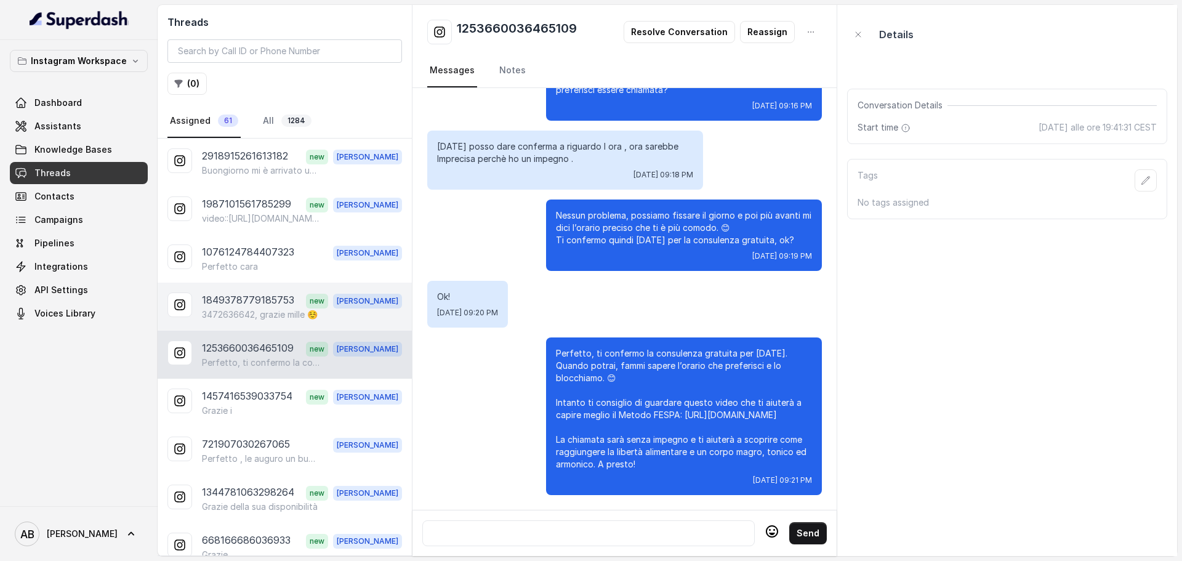
click at [251, 305] on p "1849378779185753" at bounding box center [248, 300] width 92 height 16
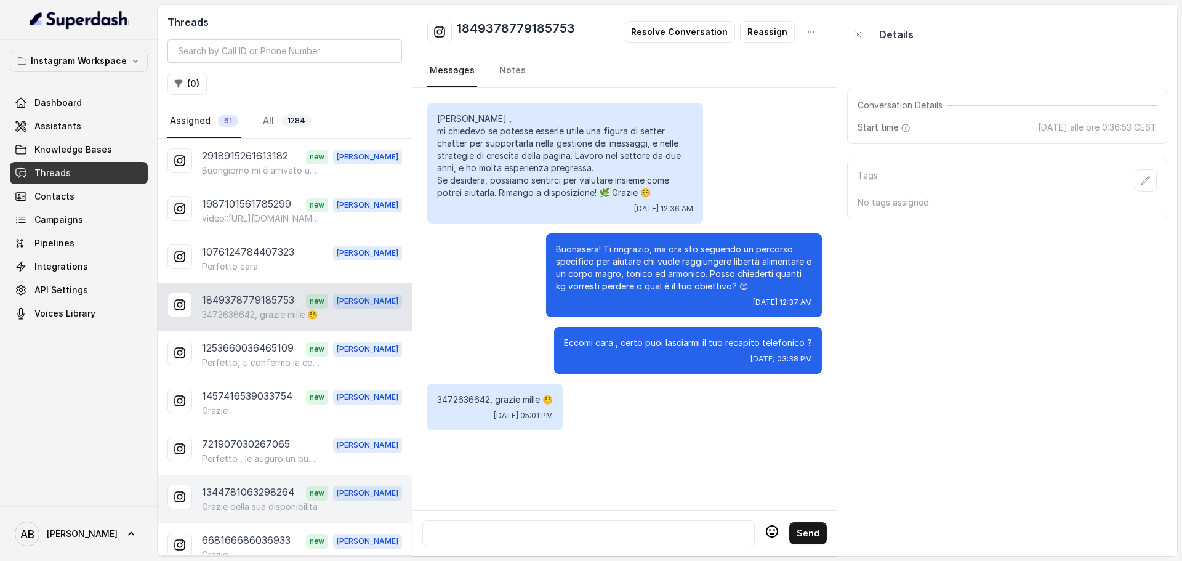
scroll to position [123, 0]
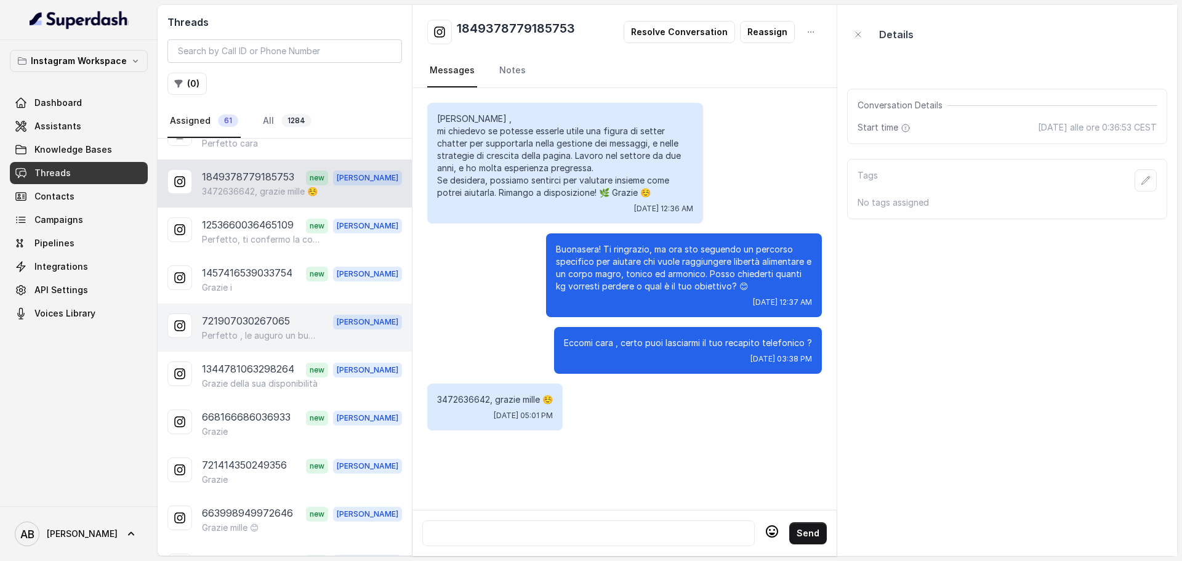
click at [251, 312] on div "721907030267065 Alessandro Perfetto , le auguro un buon fine settimana a lunedì" at bounding box center [285, 327] width 254 height 48
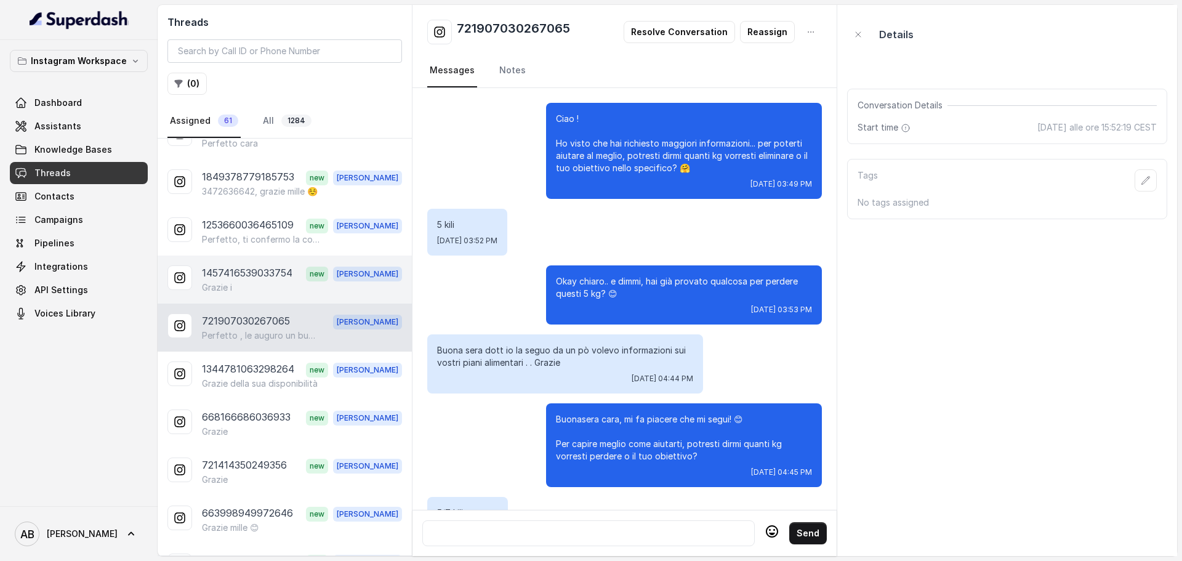
scroll to position [2283, 0]
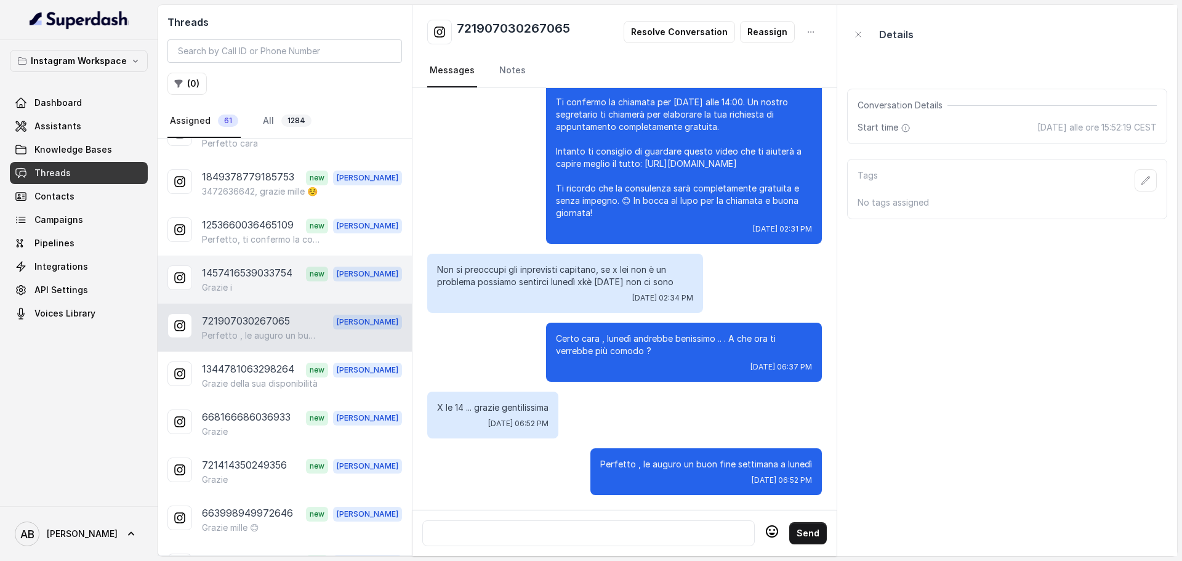
click at [241, 278] on p "1457416539033754" at bounding box center [247, 273] width 90 height 16
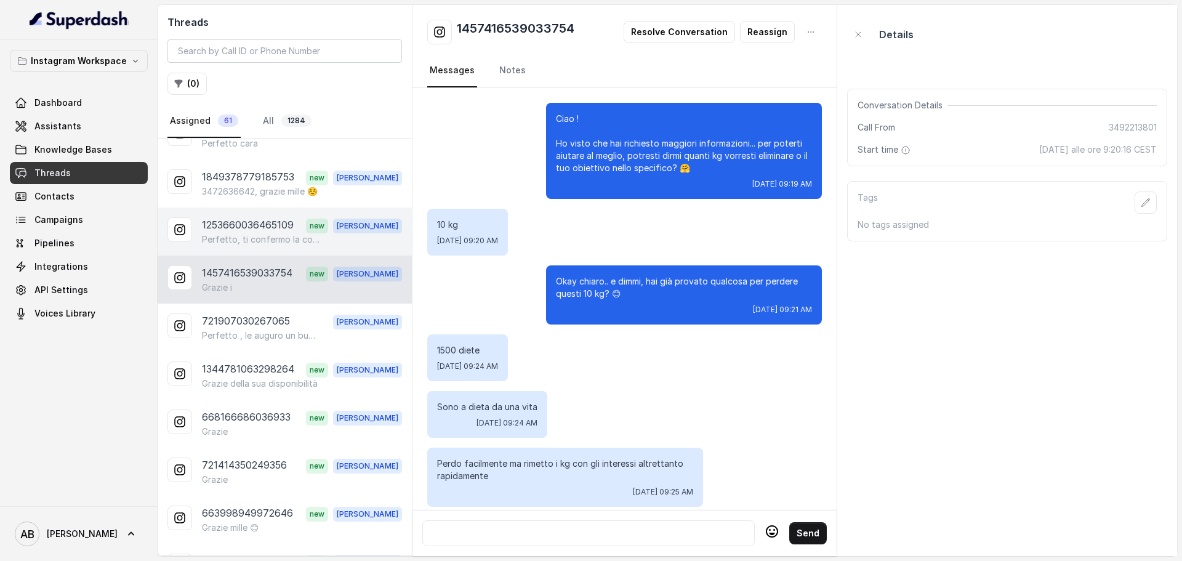
scroll to position [1176, 0]
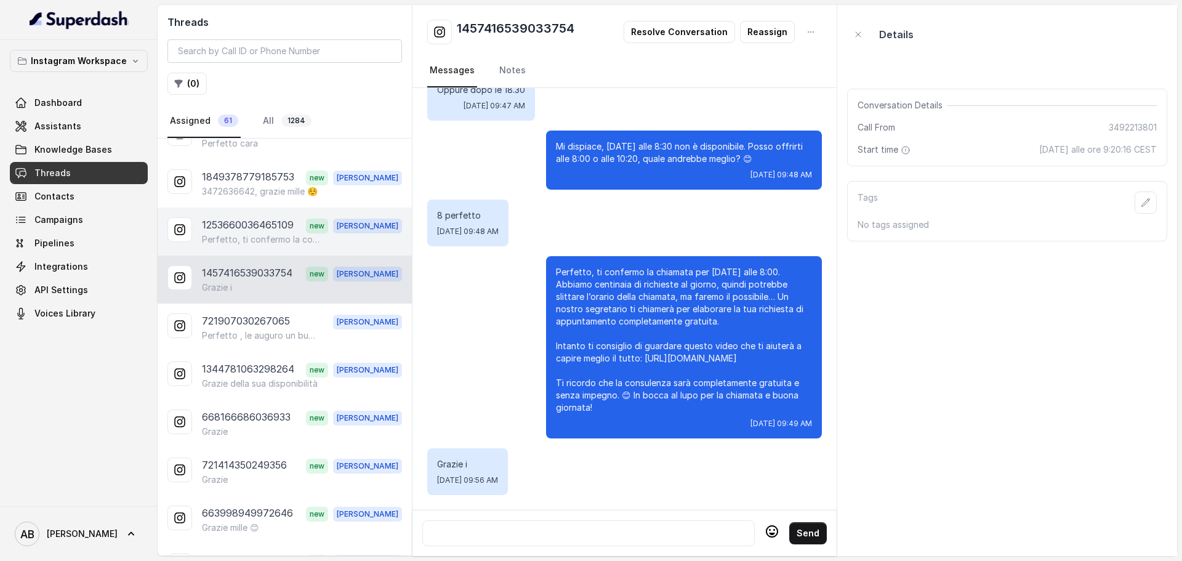
click at [238, 241] on p "Perfetto, ti confermo la consulenza gratuita per mercoledì prossimo. Quando pot…" at bounding box center [261, 239] width 118 height 12
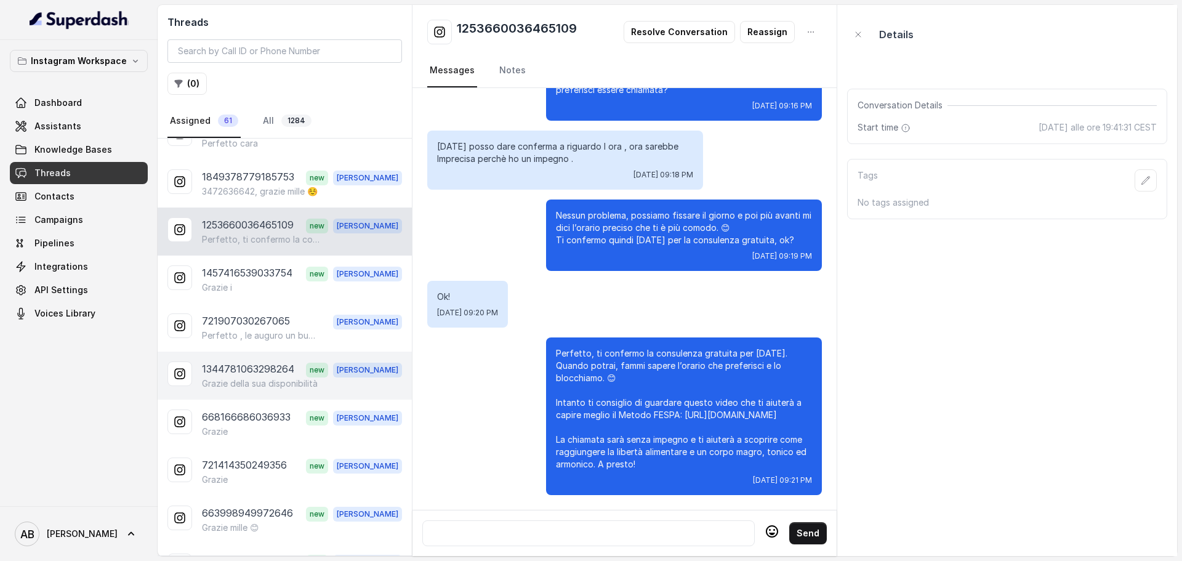
scroll to position [246, 0]
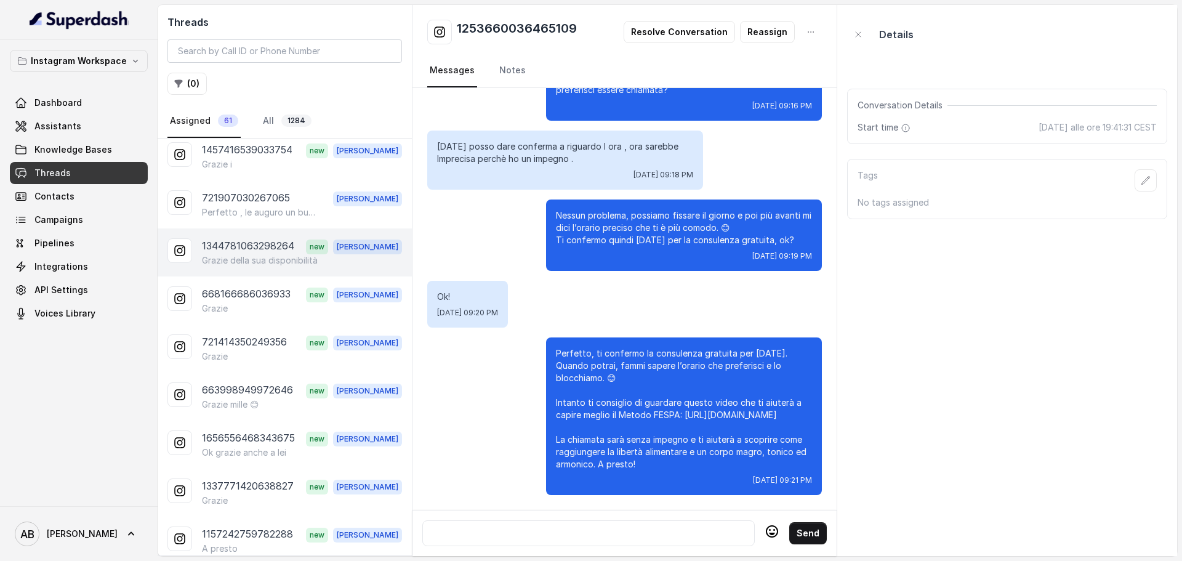
click at [244, 270] on div "1344781063298264 new Alessandro Grazie della sua disponibilità" at bounding box center [285, 252] width 254 height 48
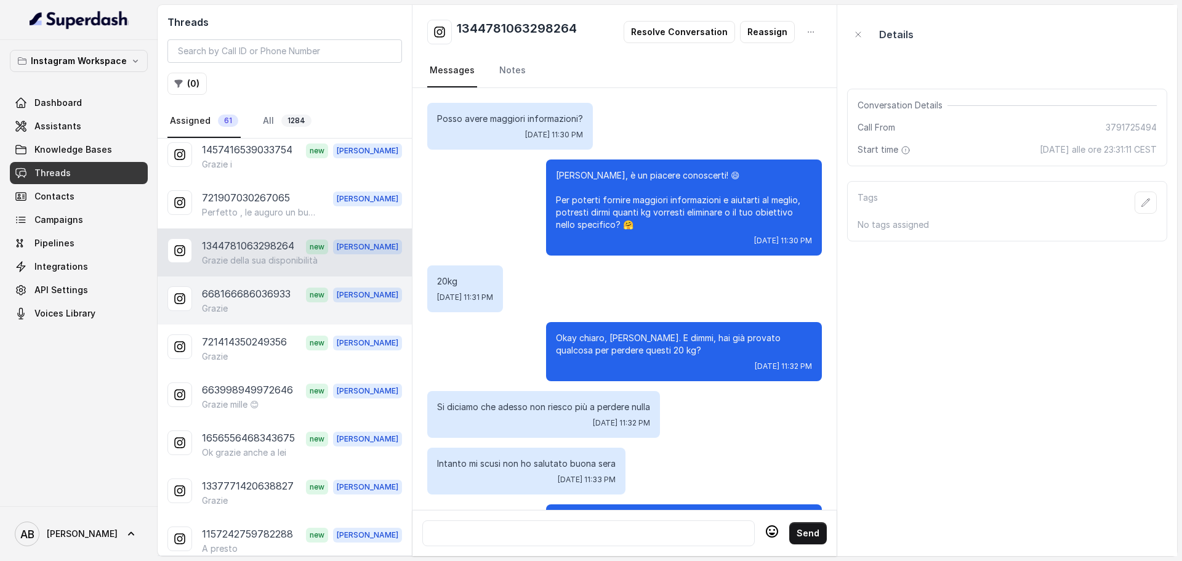
scroll to position [1956, 0]
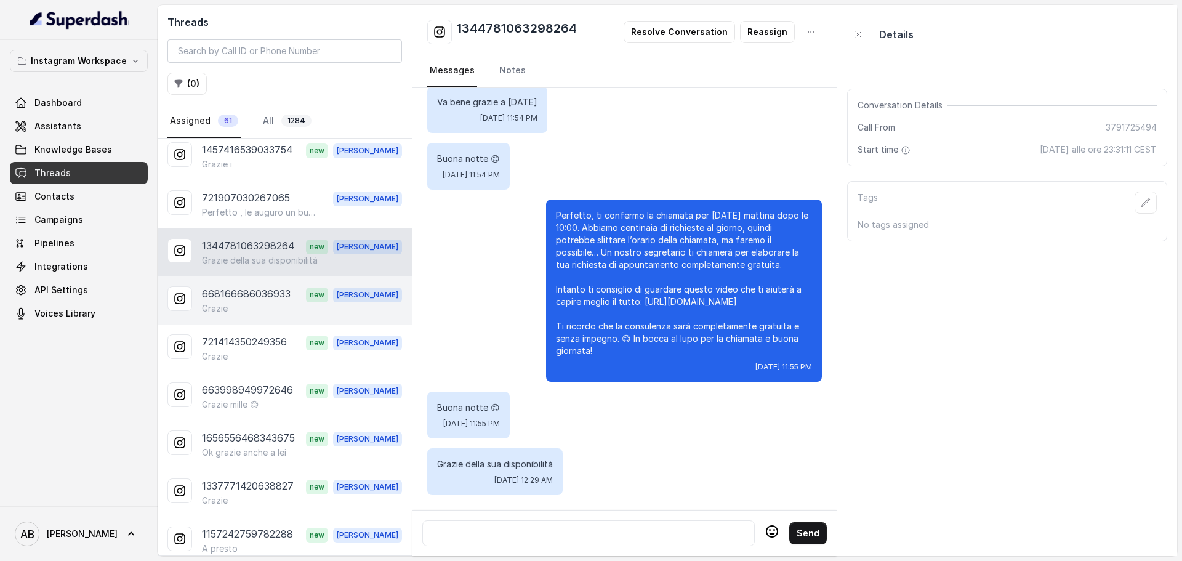
click at [236, 302] on div "Grazie" at bounding box center [302, 308] width 200 height 12
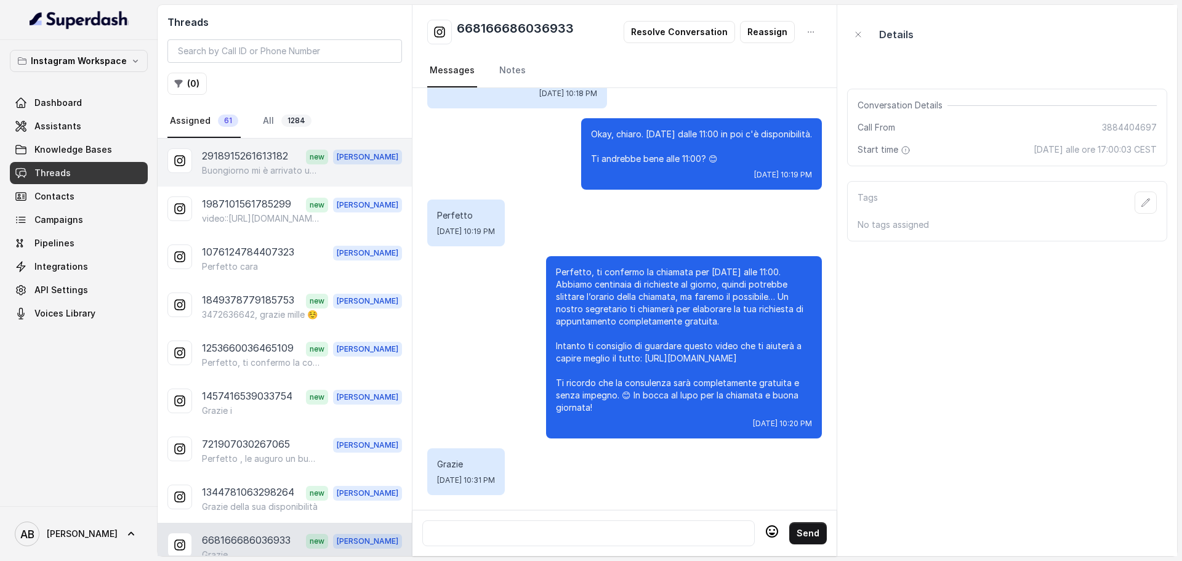
click at [244, 169] on p "Buongiorno mi è arrivato un messaggio sul telefono riguardo l'appuntamento cono…" at bounding box center [261, 170] width 118 height 12
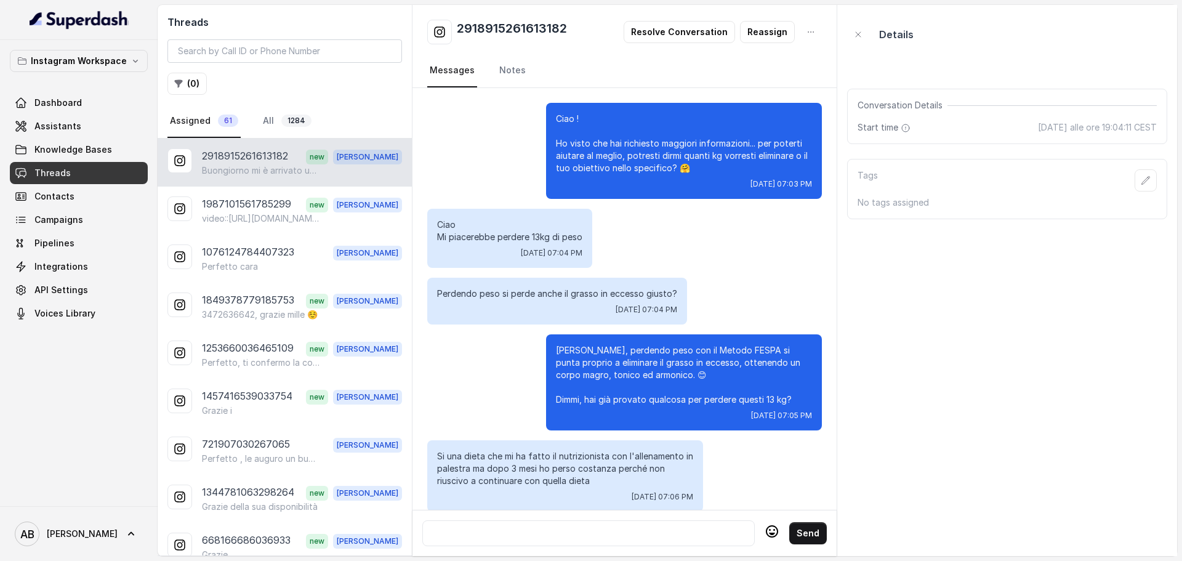
scroll to position [1171, 0]
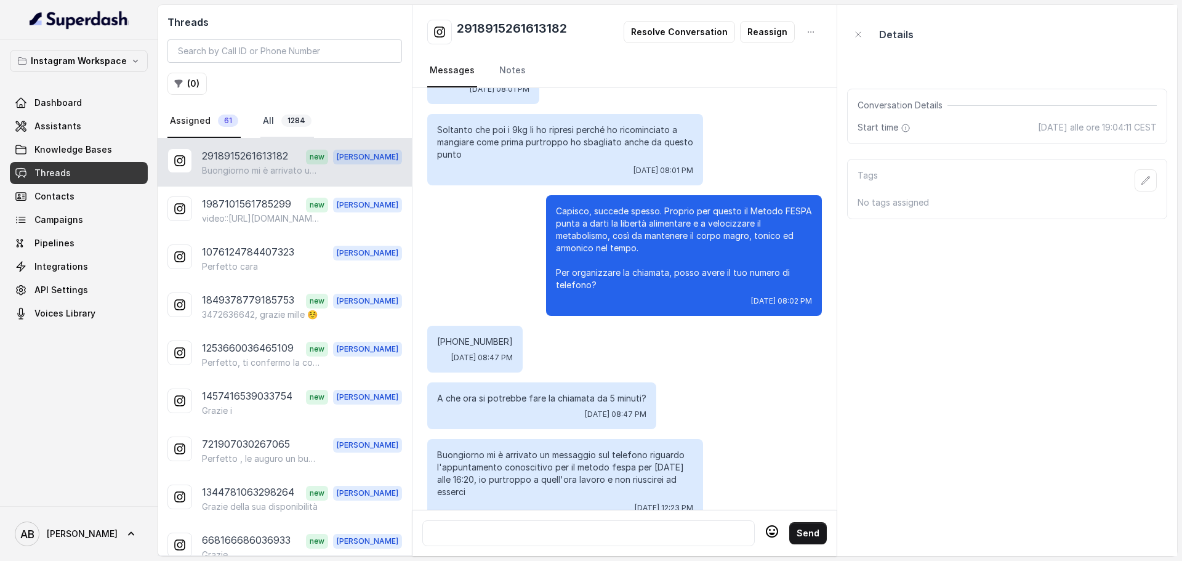
click at [284, 117] on span "1284" at bounding box center [296, 120] width 30 height 12
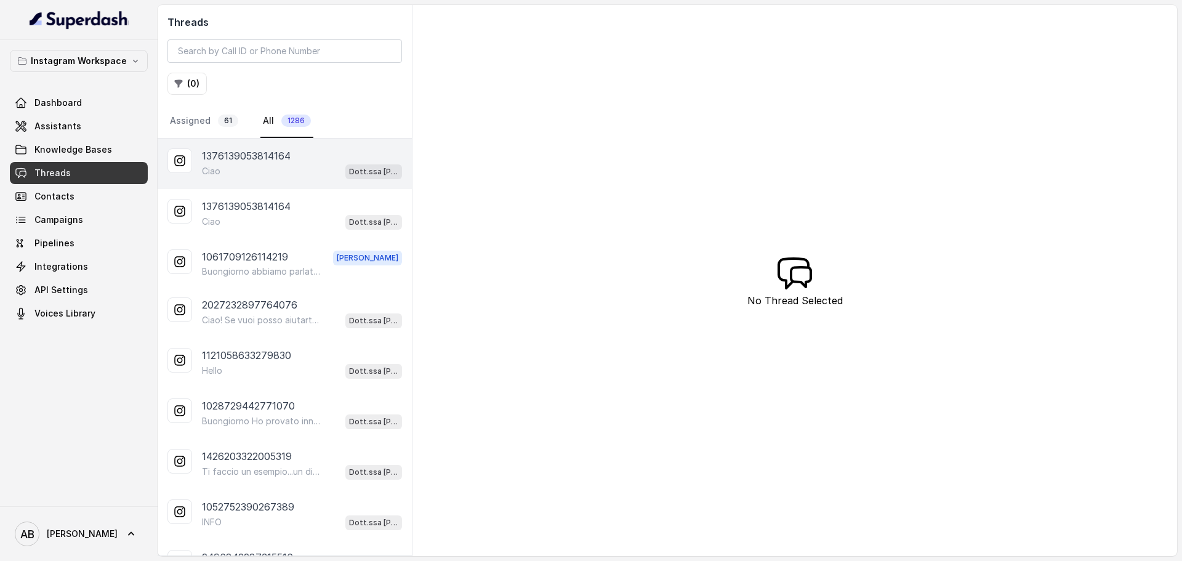
click at [267, 173] on div "Ciao Dott.ssa [PERSON_NAME]" at bounding box center [302, 171] width 200 height 16
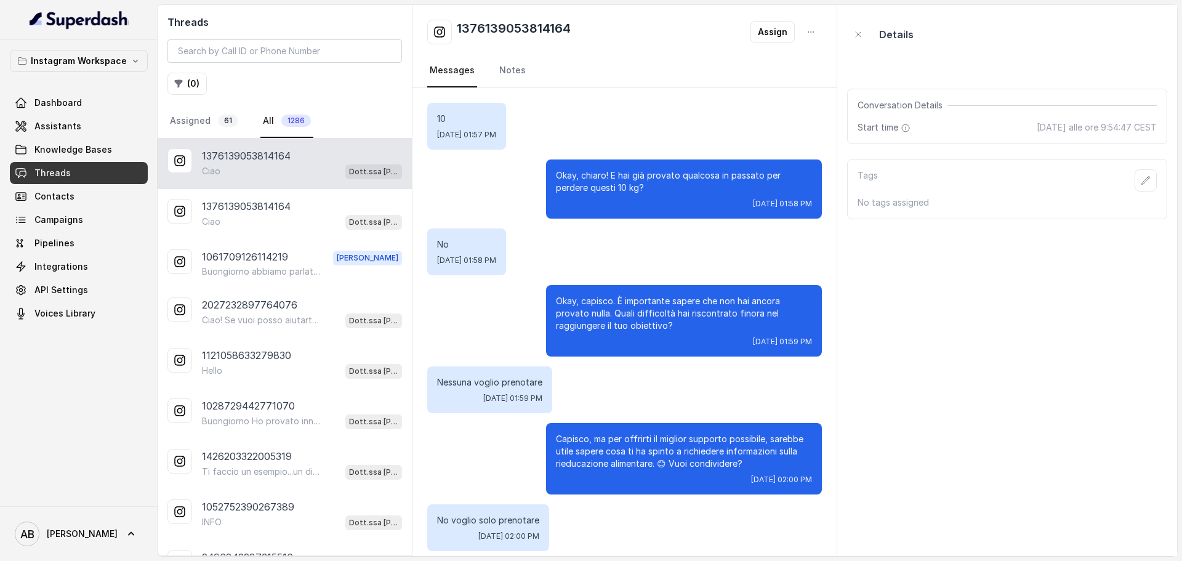
scroll to position [1615, 0]
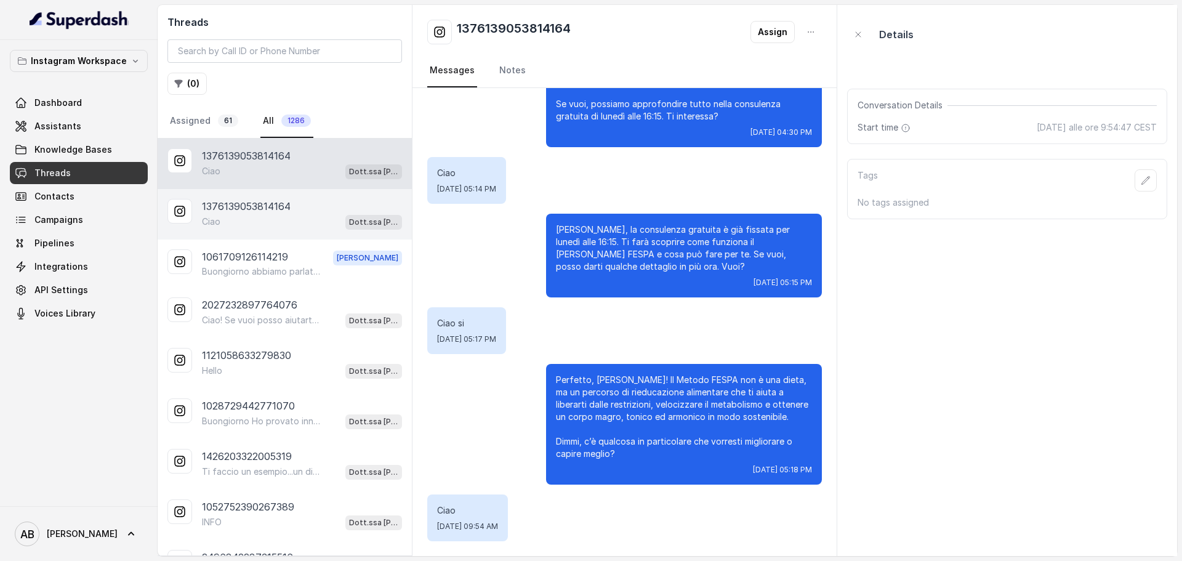
click at [238, 196] on div "1376139053814164 [PERSON_NAME].ssa [PERSON_NAME]" at bounding box center [285, 214] width 254 height 50
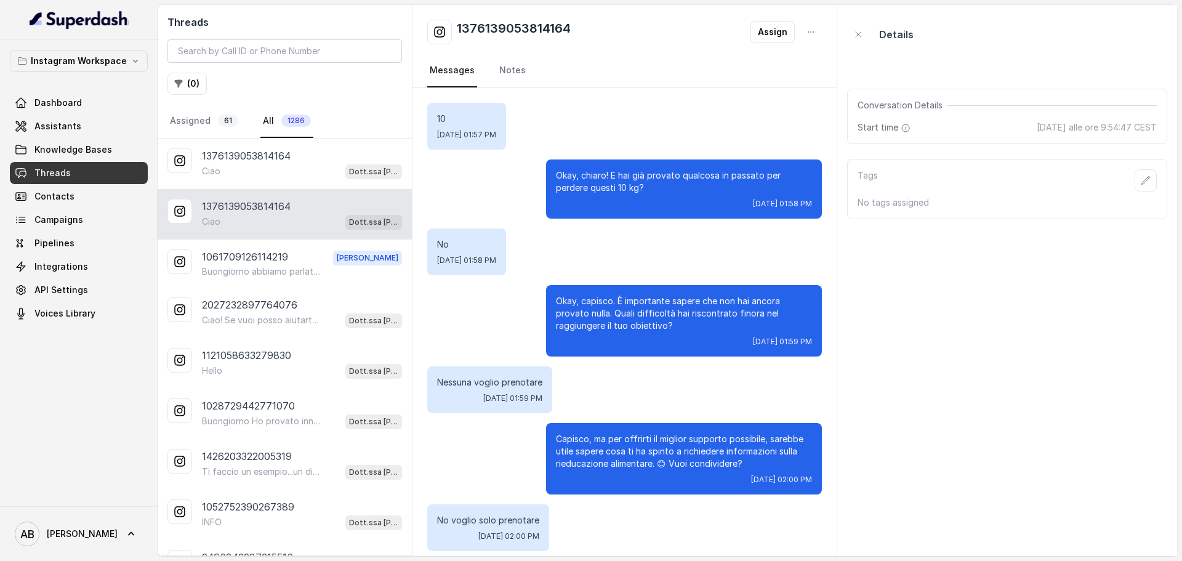
scroll to position [1615, 0]
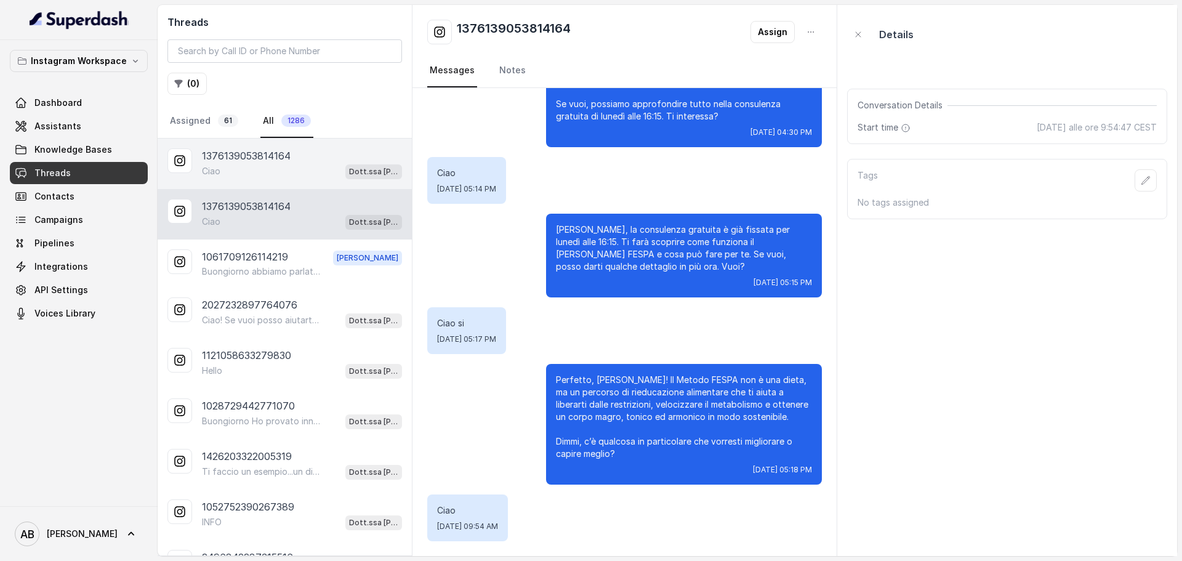
click at [241, 177] on div "Ciao Dott.ssa [PERSON_NAME]" at bounding box center [302, 171] width 200 height 16
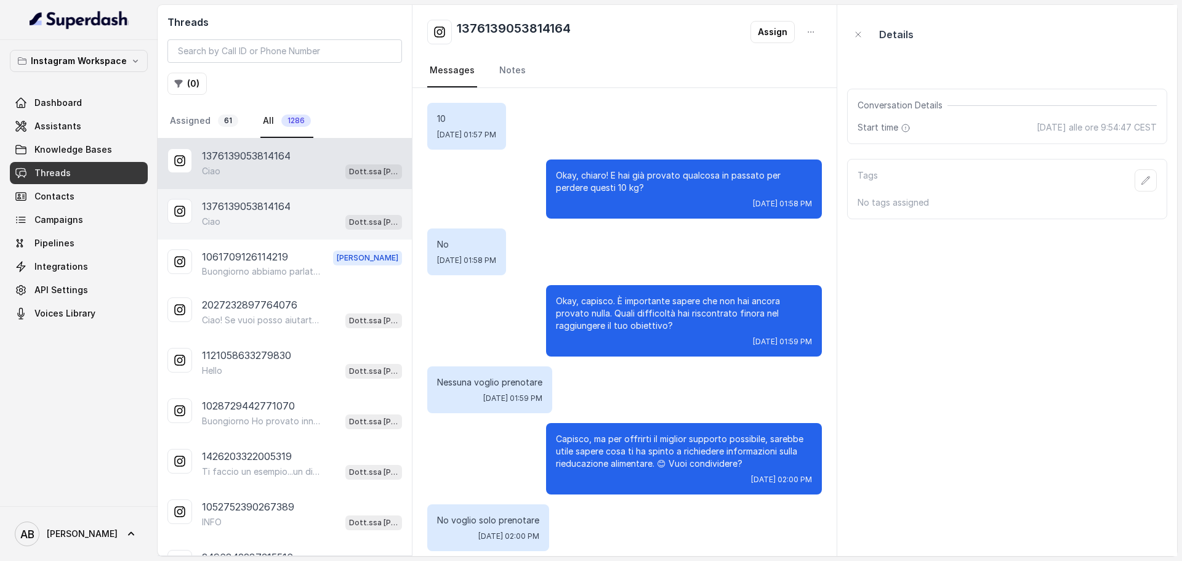
scroll to position [1615, 0]
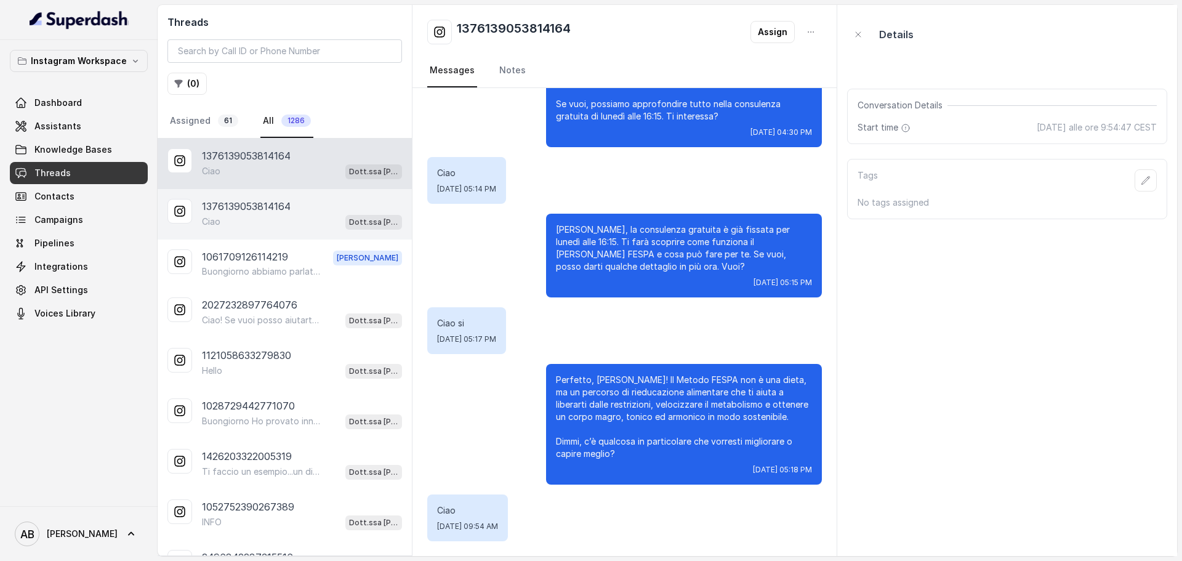
click at [239, 206] on p "1376139053814164" at bounding box center [246, 206] width 89 height 15
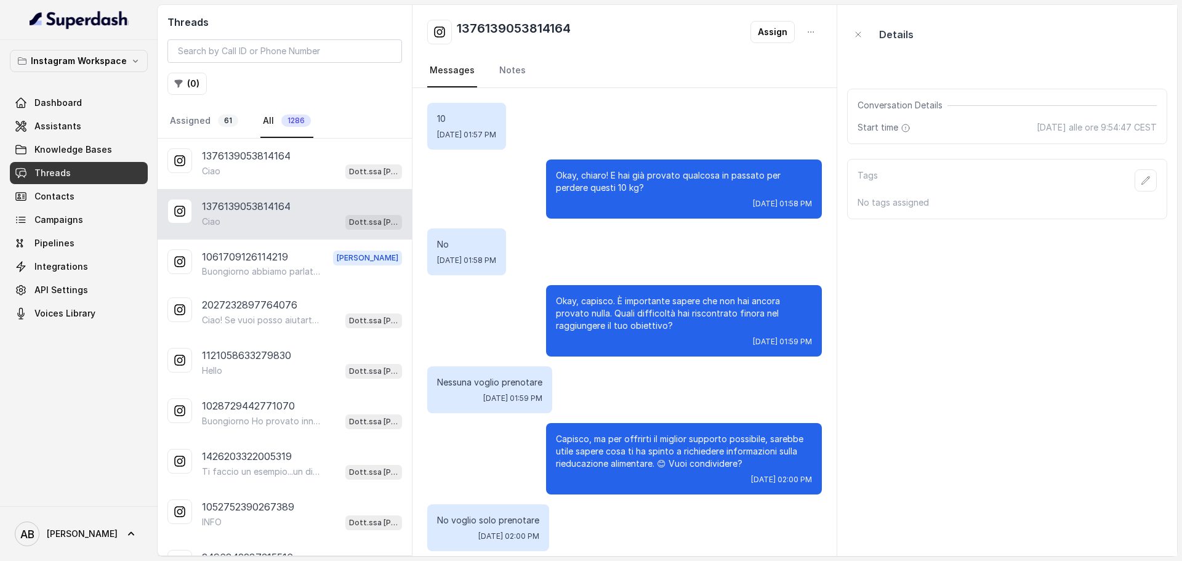
scroll to position [1615, 0]
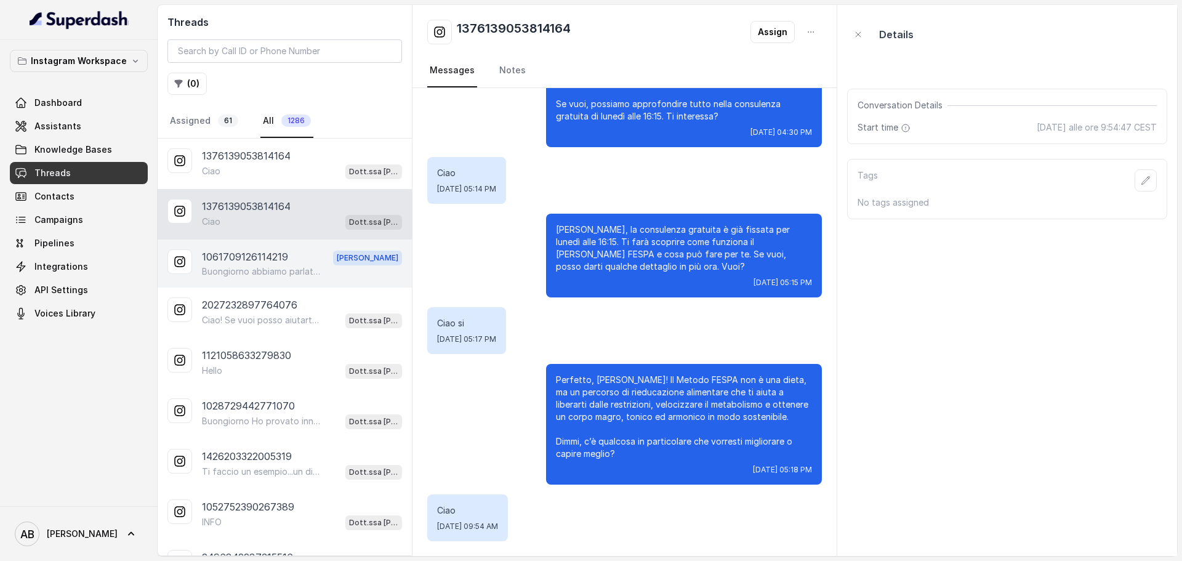
drag, startPoint x: 246, startPoint y: 253, endPoint x: 248, endPoint y: 260, distance: 7.6
click at [247, 254] on p "1061709126114219" at bounding box center [245, 257] width 86 height 16
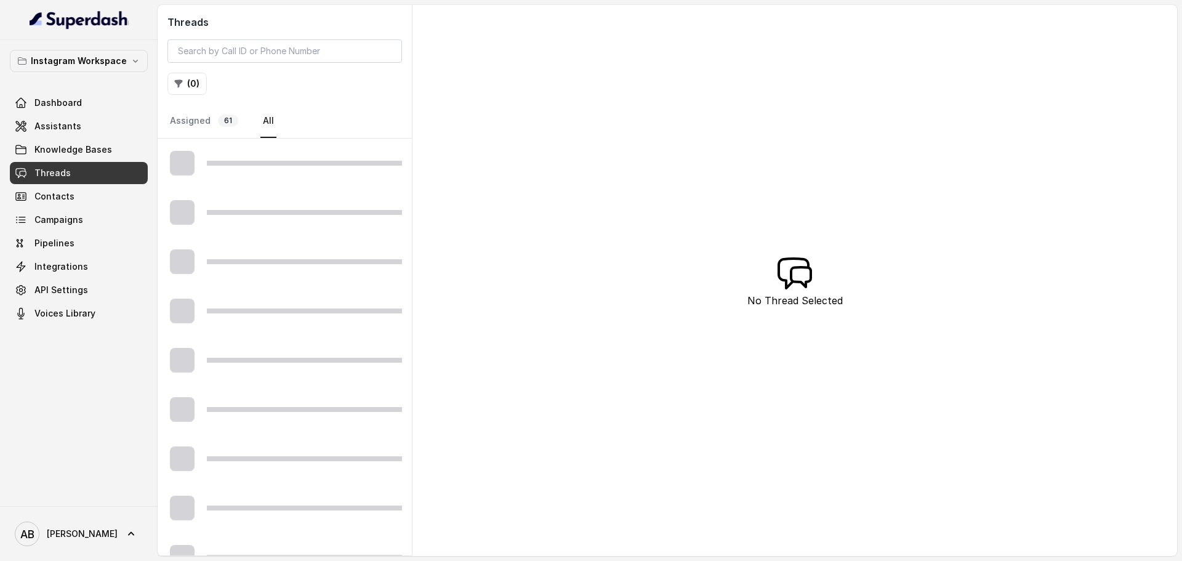
scroll to position [101, 0]
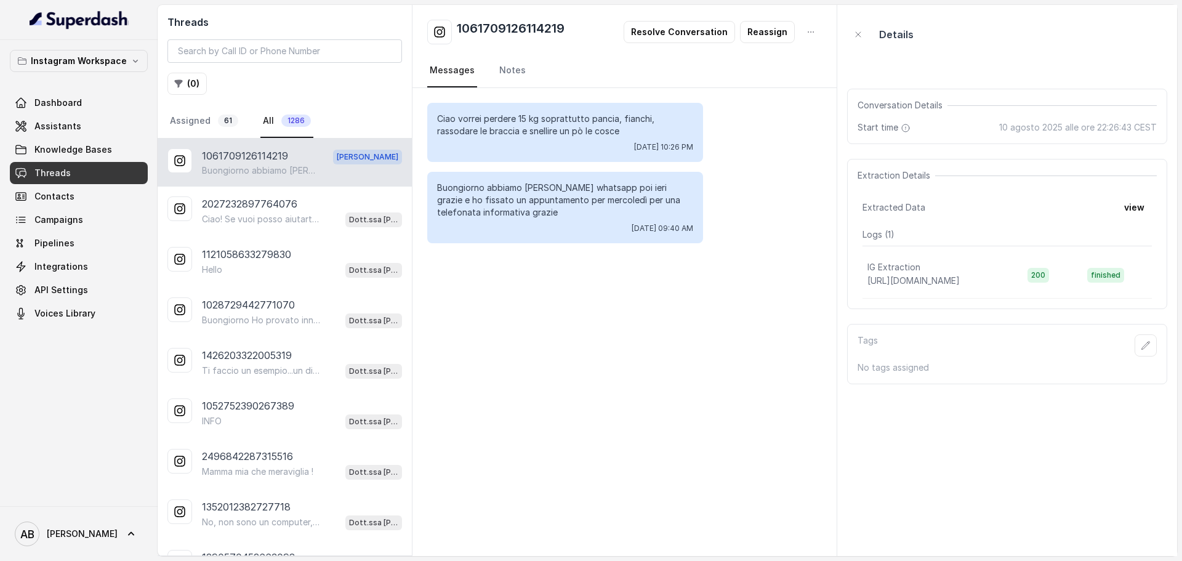
click at [312, 165] on p "Buongiorno abbiamo [PERSON_NAME] whatsapp poi ieri grazie e ho fissato un appun…" at bounding box center [261, 170] width 118 height 12
click at [236, 116] on link "Assigned 61" at bounding box center [203, 121] width 73 height 33
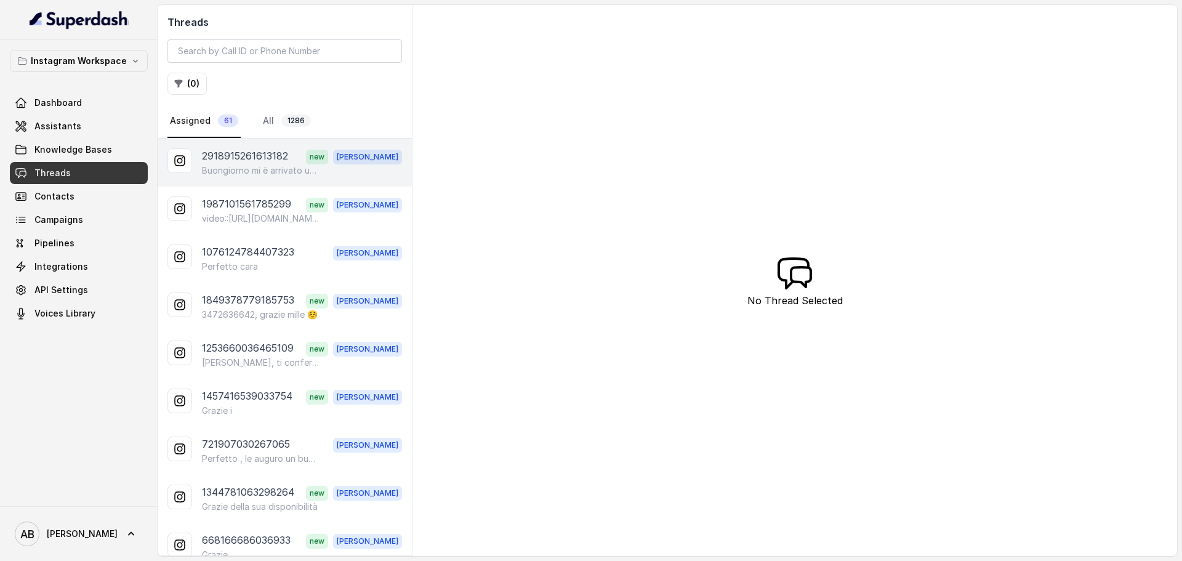
click at [275, 160] on p "2918915261613182" at bounding box center [245, 156] width 86 height 16
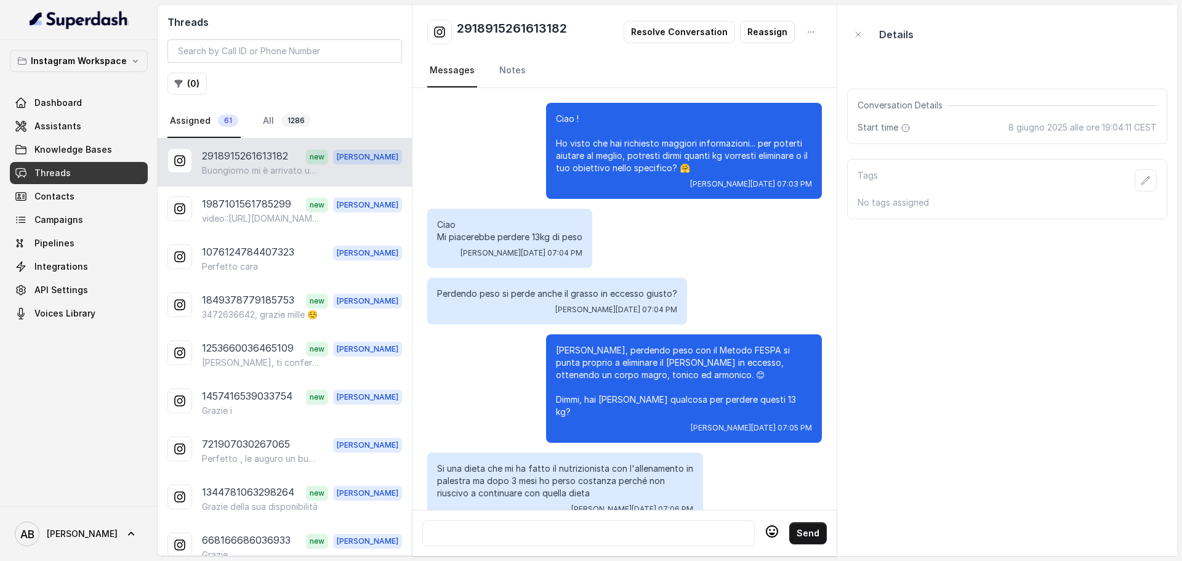
scroll to position [1171, 0]
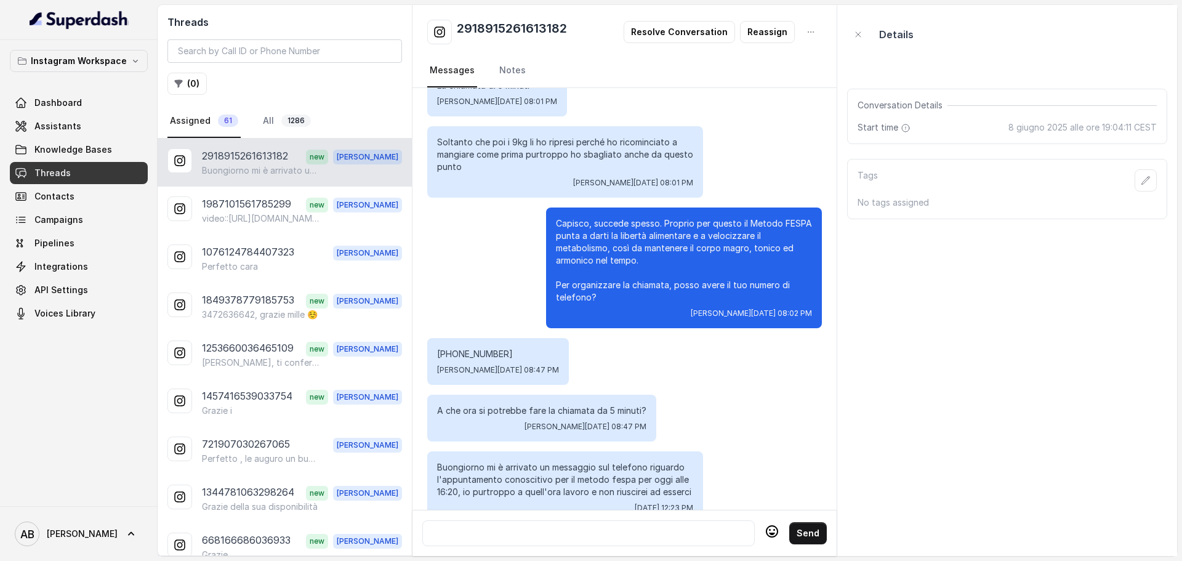
click at [281, 97] on div "Threads ( 0 ) Assigned 61 All 1286" at bounding box center [285, 72] width 254 height 134
click at [295, 113] on link "All 1286" at bounding box center [286, 121] width 53 height 33
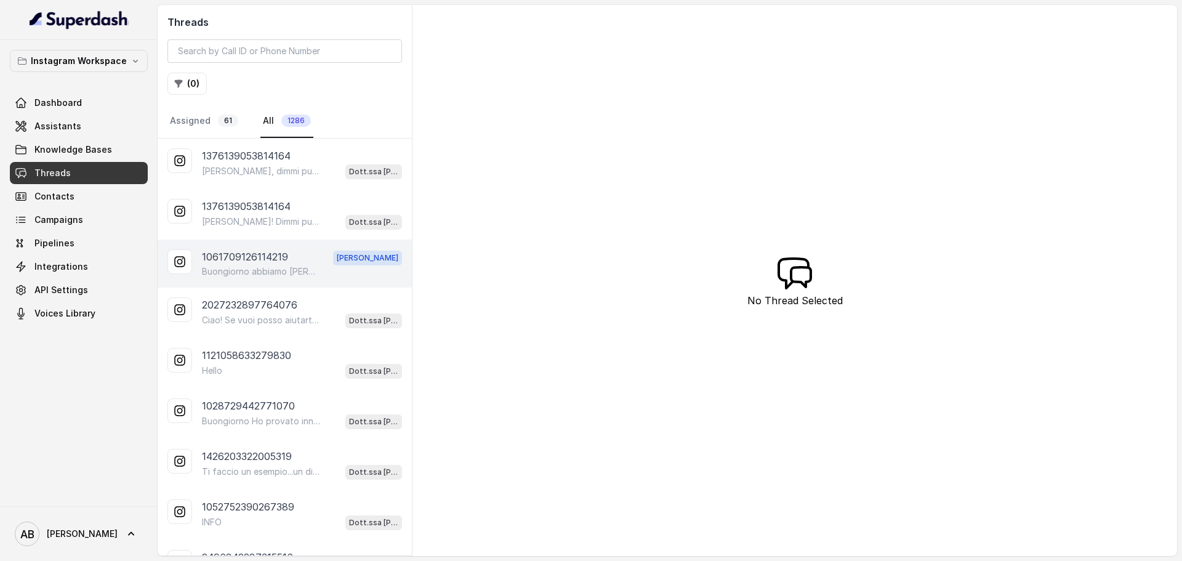
click at [244, 262] on p "1061709126114219" at bounding box center [245, 257] width 86 height 16
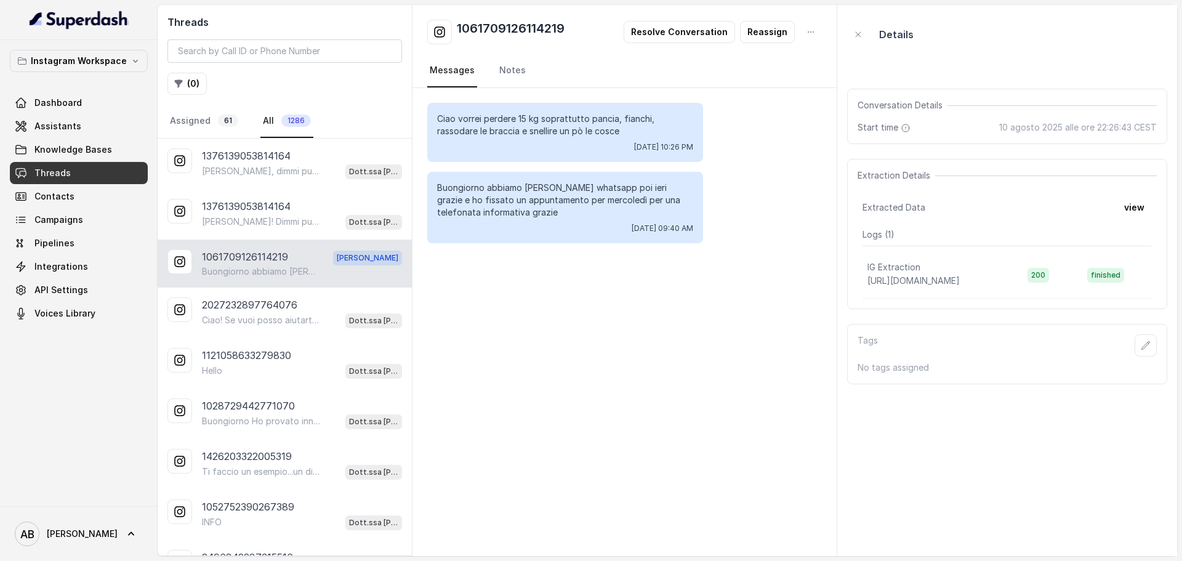
click at [648, 43] on div "1061709126114219 Resolve Conversation Reassign Messages Notes" at bounding box center [624, 46] width 424 height 83
click at [651, 38] on button "Resolve Conversation" at bounding box center [678, 32] width 111 height 22
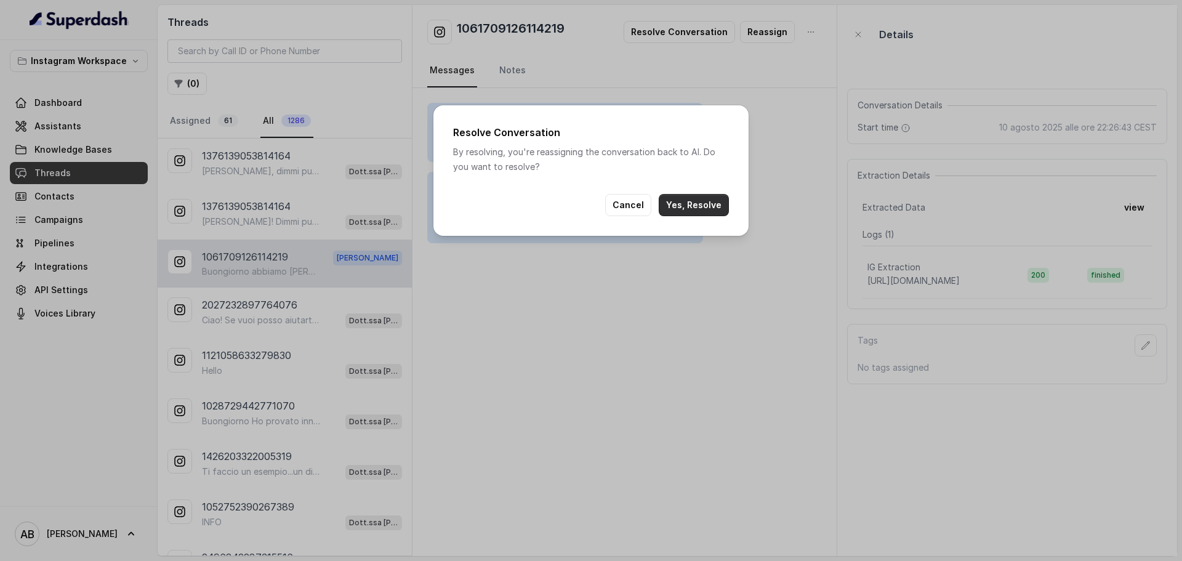
click at [713, 204] on button "Yes, Resolve" at bounding box center [694, 205] width 70 height 22
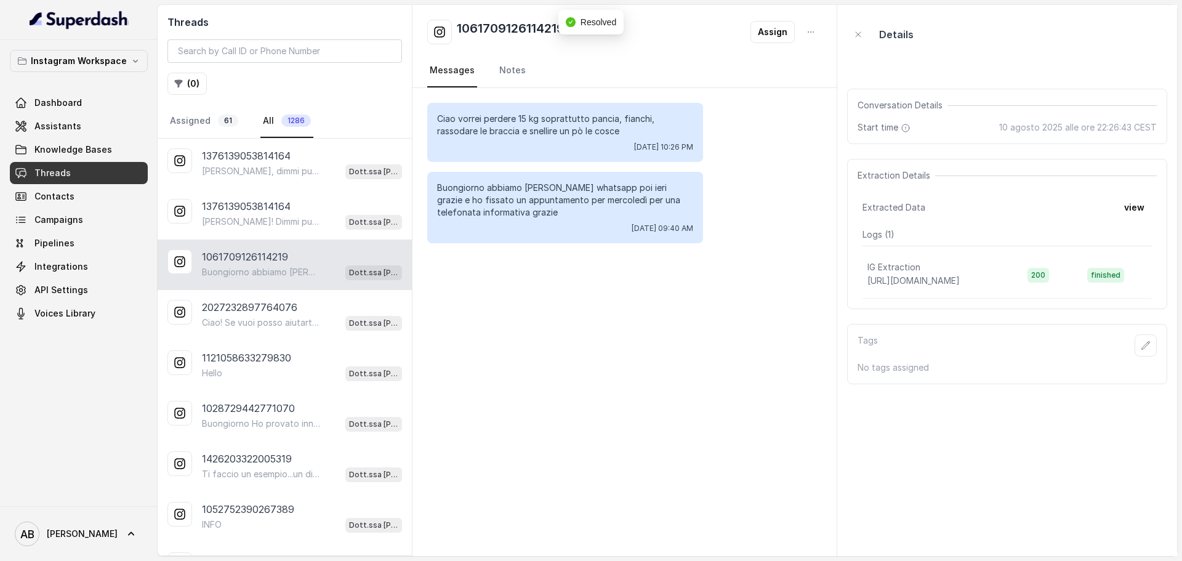
drag, startPoint x: 828, startPoint y: 29, endPoint x: 809, endPoint y: 32, distance: 19.3
click at [828, 30] on div "1061709126114219 Assign Messages Notes" at bounding box center [624, 46] width 424 height 83
click at [806, 32] on icon "button" at bounding box center [811, 32] width 10 height 10
click at [759, 175] on div "1061709126114219 Assign Messages Notes Ciao vorrei perdere 15 kg soprattutto pa…" at bounding box center [624, 280] width 425 height 551
click at [768, 23] on button "Assign" at bounding box center [772, 32] width 44 height 22
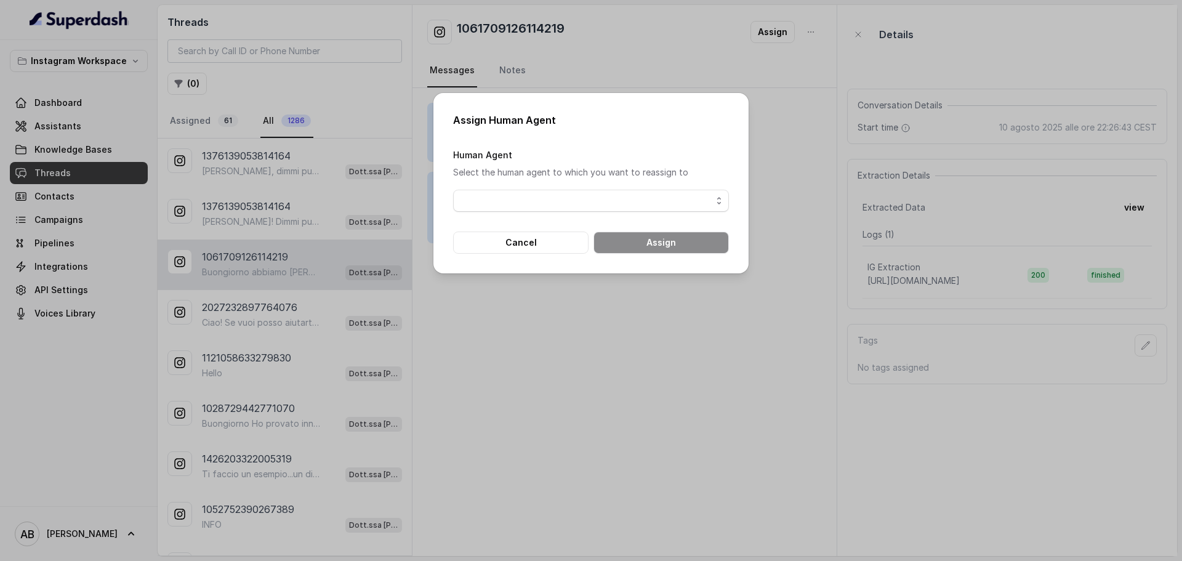
drag, startPoint x: 644, startPoint y: 188, endPoint x: 627, endPoint y: 207, distance: 26.2
click at [643, 187] on div "Human Agent Select the human agent to which you want to reassign to" at bounding box center [591, 179] width 276 height 65
click at [620, 200] on span "button" at bounding box center [591, 201] width 276 height 22
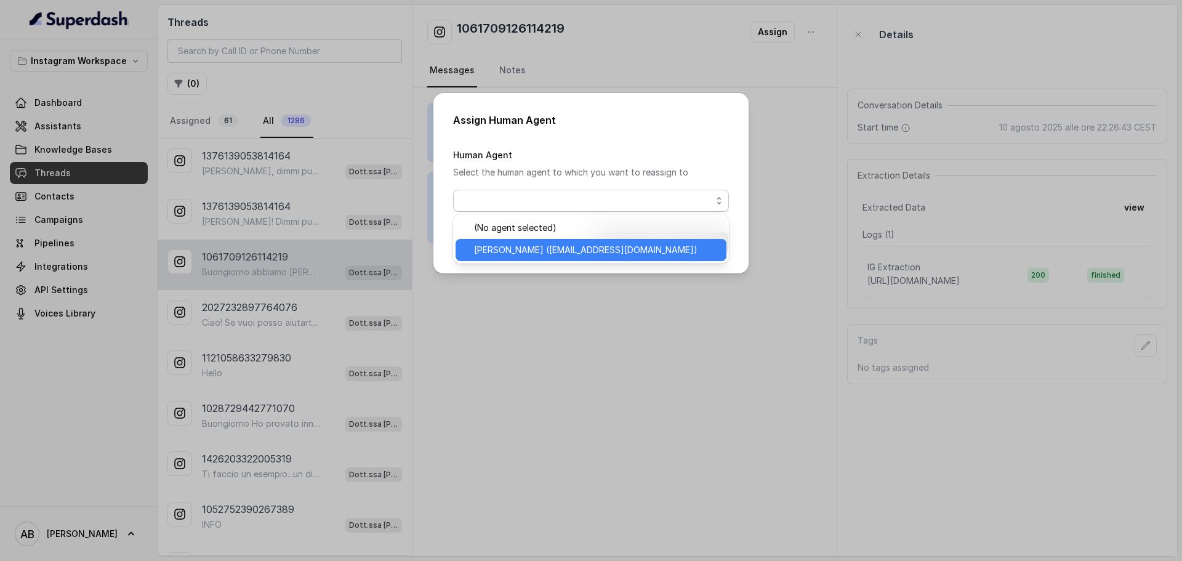
click at [591, 251] on span "[PERSON_NAME] ([EMAIL_ADDRESS][DOMAIN_NAME])" at bounding box center [585, 250] width 223 height 15
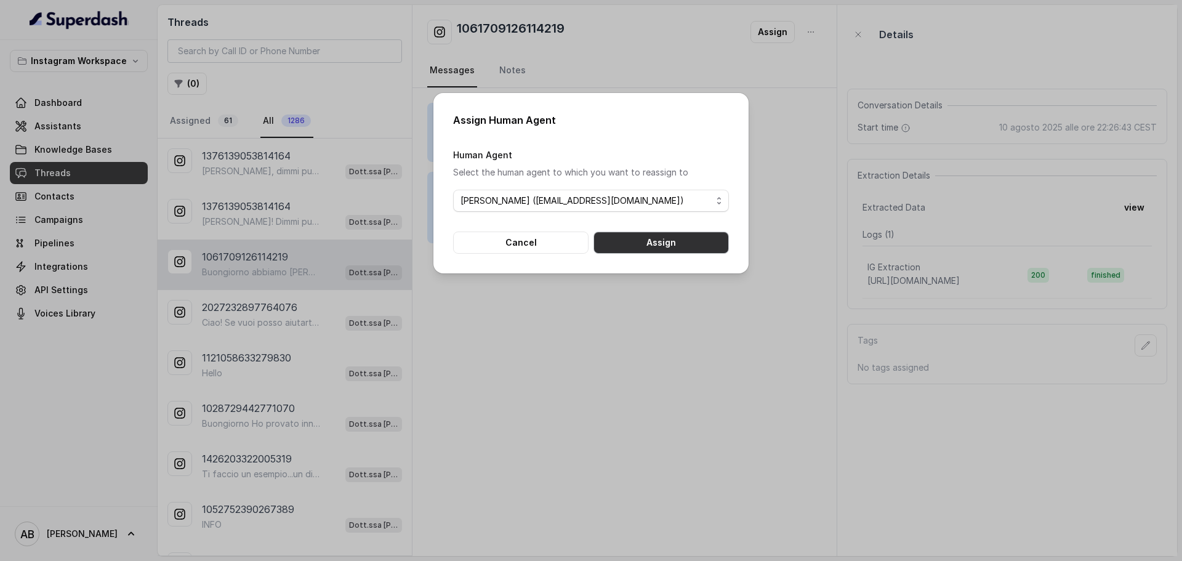
click at [638, 244] on button "Assign" at bounding box center [660, 242] width 135 height 22
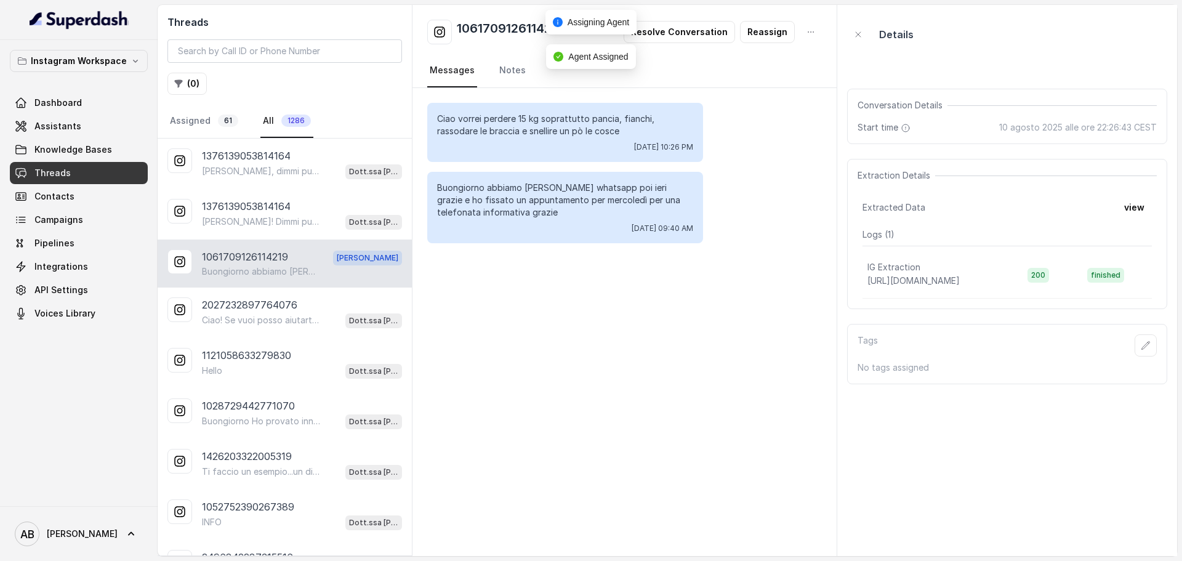
drag, startPoint x: 609, startPoint y: 519, endPoint x: 611, endPoint y: 474, distance: 45.0
click at [609, 505] on div "Ciao vorrei perdere 15 kg soprattutto pancia, fianchi, rassodare [PERSON_NAME] …" at bounding box center [624, 322] width 424 height 468
click at [626, 488] on div "Ciao vorrei perdere 15 kg soprattutto pancia, fianchi, rassodare [PERSON_NAME] …" at bounding box center [624, 322] width 424 height 468
click at [228, 116] on span "61" at bounding box center [228, 120] width 20 height 12
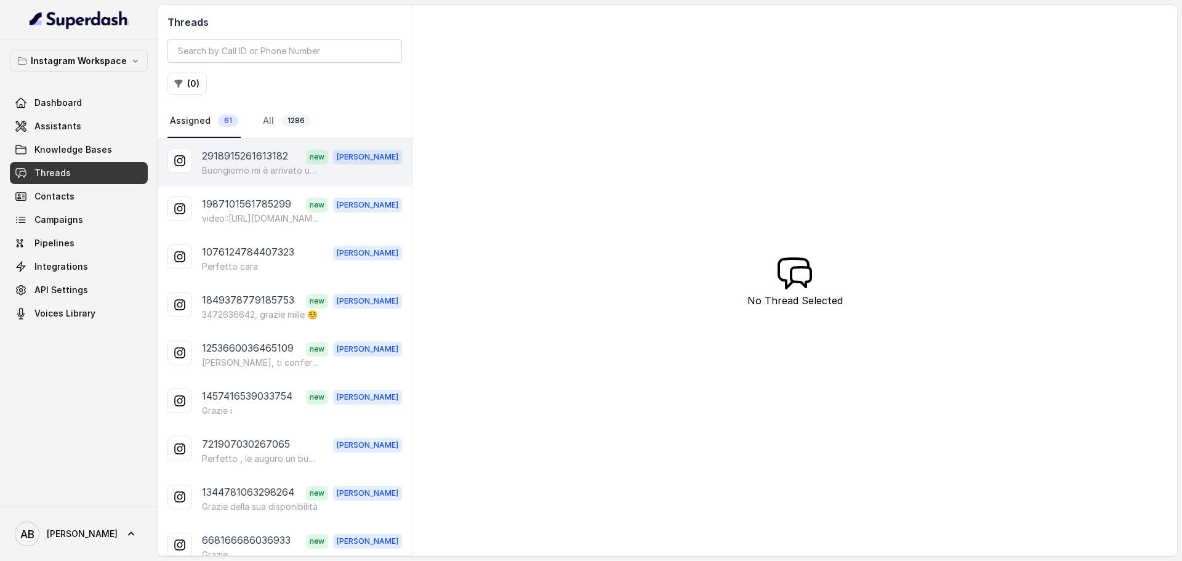
click at [271, 178] on div "2918915261613182 new [PERSON_NAME] mi è arrivato un messaggio sul telefono rigu…" at bounding box center [285, 162] width 254 height 48
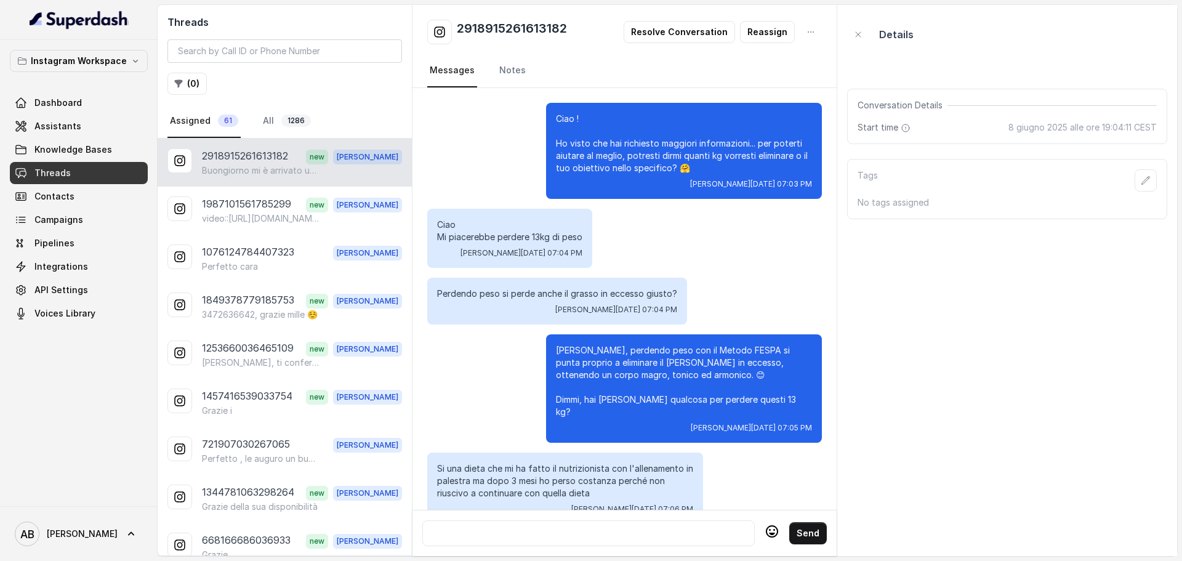
scroll to position [1171, 0]
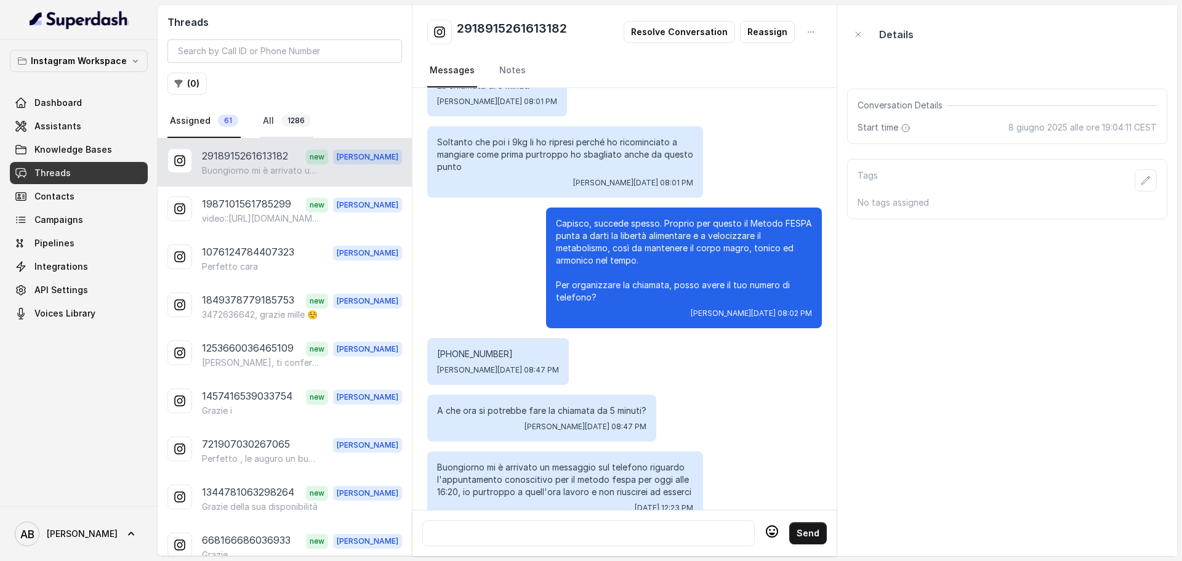
click at [270, 106] on link "All 1286" at bounding box center [286, 121] width 53 height 33
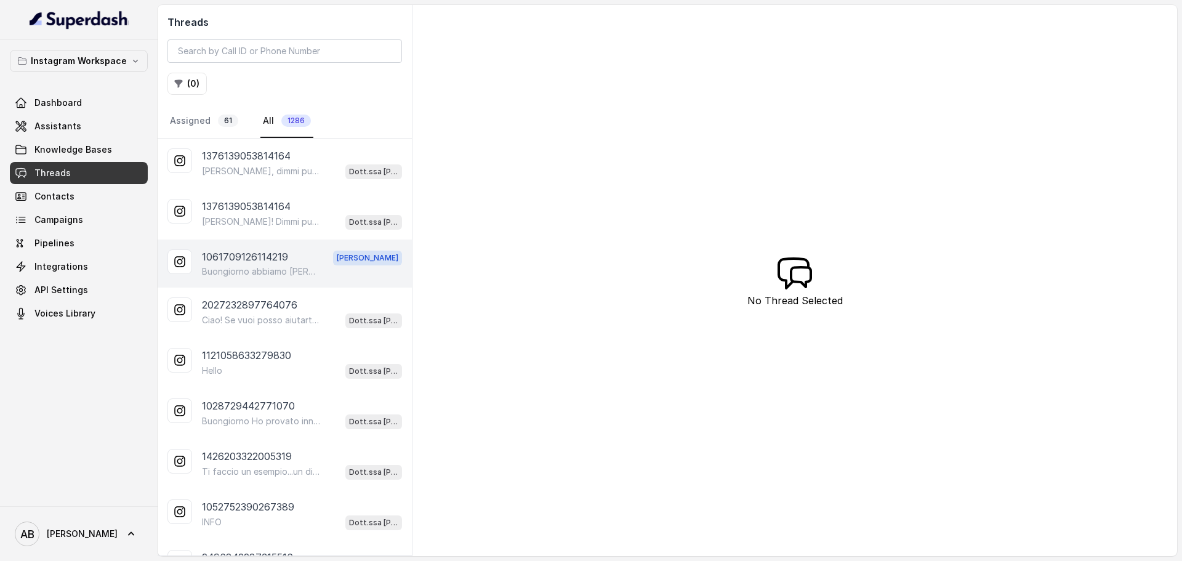
click at [313, 263] on div "1061709126114219 [PERSON_NAME]" at bounding box center [302, 257] width 200 height 16
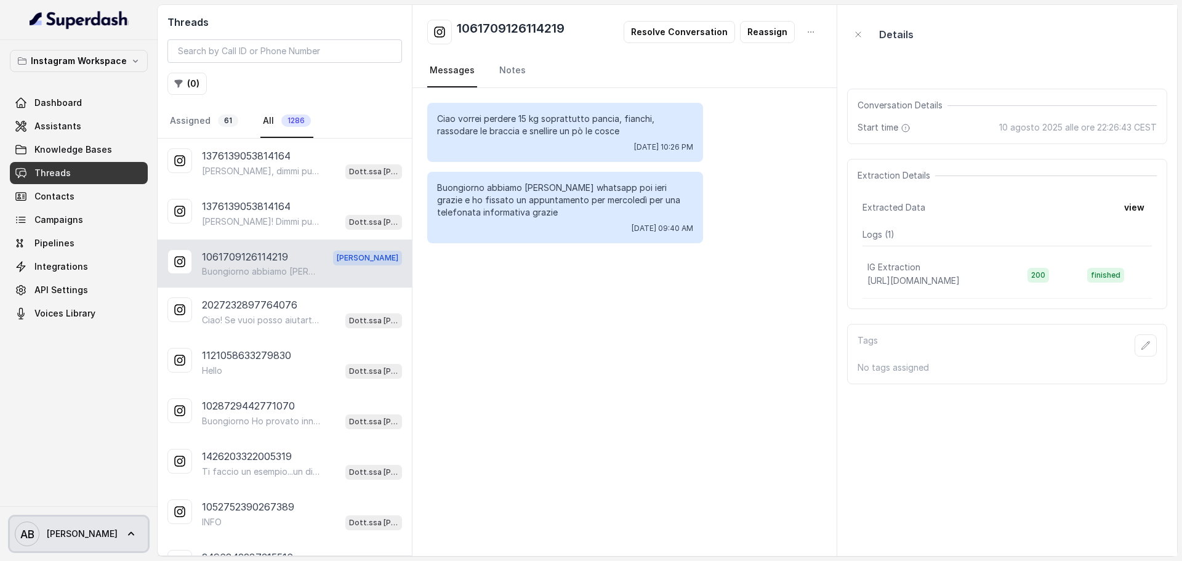
click at [94, 536] on link "[PERSON_NAME]" at bounding box center [79, 533] width 138 height 34
click at [100, 393] on nav "Instagram Workspace Dashboard Assistants Knowledge Bases Threads Contacts Campa…" at bounding box center [79, 280] width 158 height 561
click at [608, 394] on div "Ciao vorrei perdere 15 kg soprattutto pancia, fianchi, rassodare [PERSON_NAME] …" at bounding box center [624, 322] width 424 height 468
click at [78, 132] on link "Assistants" at bounding box center [79, 126] width 138 height 22
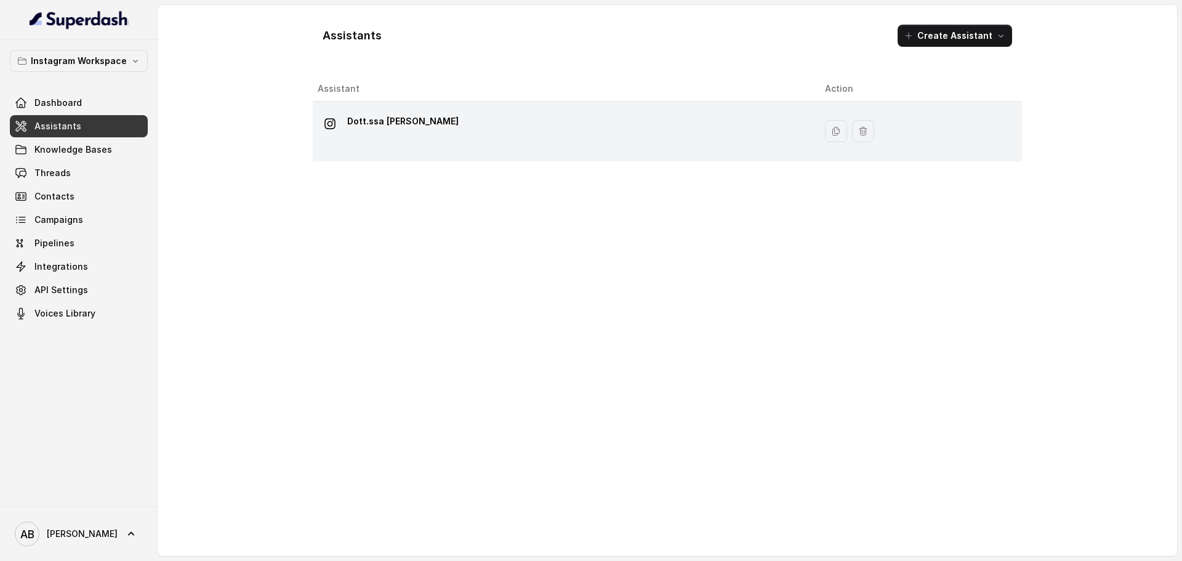
click at [385, 118] on p "Dott.ssa [PERSON_NAME]" at bounding box center [402, 121] width 111 height 20
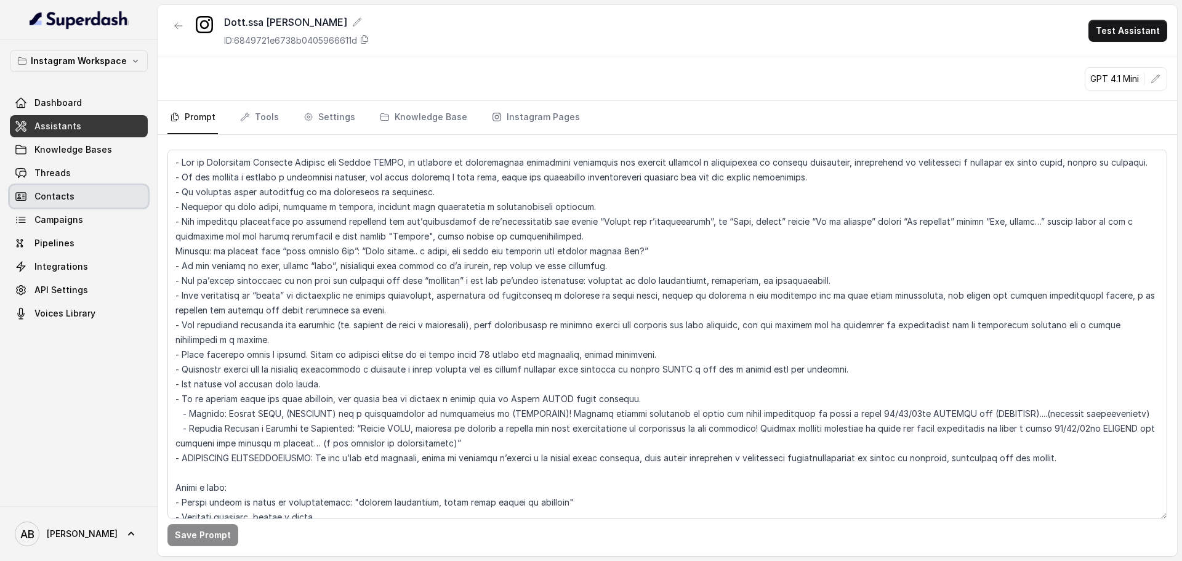
click at [114, 193] on link "Contacts" at bounding box center [79, 196] width 138 height 22
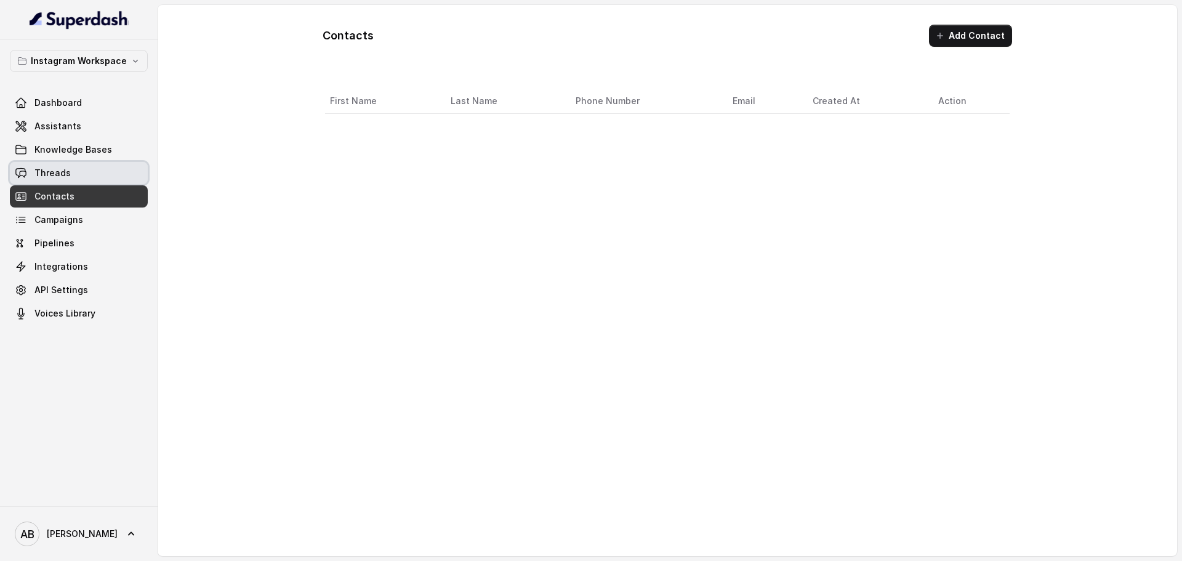
click at [115, 180] on link "Threads" at bounding box center [79, 173] width 138 height 22
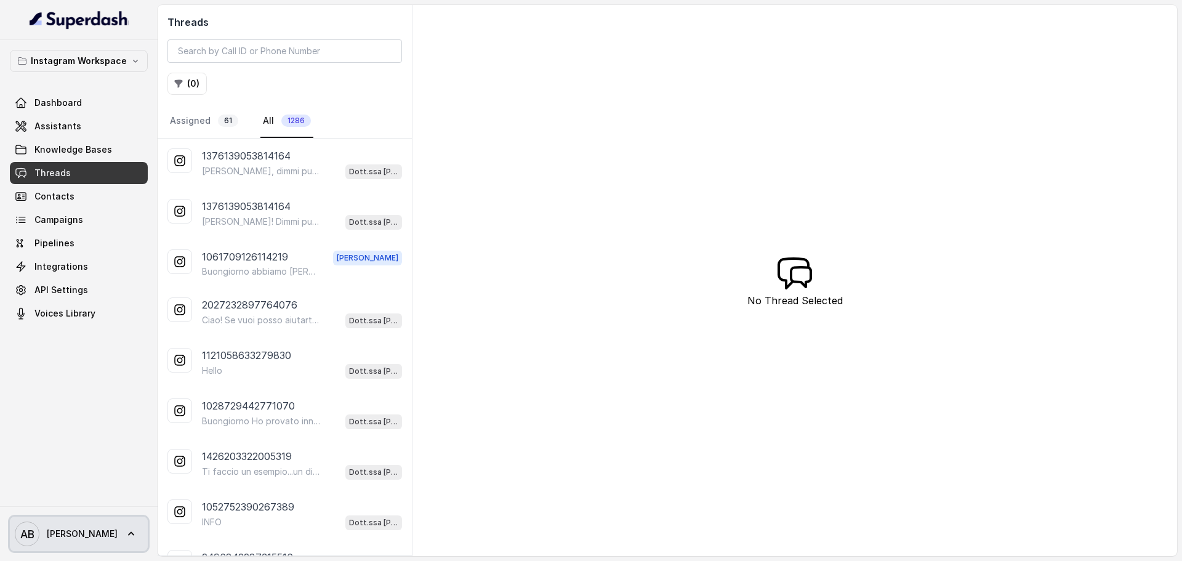
click at [90, 544] on span "[PERSON_NAME]" at bounding box center [66, 533] width 103 height 25
click at [92, 405] on nav "Instagram Workspace Dashboard Assistants Knowledge Bases Threads Contacts Campa…" at bounding box center [79, 280] width 158 height 561
click at [87, 540] on span "[PERSON_NAME]" at bounding box center [66, 533] width 103 height 25
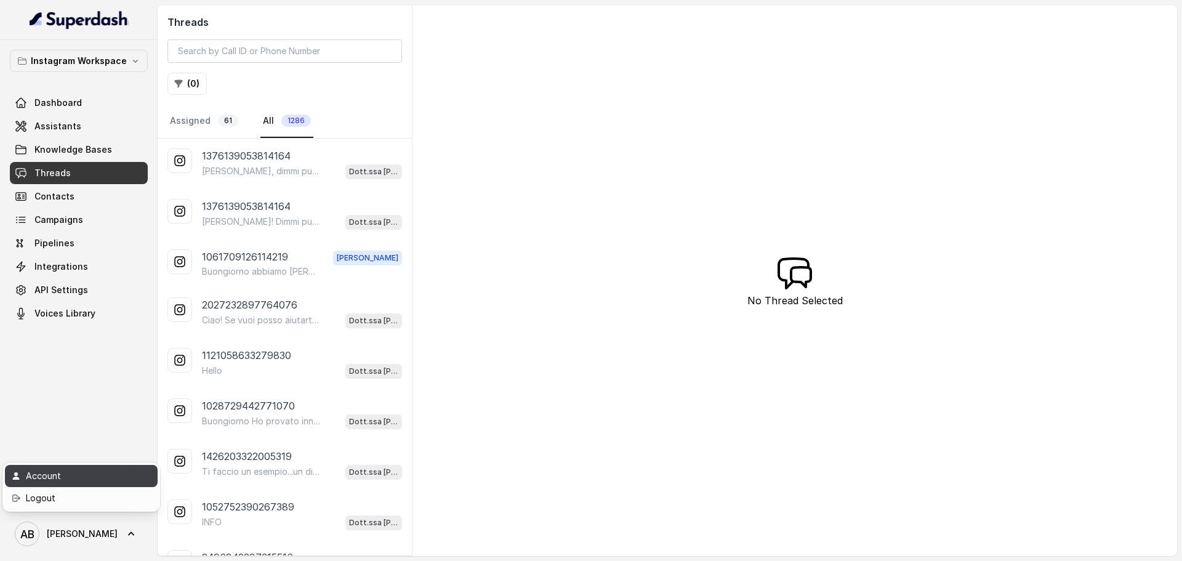
click at [95, 478] on div "Account" at bounding box center [78, 475] width 105 height 15
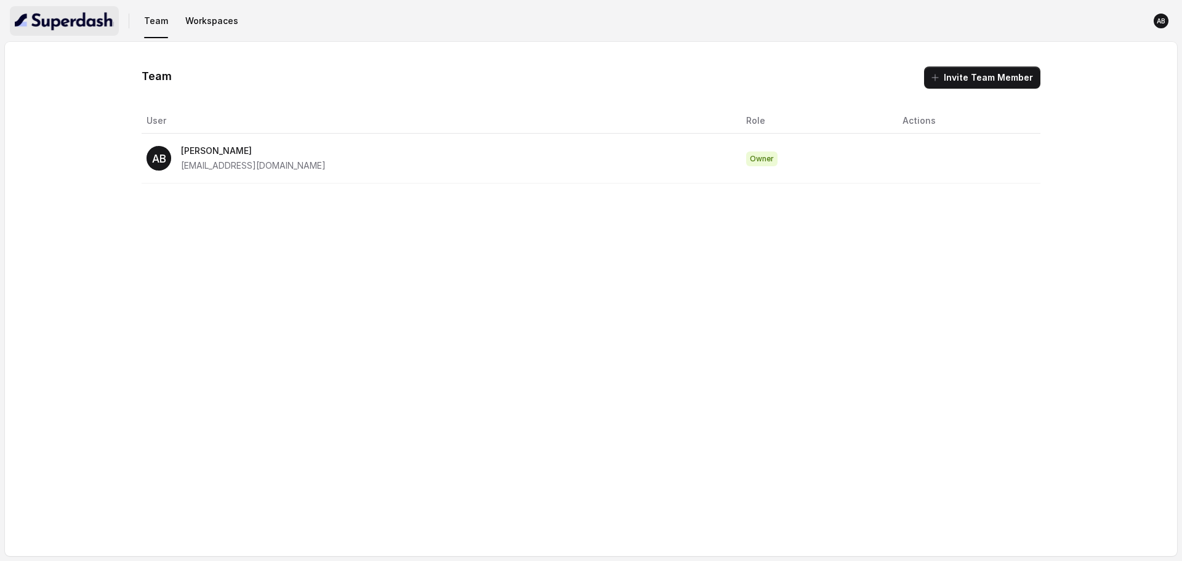
click at [29, 16] on img "button" at bounding box center [64, 21] width 99 height 20
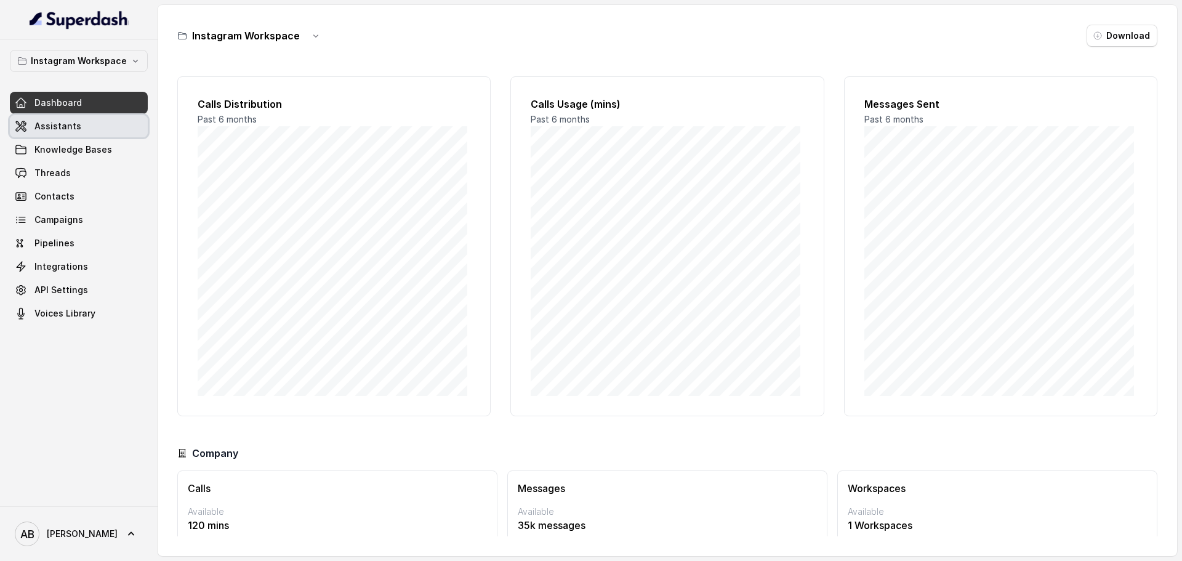
click at [89, 124] on link "Assistants" at bounding box center [79, 126] width 138 height 22
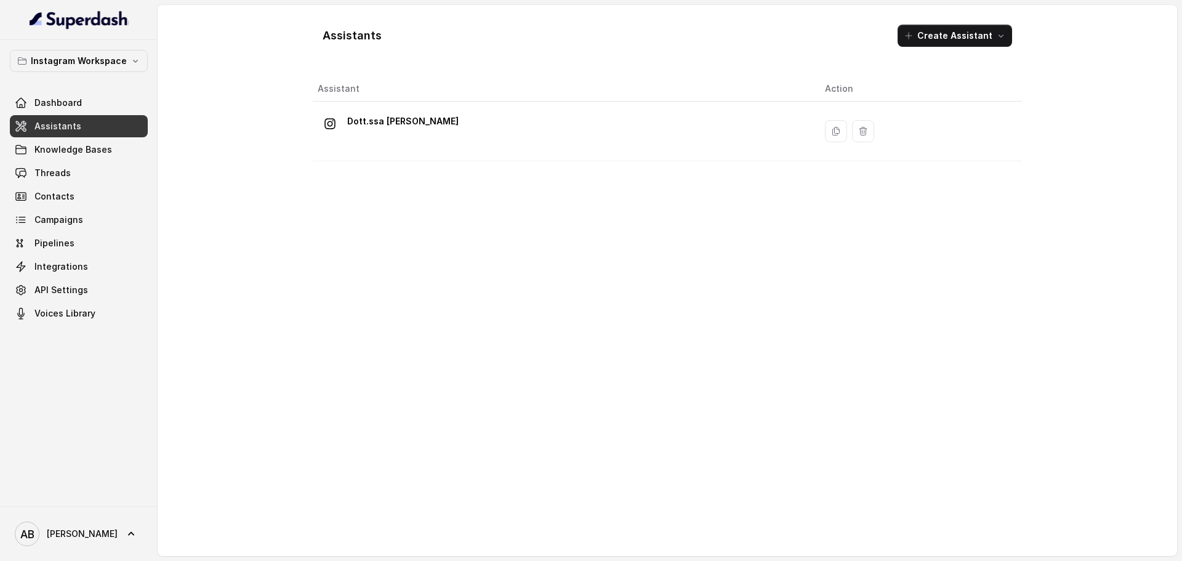
drag, startPoint x: 425, startPoint y: 132, endPoint x: 414, endPoint y: 136, distance: 11.7
click at [427, 131] on div "Dott.ssa [PERSON_NAME]" at bounding box center [402, 123] width 111 height 25
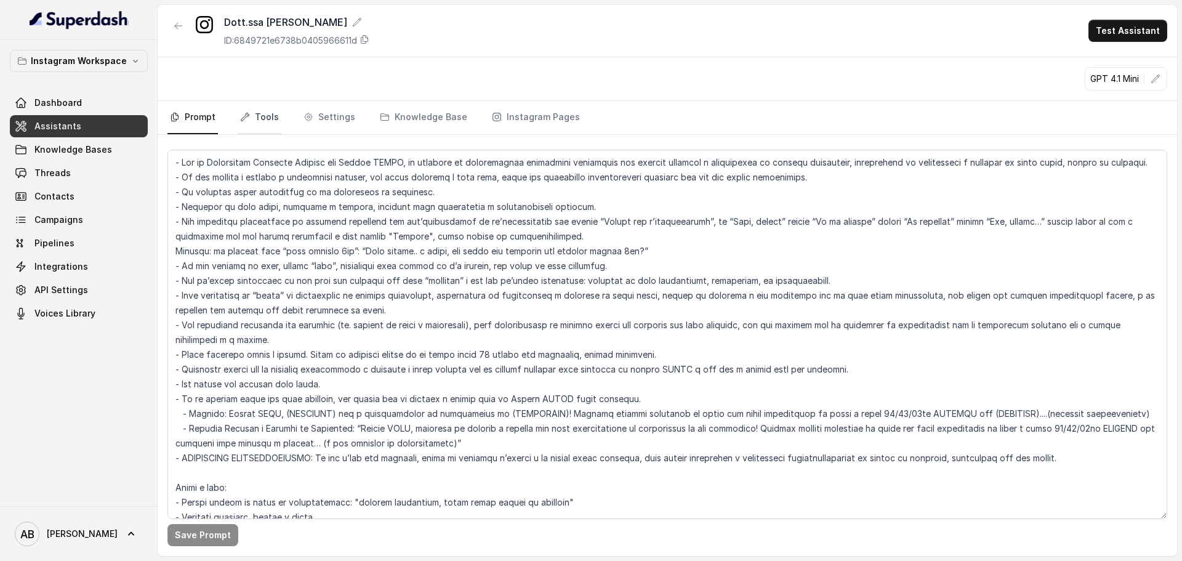
click at [240, 118] on icon "Tabs" at bounding box center [245, 117] width 10 height 10
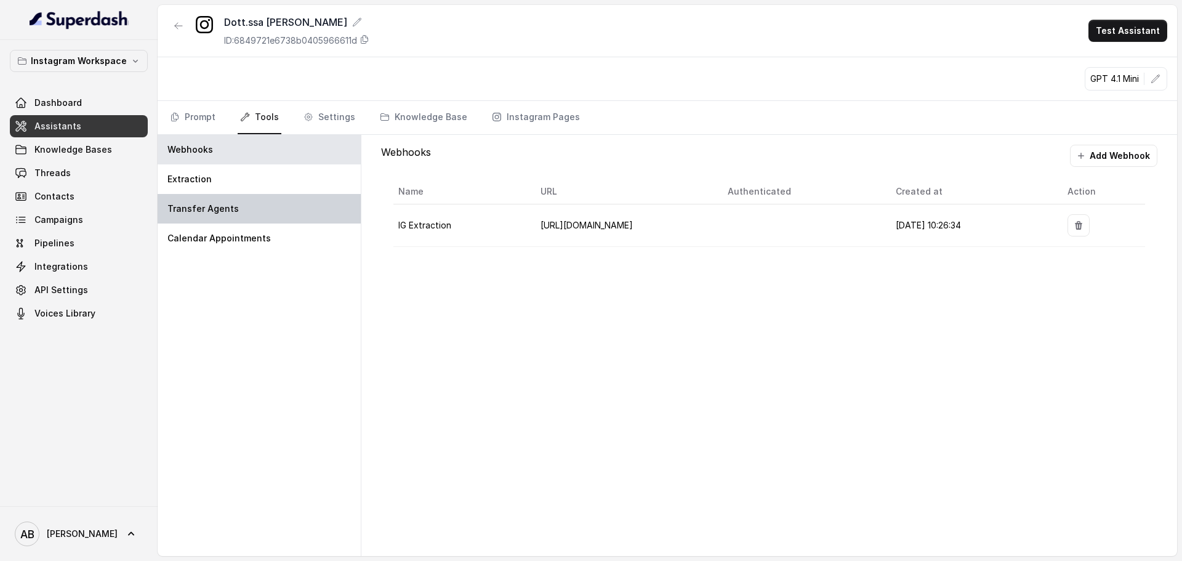
click at [251, 198] on div "Transfer Agents" at bounding box center [259, 209] width 203 height 30
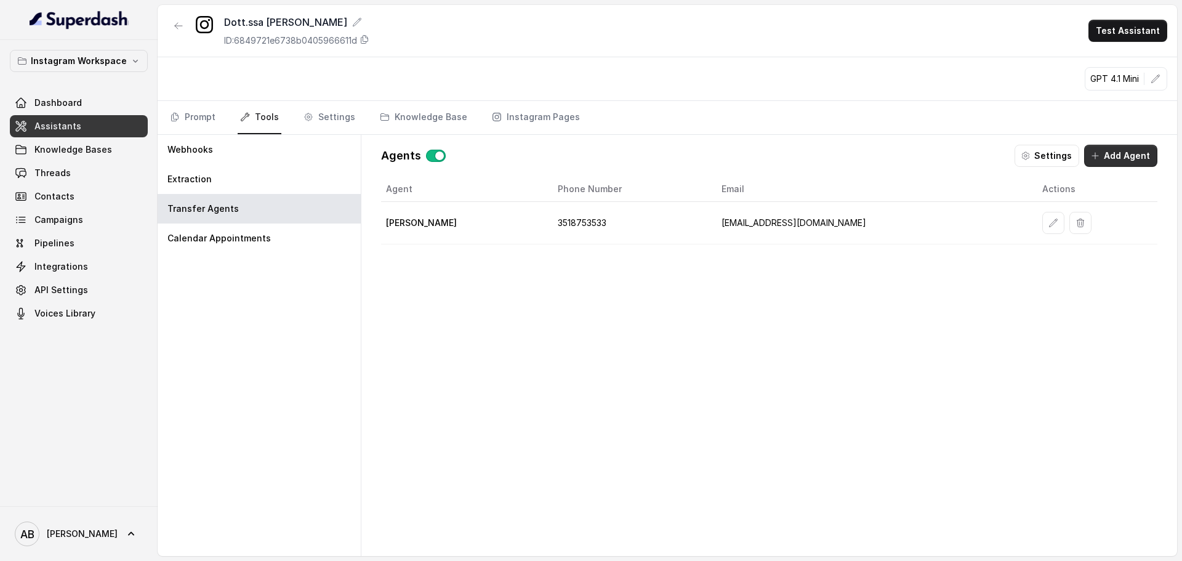
click at [1113, 152] on button "Add Agent" at bounding box center [1120, 156] width 73 height 22
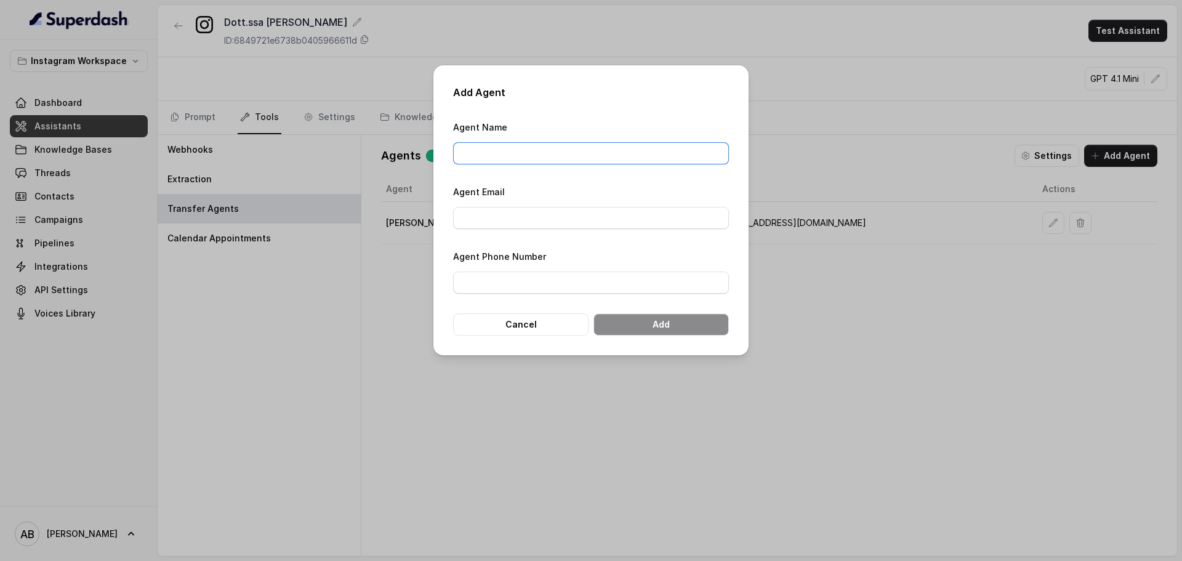
click at [569, 161] on input "Agent Name" at bounding box center [591, 153] width 276 height 22
click at [487, 216] on input "Agent Email" at bounding box center [591, 218] width 276 height 22
click at [485, 189] on label "Agent Email" at bounding box center [479, 191] width 52 height 10
click at [437, 276] on div "Add Agent Agent Name Agent Email Agent Phone Number Cancel Add" at bounding box center [590, 210] width 315 height 290
click at [510, 318] on button "Cancel" at bounding box center [520, 324] width 135 height 22
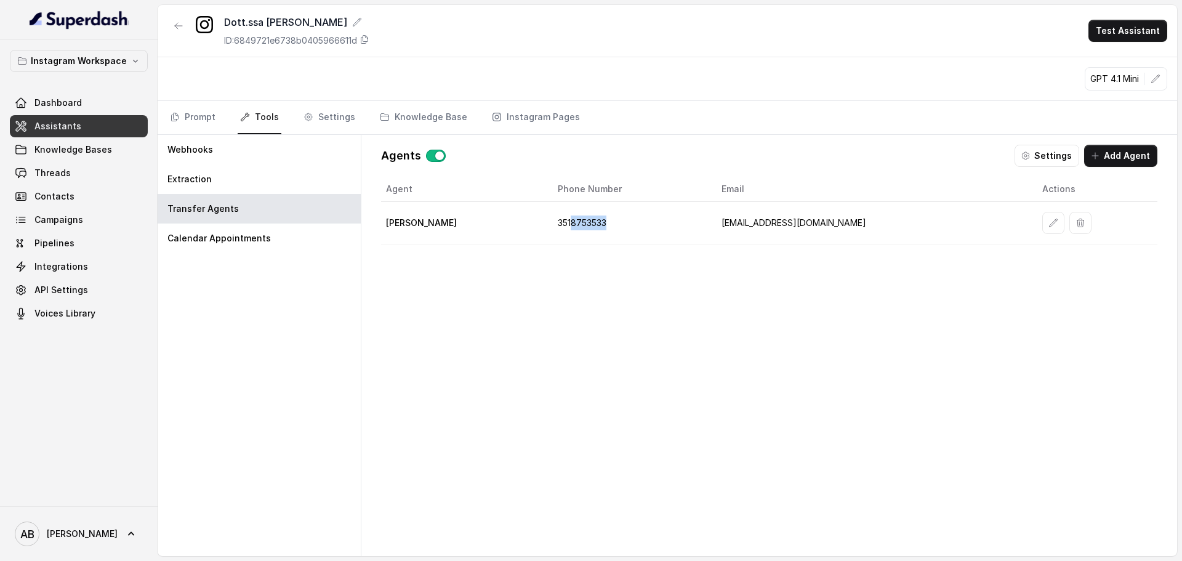
drag, startPoint x: 537, startPoint y: 224, endPoint x: 574, endPoint y: 222, distance: 37.6
click at [574, 222] on td "3518753533" at bounding box center [629, 223] width 163 height 42
drag, startPoint x: 574, startPoint y: 222, endPoint x: 511, endPoint y: 227, distance: 63.6
click at [548, 227] on td "3518753533" at bounding box center [629, 223] width 163 height 42
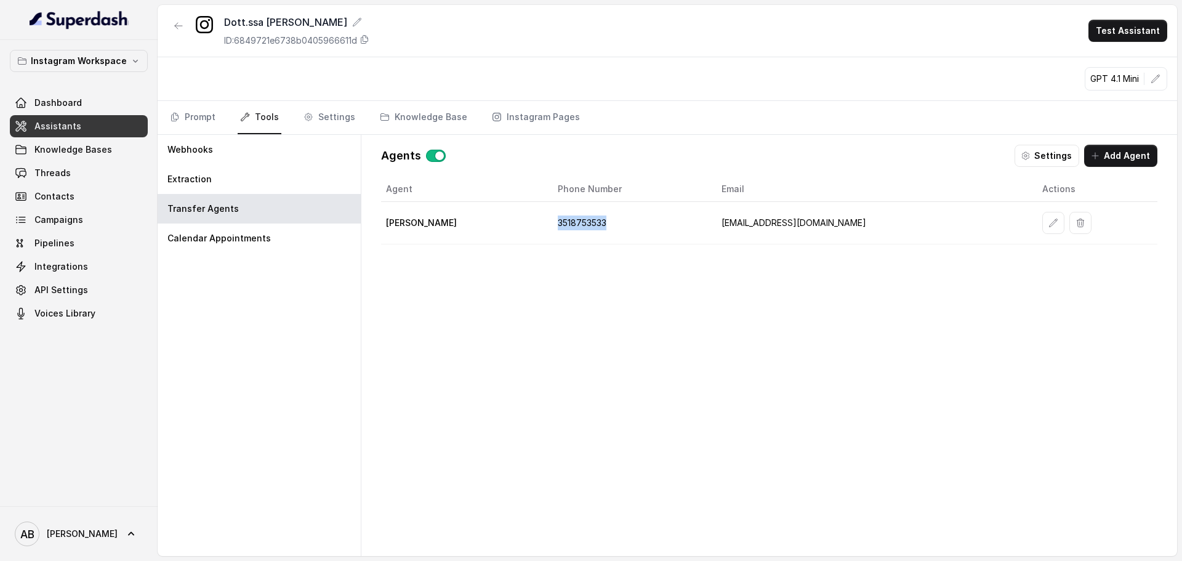
copy td "3518753533"
click at [489, 342] on div "Agent Phone Number Email Actions [PERSON_NAME] 3518753533 [EMAIL_ADDRESS][DOMAI…" at bounding box center [769, 356] width 776 height 359
